Goal: Task Accomplishment & Management: Use online tool/utility

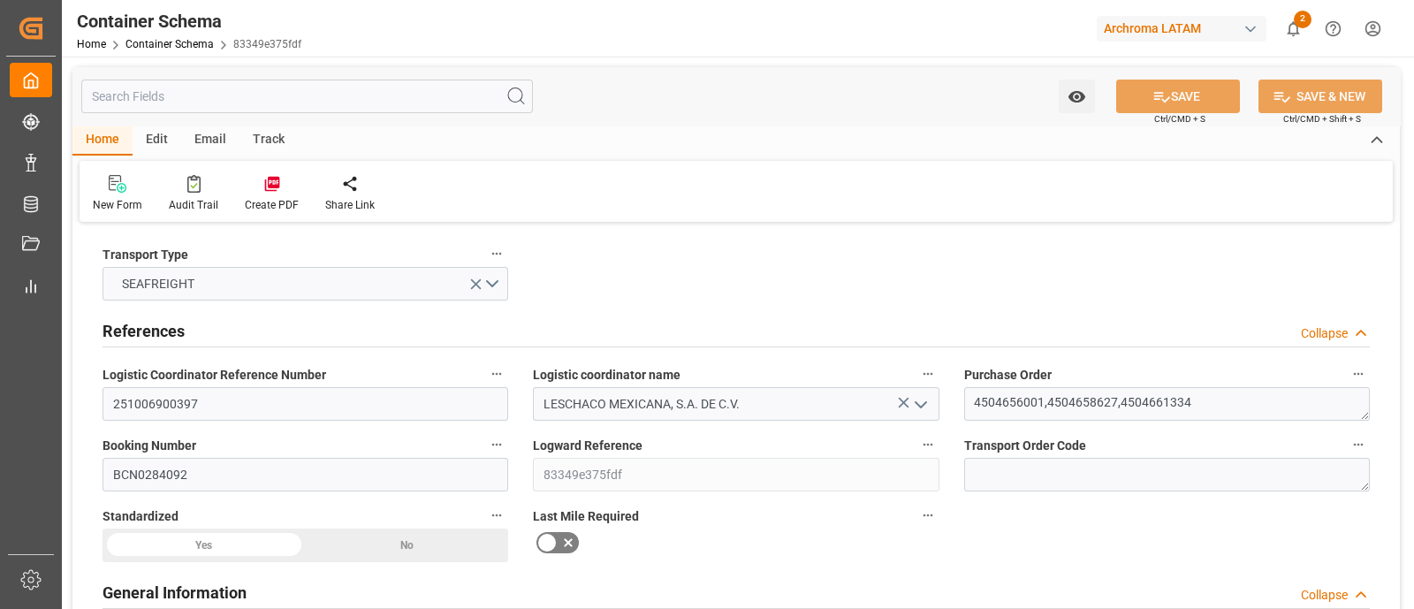
scroll to position [2541, 0]
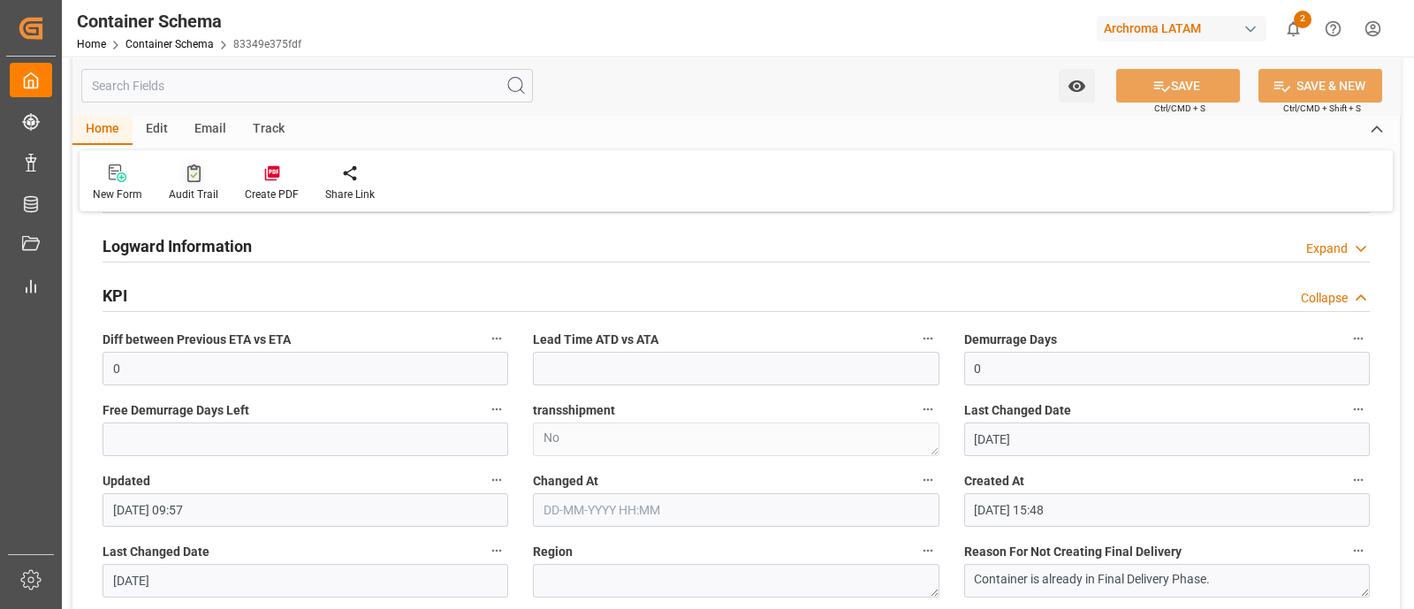
click at [208, 186] on div "Audit Trail" at bounding box center [193, 194] width 49 height 16
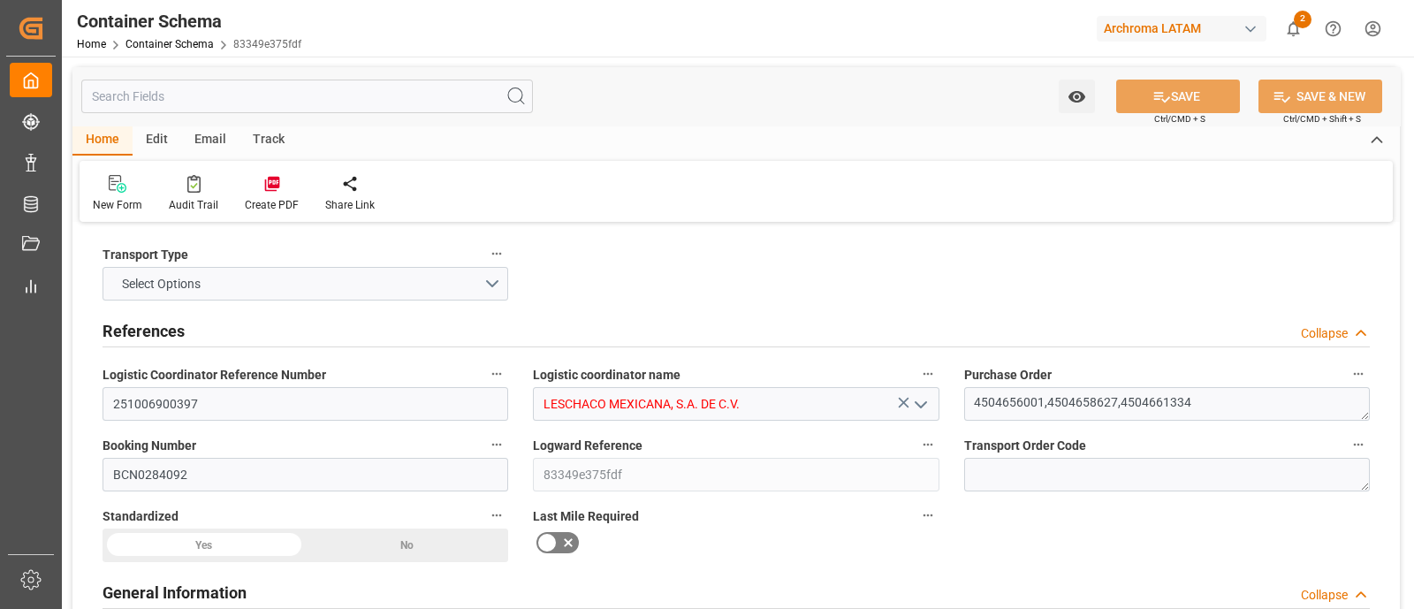
type input "10"
type input "7"
type input "3"
type input "60"
type input "9840"
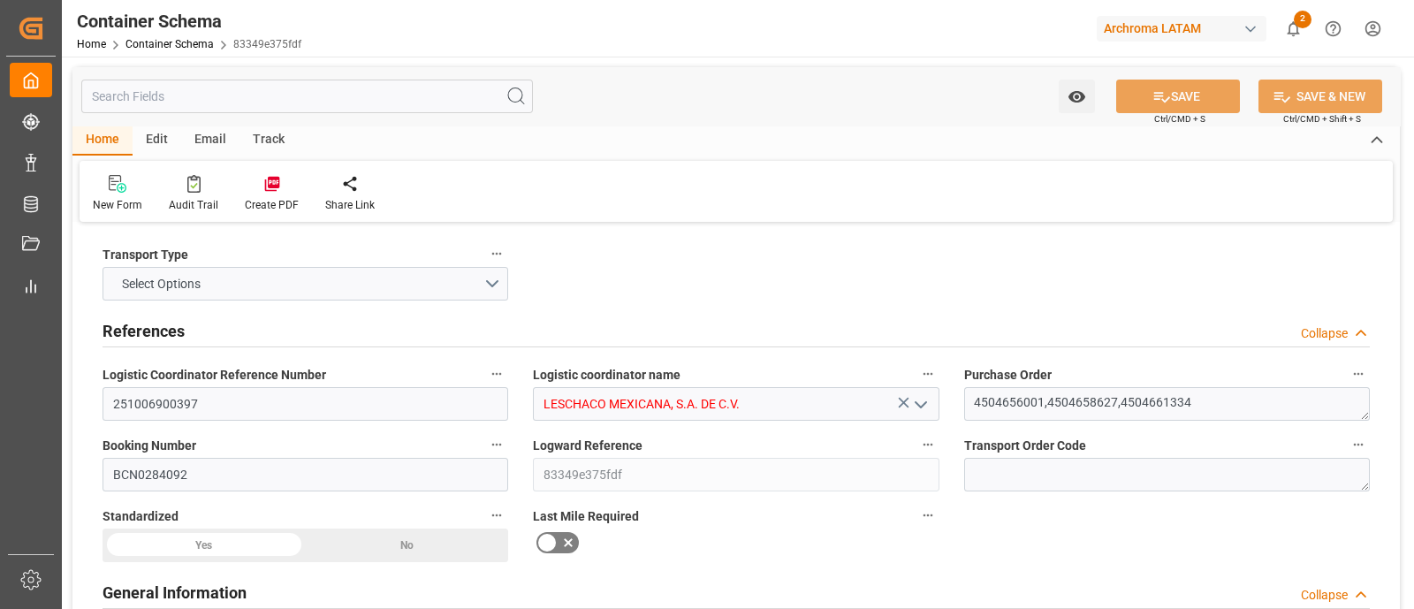
type input "10401.48"
type input "Hapag Lloyd"
type input "Hapag Lloyd Aktiengesellschaft"
type input "ESBCN"
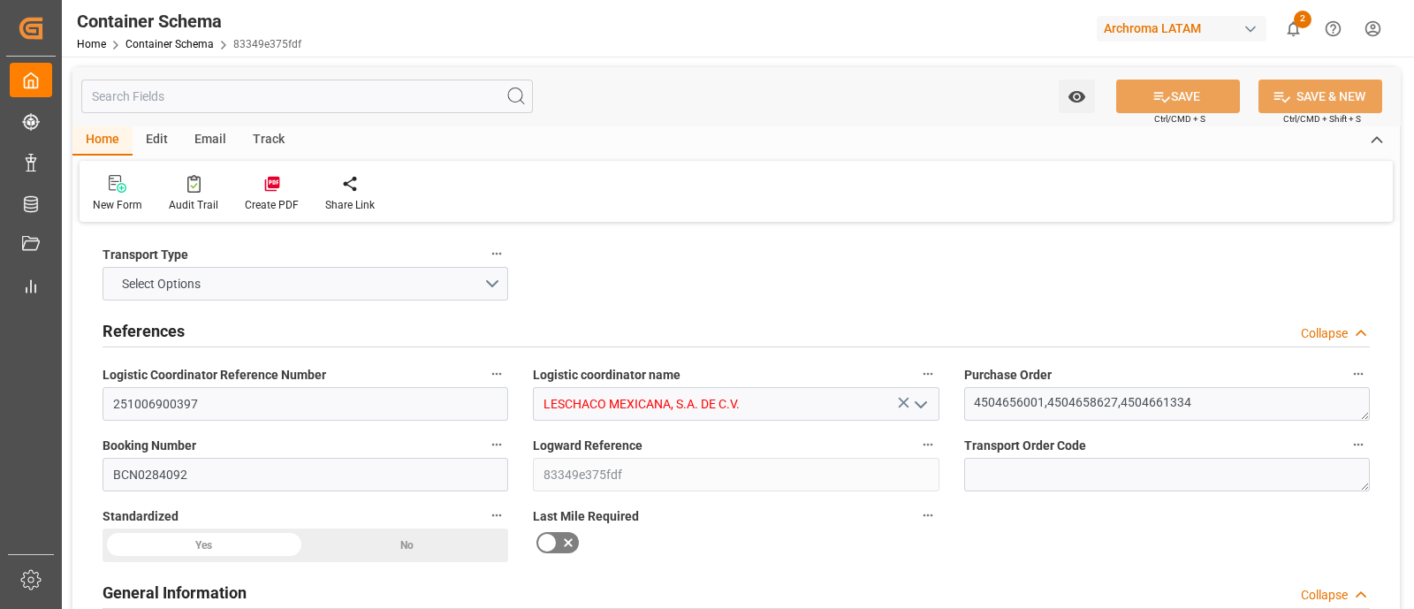
type input "MXVER"
type input "9641223"
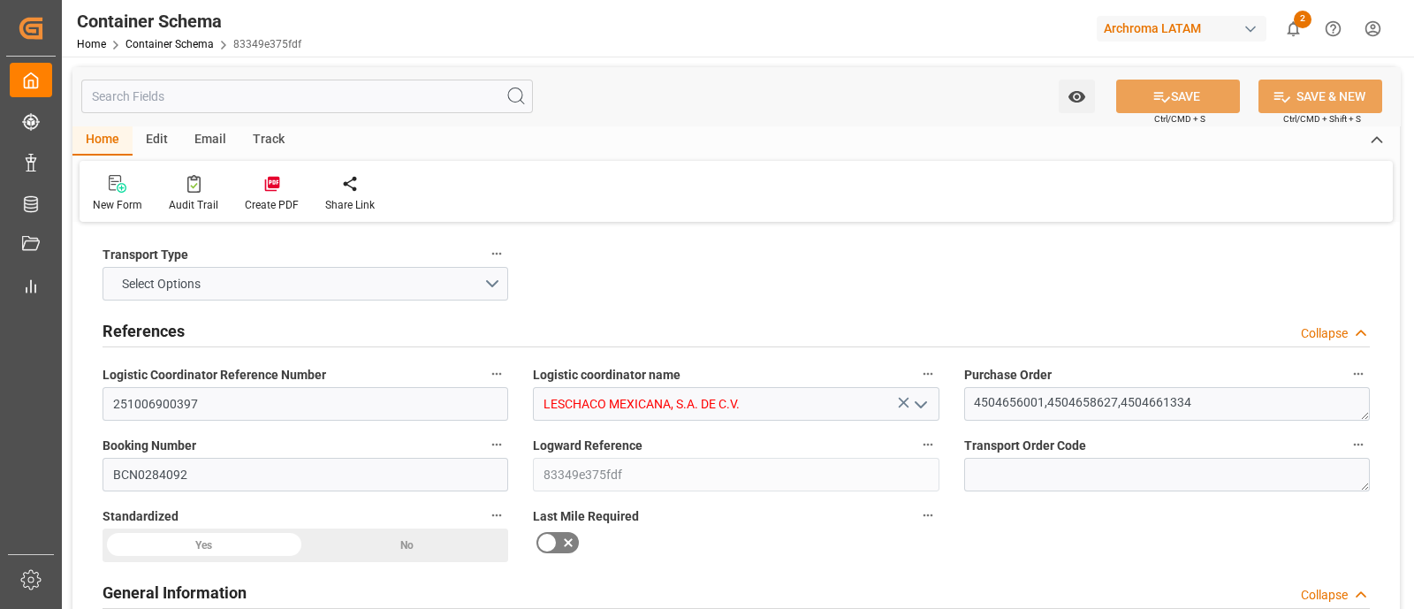
type input "9641223"
type input "0"
type input "25-09-2025 09:45"
type input "25-09-2025"
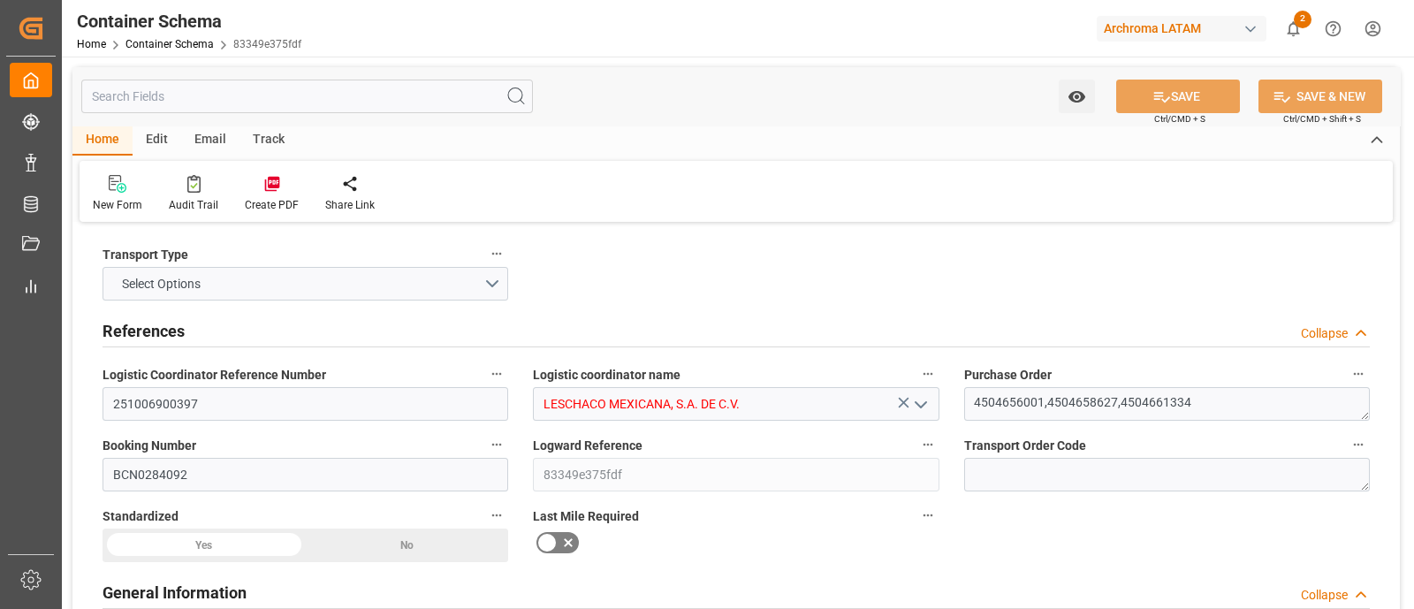
type input "25-09-2025"
type input "16-10-2025"
type input "07-10-2025"
type input "07-10-2025 09:57"
type input "25-09-2025 15:48"
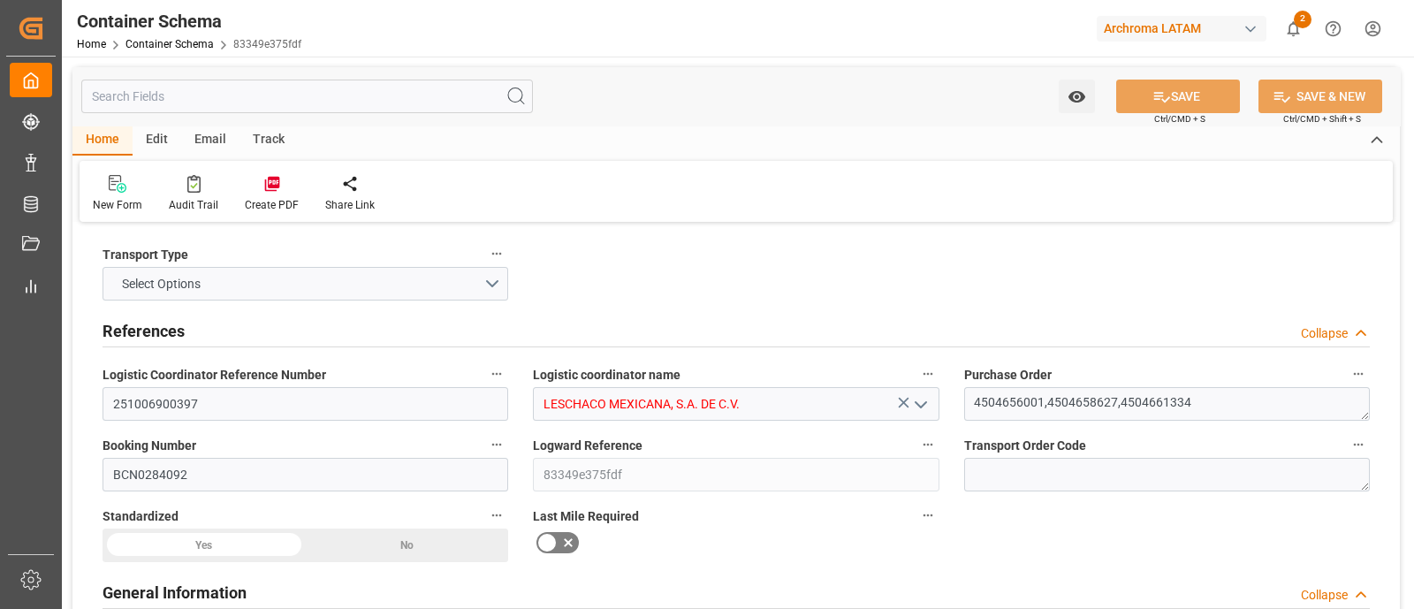
type input "07-10-2025"
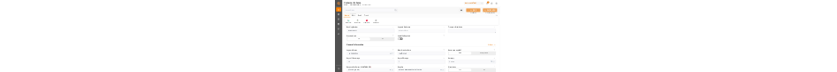
scroll to position [216, 0]
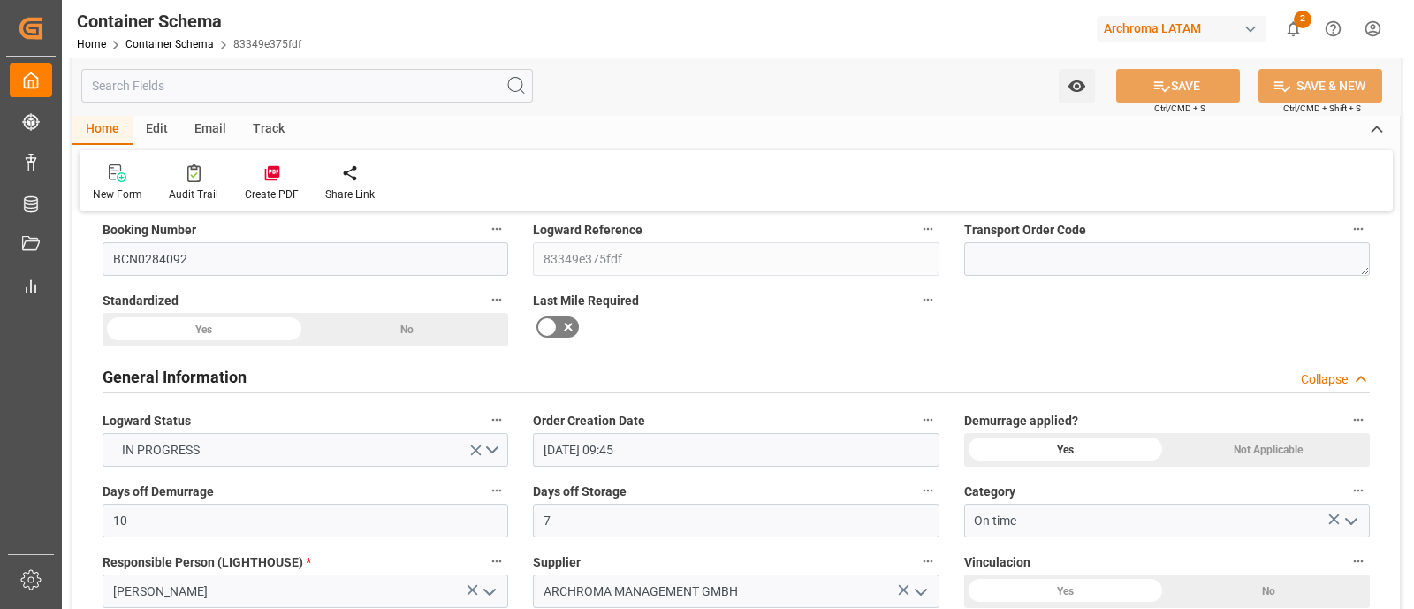
click at [924, 340] on div "Last Mile Required" at bounding box center [736, 317] width 430 height 71
click at [863, 89] on div "Watch Option SAVE Ctrl/CMD + S SAVE & NEW Ctrl/CMD + Shift + S" at bounding box center [735, 86] width 1327 height 58
click at [994, 165] on div "New Form Audit Trail Create PDF Share Link" at bounding box center [736, 180] width 1313 height 61
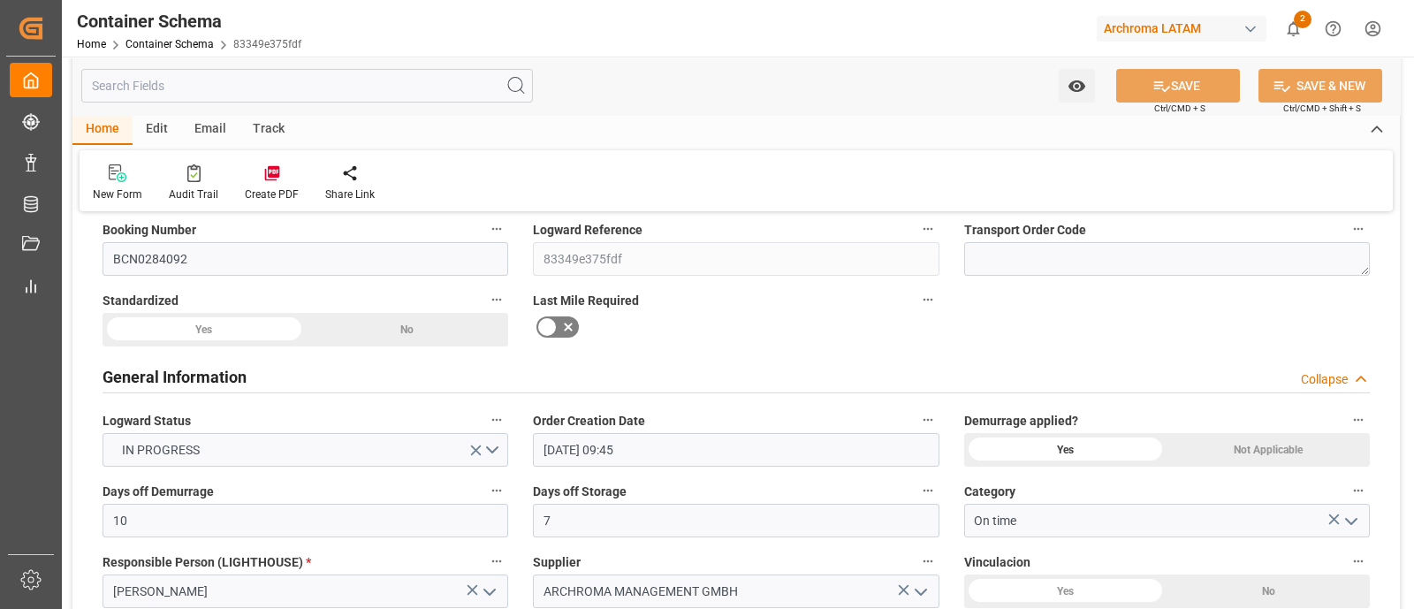
click at [936, 333] on div at bounding box center [736, 327] width 406 height 28
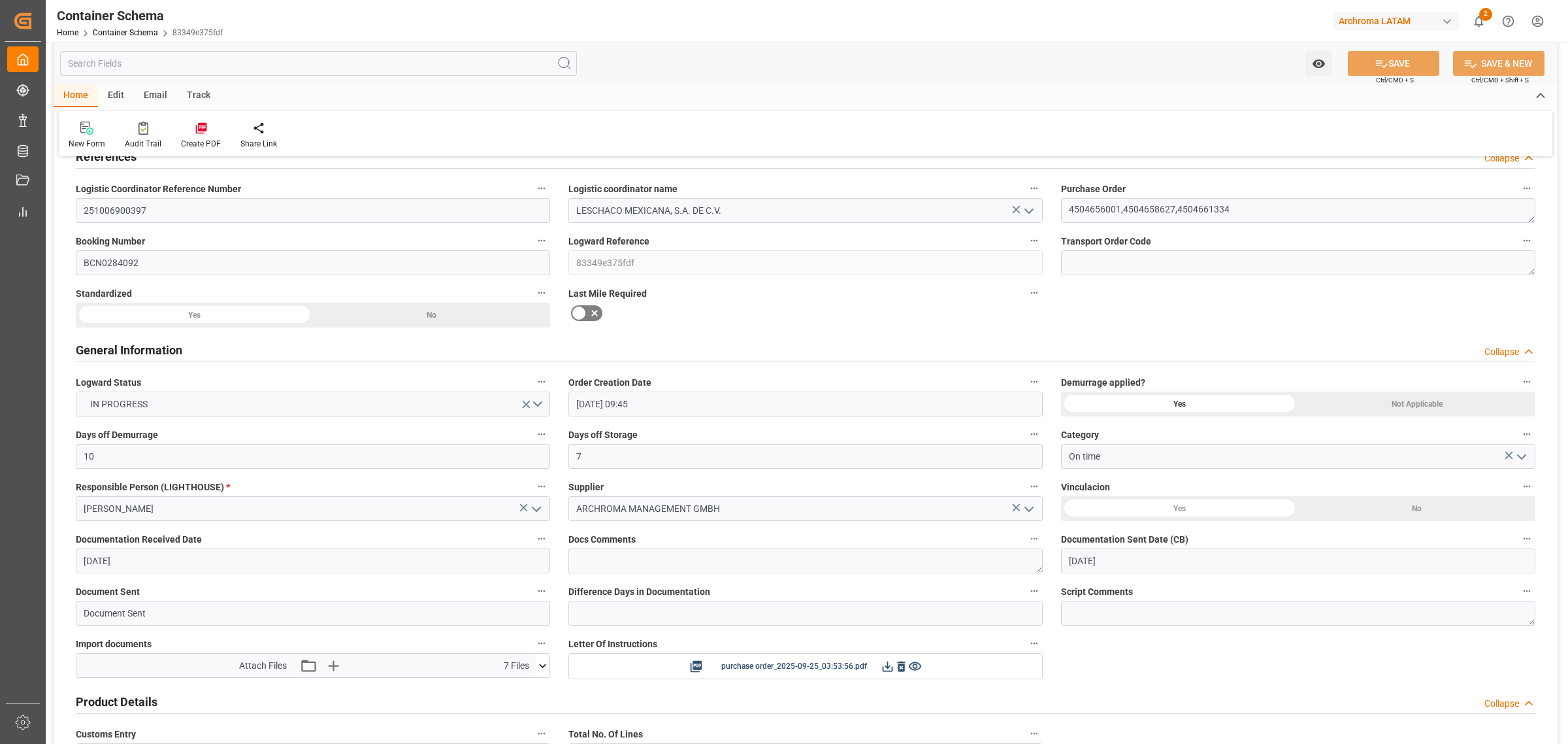
scroll to position [0, 0]
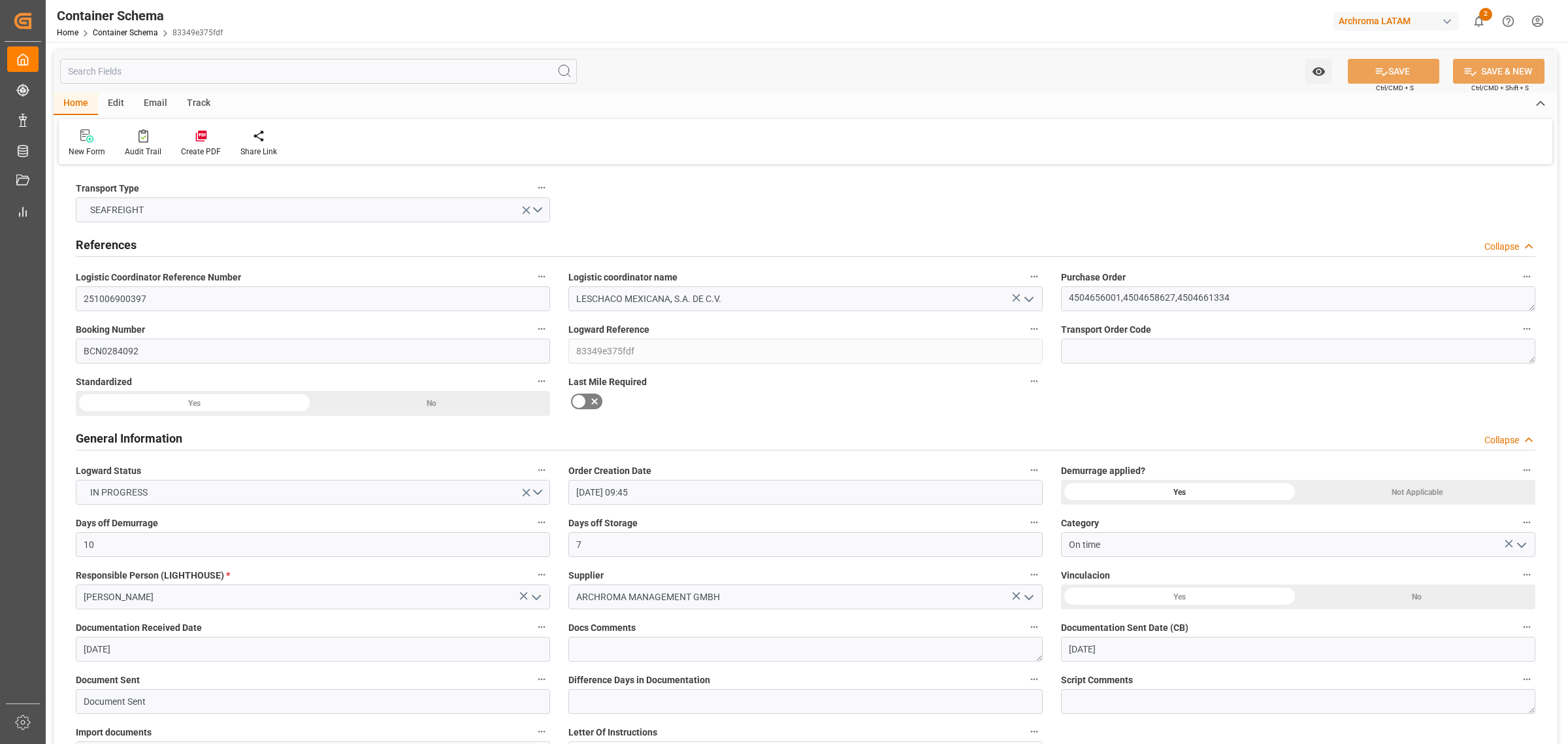
click at [122, 106] on div "Edit" at bounding box center [116, 104] width 36 height 22
click at [185, 144] on div "Configuration" at bounding box center [187, 143] width 69 height 29
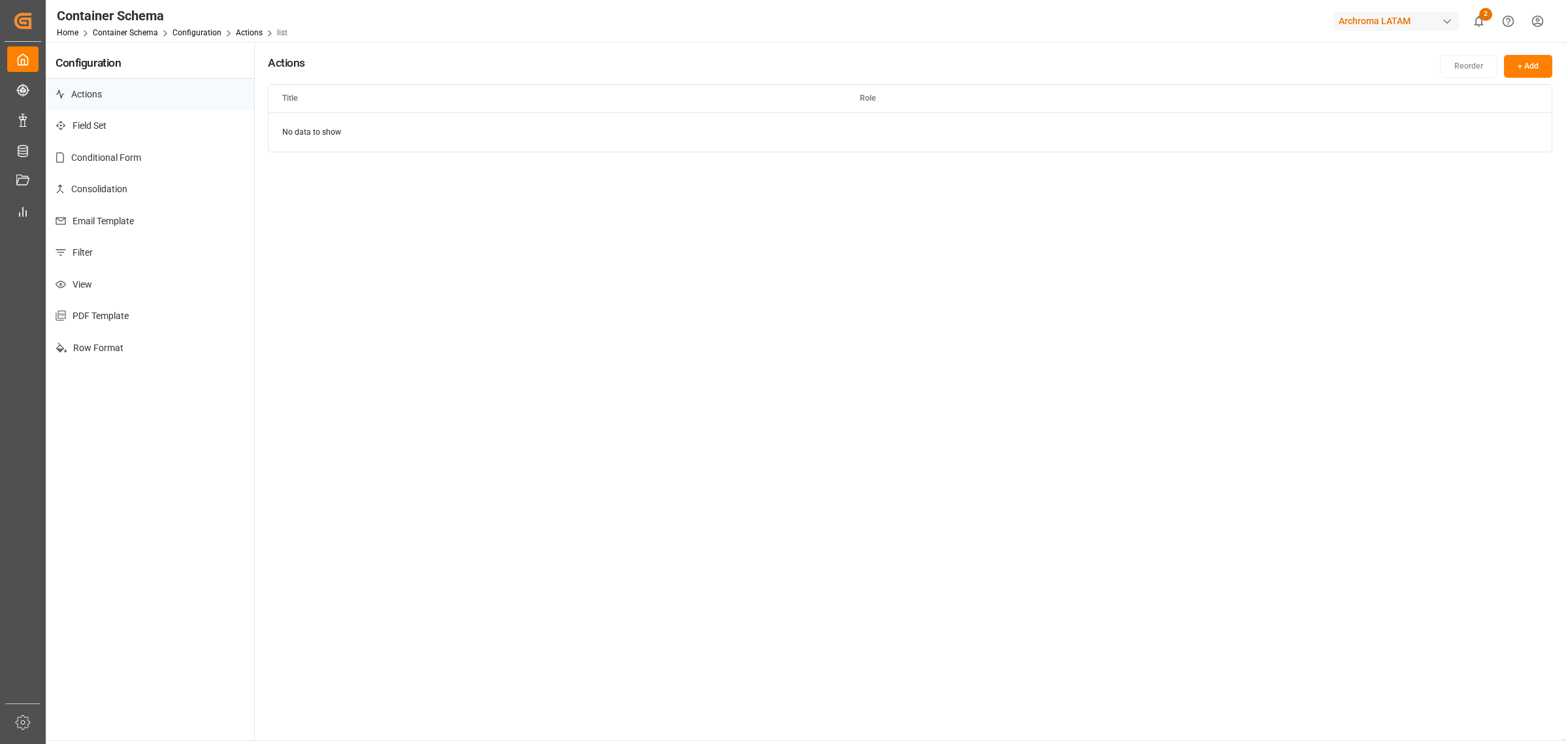
click at [166, 151] on p "Conditional Form" at bounding box center [150, 158] width 208 height 32
click at [1045, 142] on html "Created by potrace 1.15, written by Peter Selinger 2001-2017 Created by potrace…" at bounding box center [784, 372] width 1568 height 744
click at [1045, 155] on div "Edit" at bounding box center [1501, 160] width 67 height 18
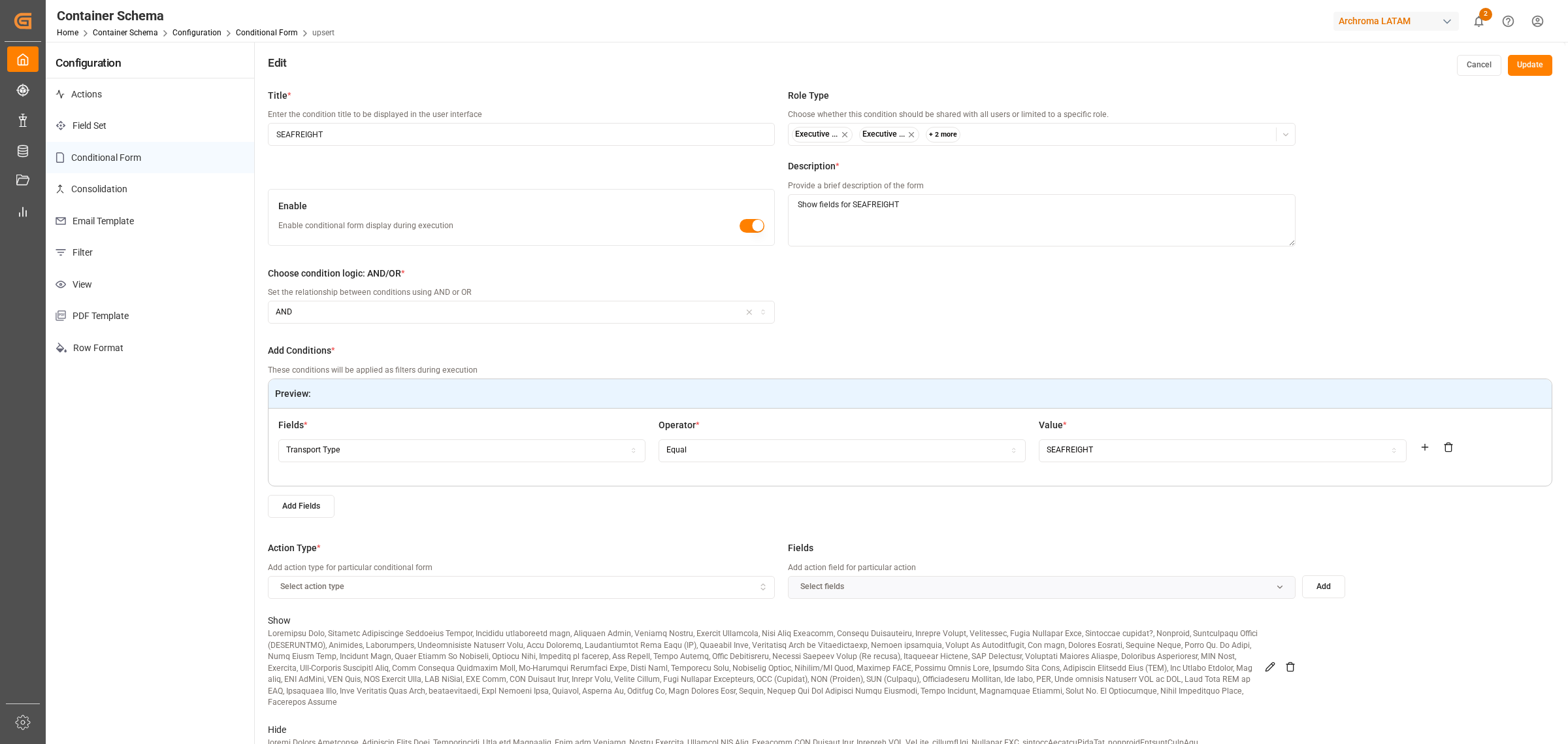
click at [1002, 136] on div "Executive ... Executive ... + 2 more" at bounding box center [1042, 134] width 506 height 16
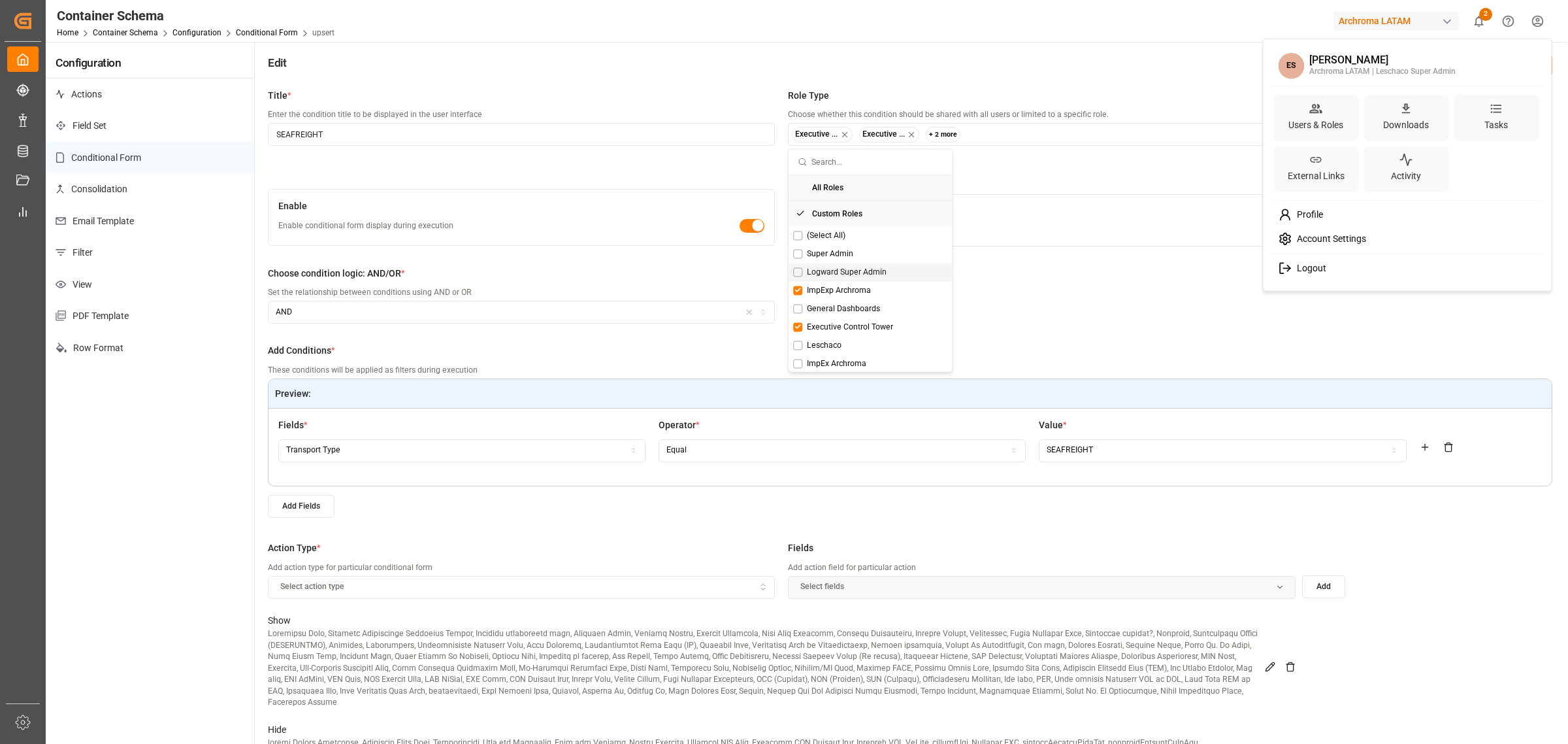
click at [1045, 27] on html "Created by potrace 1.15, written by Peter Selinger 2001-2017 Created by potrace…" at bounding box center [784, 372] width 1568 height 744
click at [1045, 134] on html "Created by potrace 1.15, written by Peter Selinger 2001-2017 Created by potrace…" at bounding box center [784, 372] width 1568 height 744
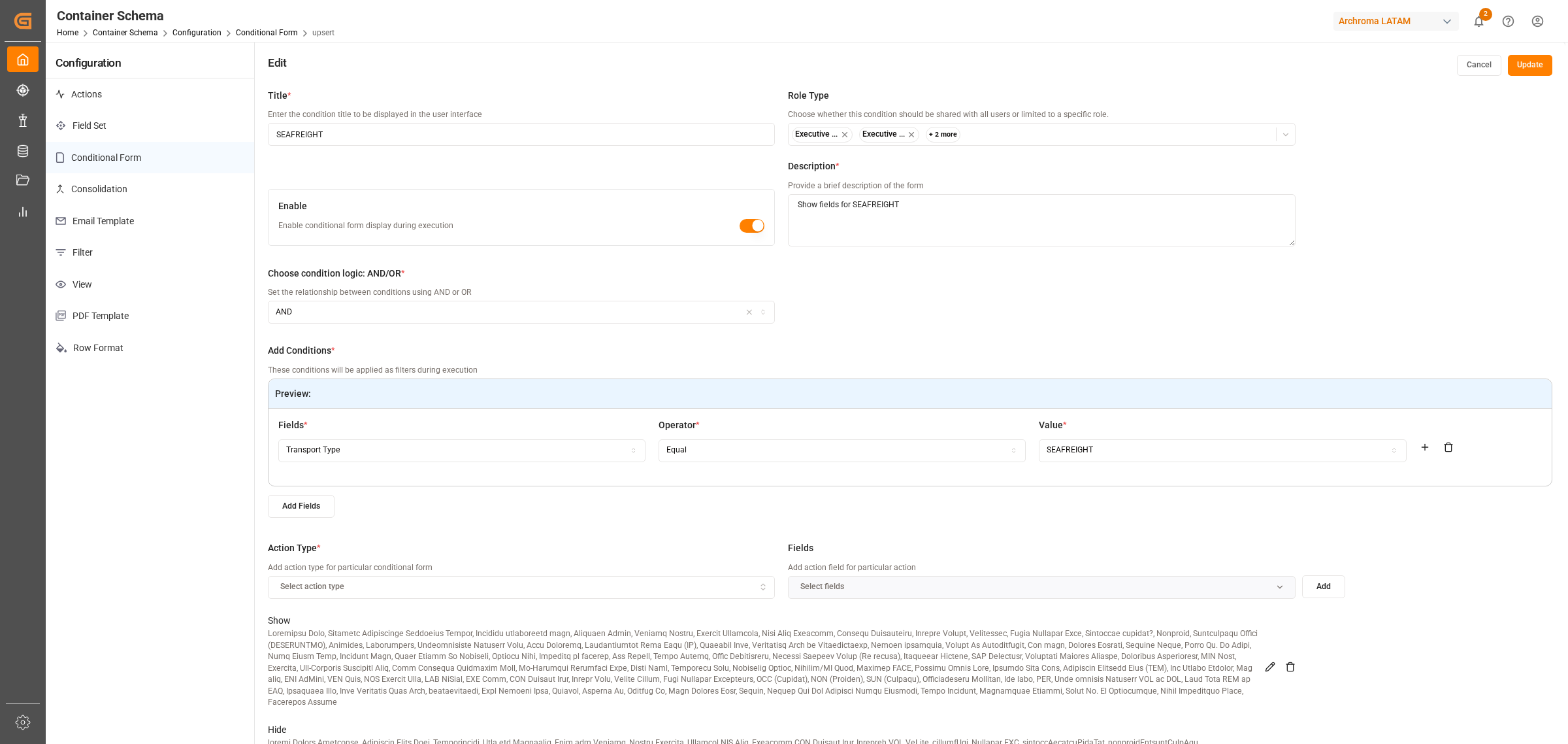
click at [1045, 134] on div "Executive ... Executive ... + 2 more" at bounding box center [1042, 134] width 506 height 16
click at [874, 302] on span "Leschaco Super Admin" at bounding box center [848, 300] width 83 height 12
click at [1045, 62] on button "Update" at bounding box center [1530, 65] width 44 height 21
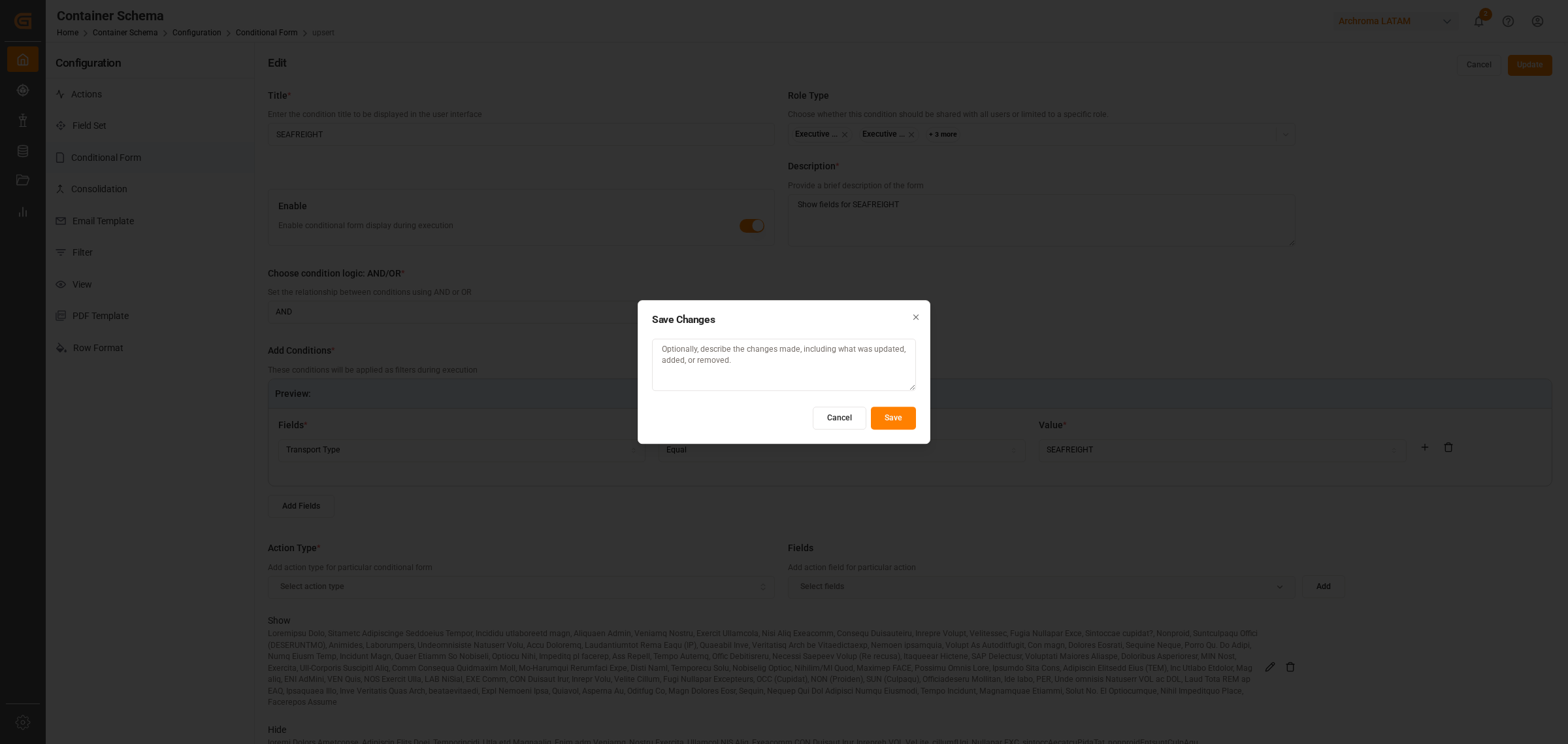
click at [899, 422] on button "Save" at bounding box center [893, 418] width 45 height 23
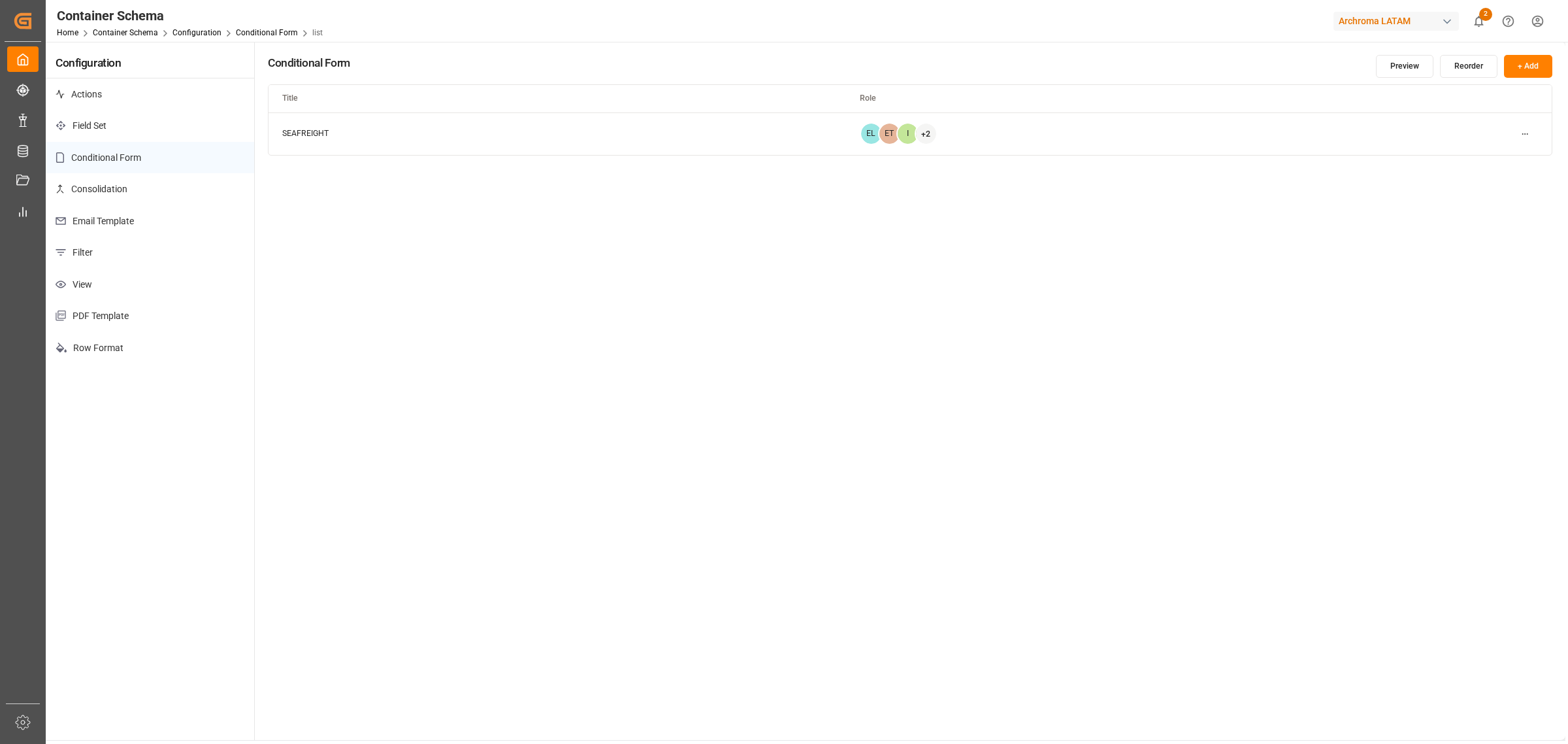
click at [1045, 209] on div "Conditional Form Preview Reorder + Add Title Role SEAFREIGHT EL ET I + 2" at bounding box center [910, 391] width 1311 height 698
click at [642, 366] on div "Conditional Form Preview Reorder + Add Title Role SEAFREIGHT EL ET I + 2" at bounding box center [910, 391] width 1311 height 698
click at [1045, 132] on html "Created by potrace 1.15, written by Peter Selinger 2001-2017 Created by potrace…" at bounding box center [784, 372] width 1568 height 744
click at [1045, 177] on small "Duplicate" at bounding box center [1489, 178] width 34 height 8
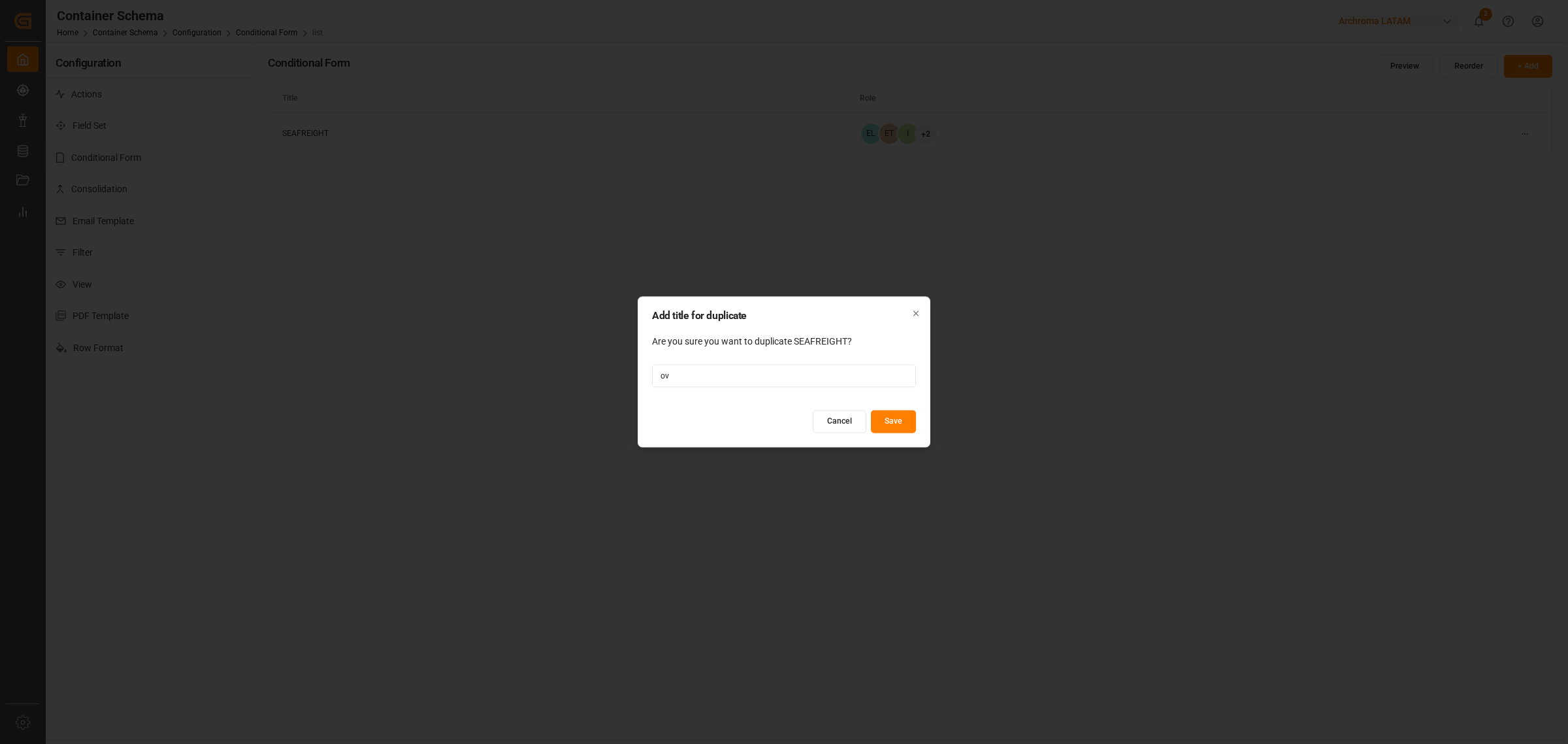
type input "o"
type input "OVERLAND"
click at [903, 425] on button "Save" at bounding box center [893, 422] width 45 height 23
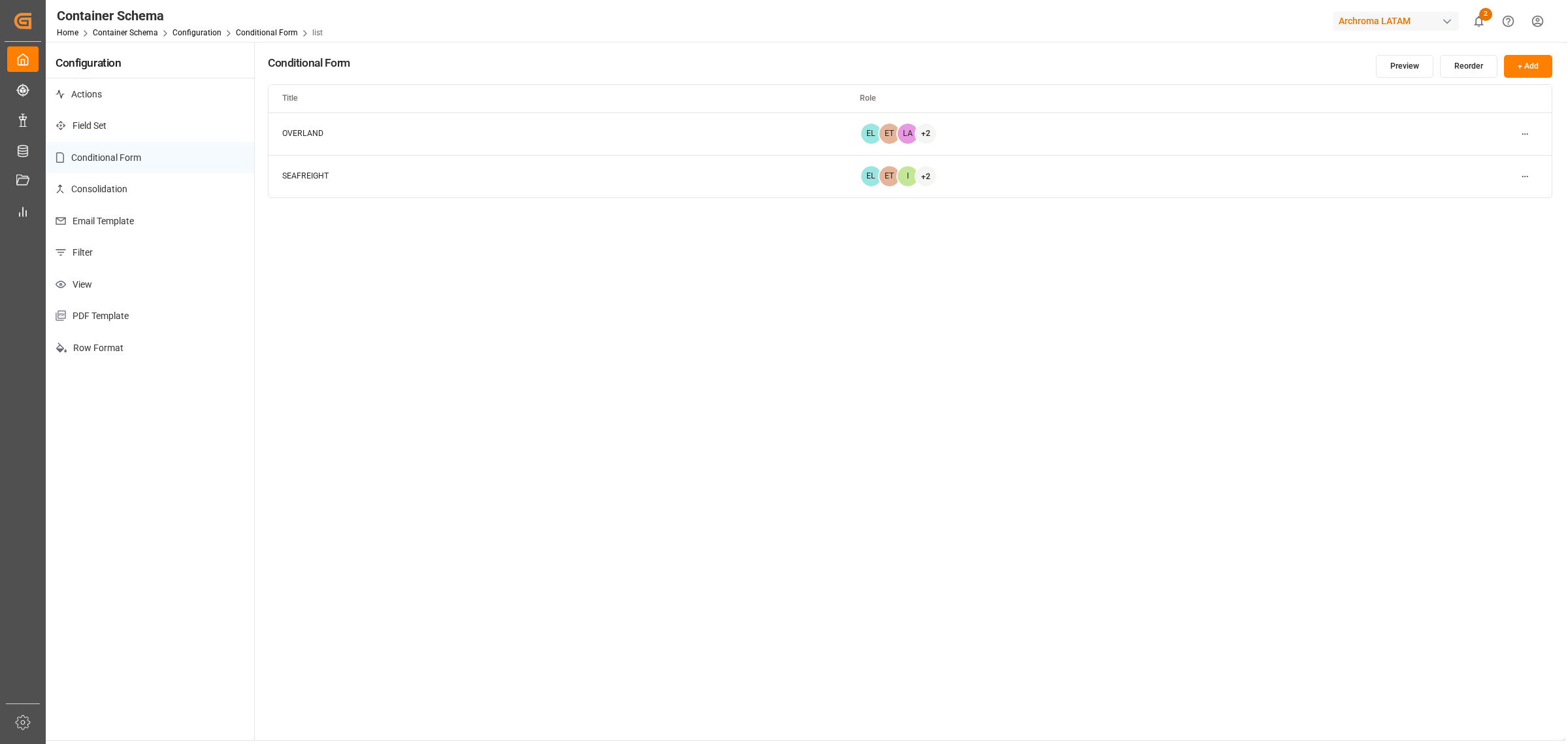
click at [1045, 132] on html "Created by potrace 1.15, written by Peter Selinger 2001-2017 Created by potrace…" at bounding box center [784, 372] width 1568 height 744
click at [1045, 158] on div "Edit" at bounding box center [1501, 160] width 67 height 18
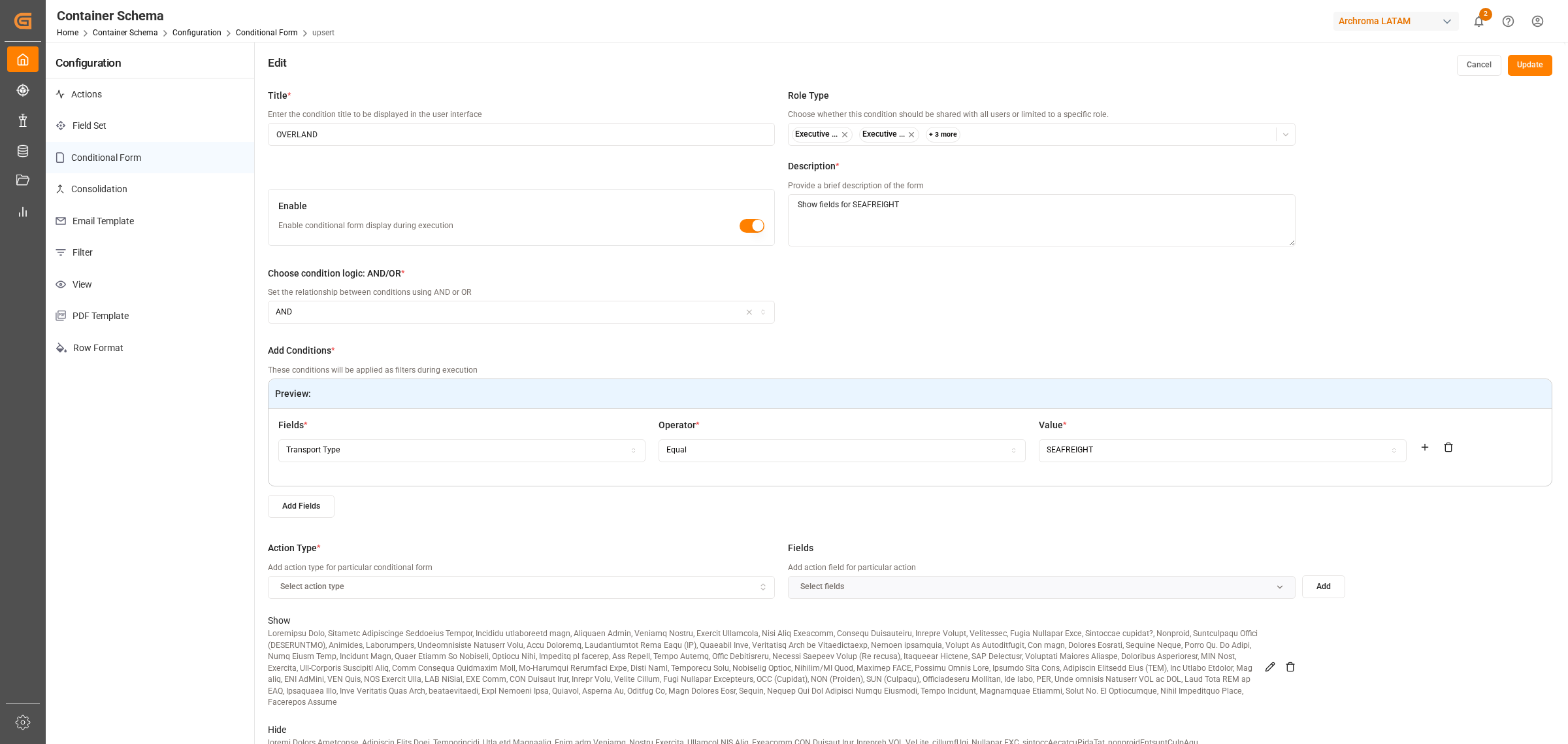
click at [756, 233] on div "Enable Enable conditional form display during execution" at bounding box center [521, 217] width 507 height 57
click at [753, 223] on button "button" at bounding box center [752, 226] width 25 height 14
click at [886, 194] on textarea "Show fields for SEAFREIGHT" at bounding box center [1042, 220] width 507 height 53
type textarea "Show fields for OVERLAND"
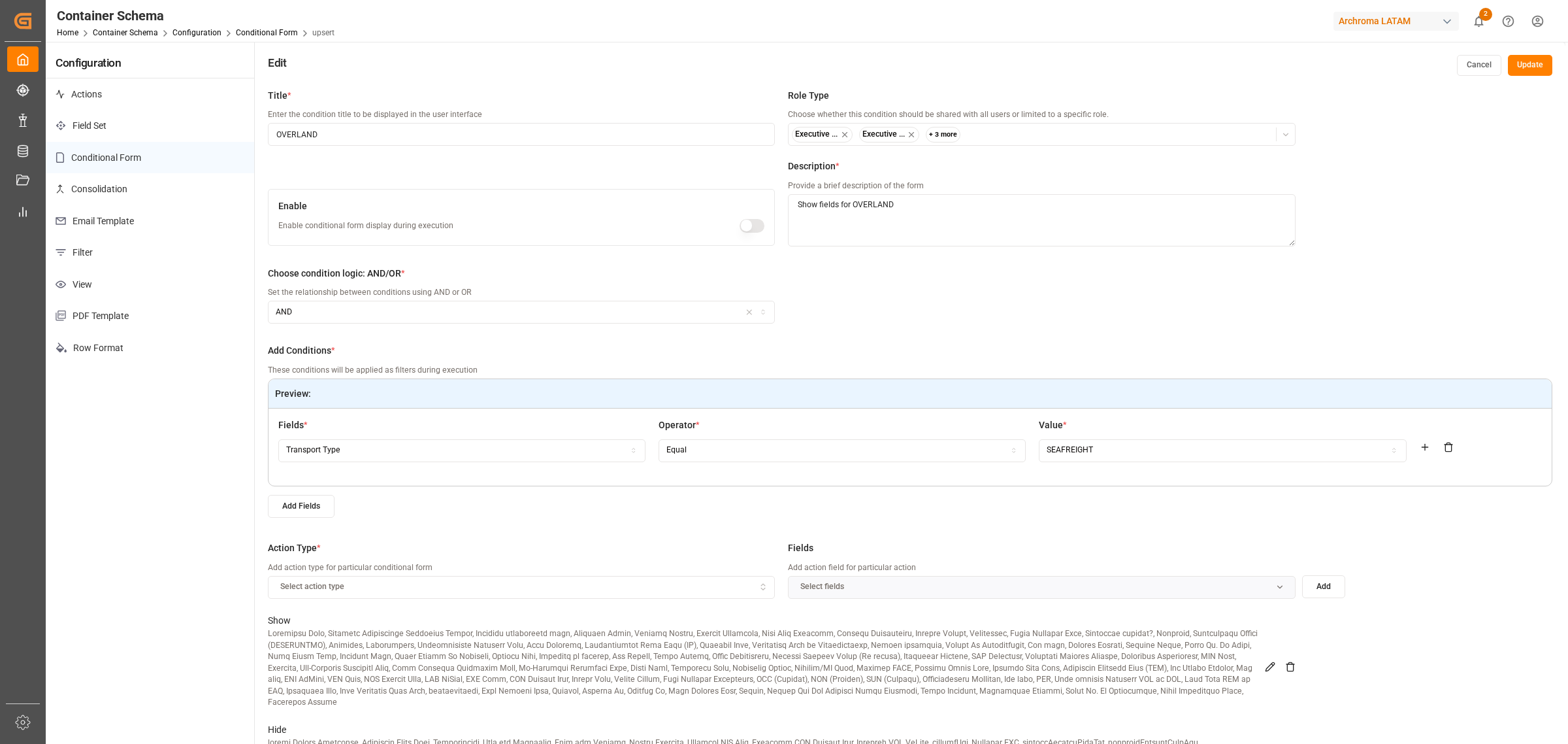
click at [1045, 65] on button "Update" at bounding box center [1530, 65] width 44 height 21
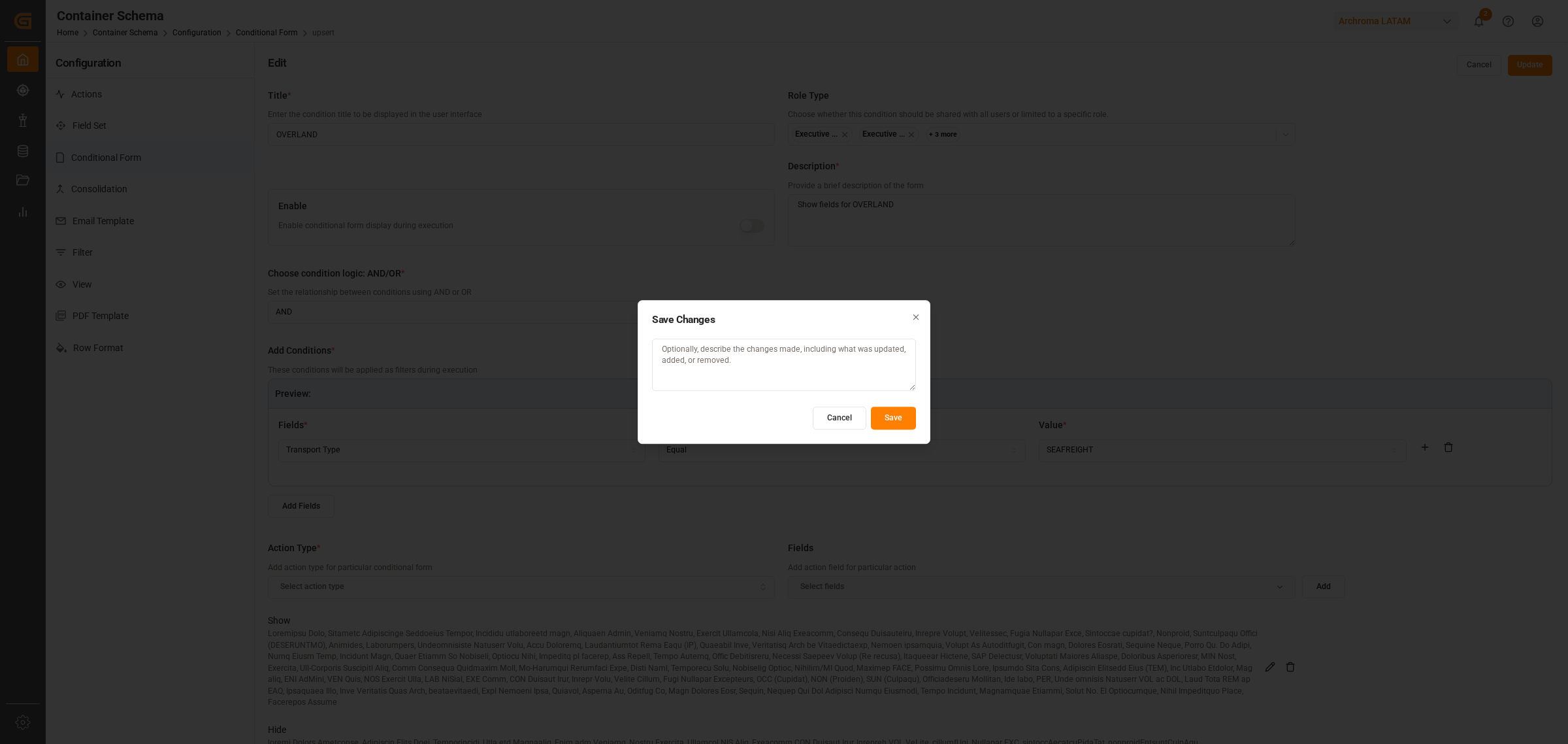
click at [906, 423] on button "Save" at bounding box center [893, 418] width 45 height 23
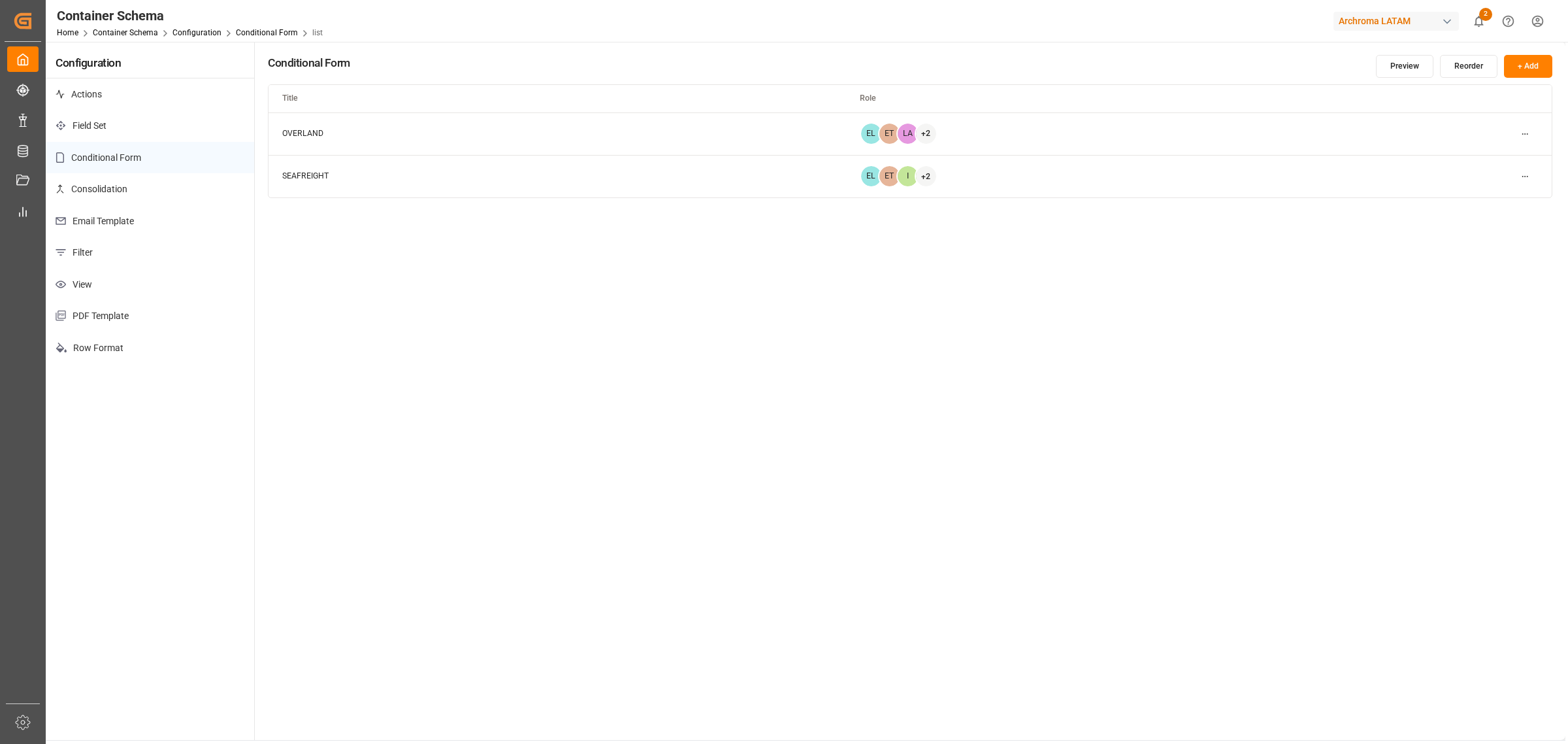
click at [612, 450] on div "Conditional Form Preview Reorder + Add Title Role OVERLAND EL ET LA + 2 SEAFREI…" at bounding box center [910, 391] width 1311 height 698
click at [1045, 134] on html "Created by potrace 1.15, written by Peter Selinger 2001-2017 Created by potrace…" at bounding box center [784, 372] width 1568 height 744
click at [1045, 178] on div "Duplicate" at bounding box center [1501, 178] width 67 height 18
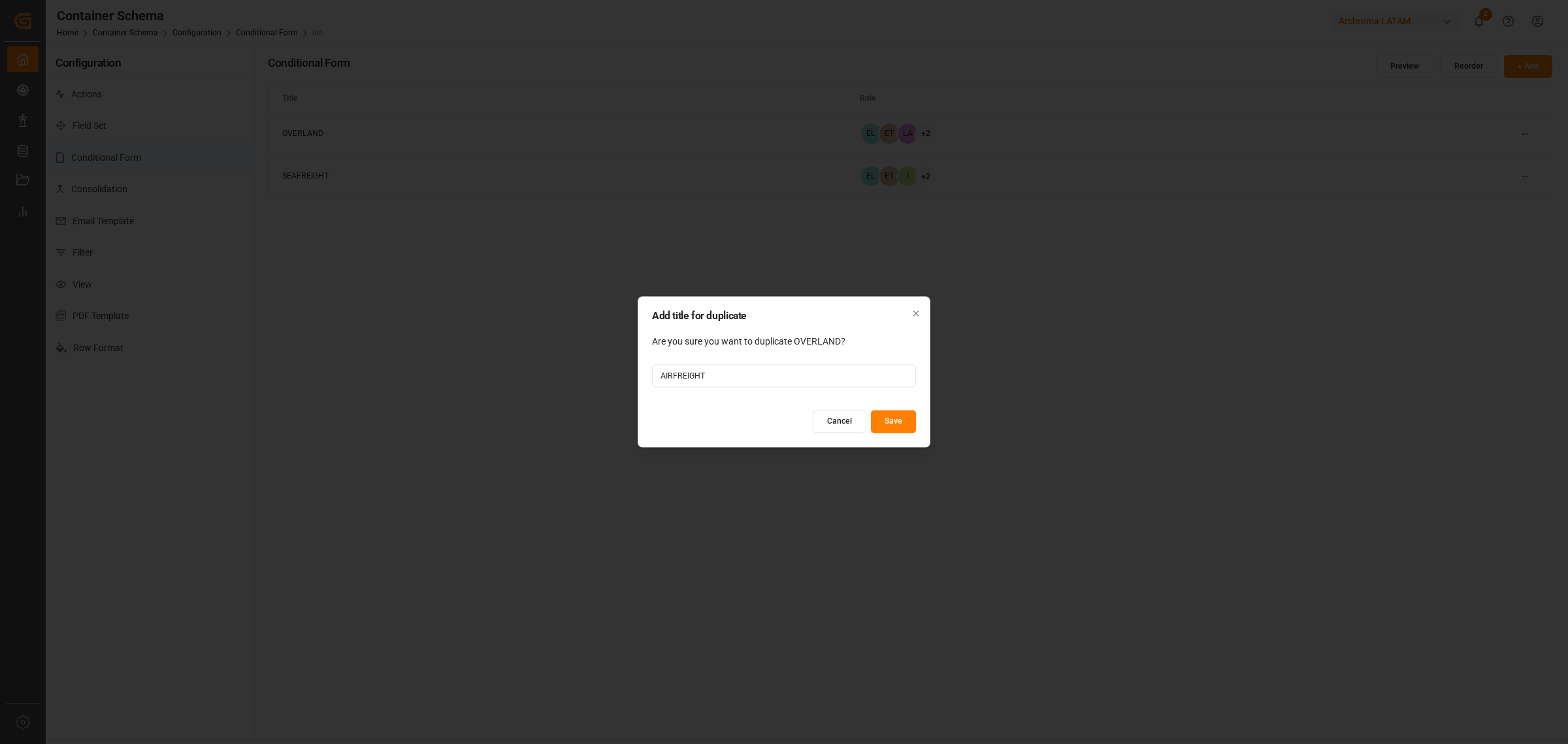
type input "AIRFREIGHT"
click at [892, 422] on button "Save" at bounding box center [893, 422] width 45 height 23
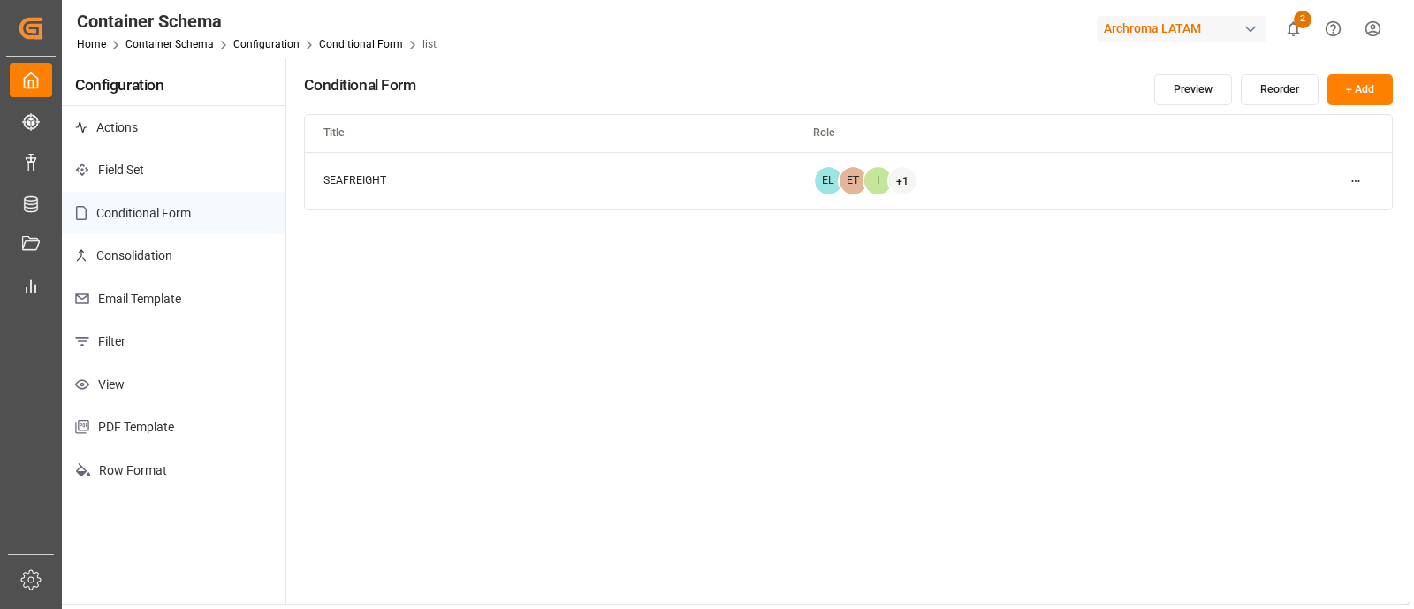
click at [778, 332] on div "Conditional Form Preview Reorder + Add Title Role SEAFREIGHT EL ET I + 1" at bounding box center [848, 330] width 1124 height 547
click at [1357, 185] on html "Created by potrace 1.15, written by Peter Selinger 2001-2017 Created by potrace…" at bounding box center [707, 304] width 1414 height 609
click at [1343, 211] on div "Edit" at bounding box center [1324, 215] width 91 height 25
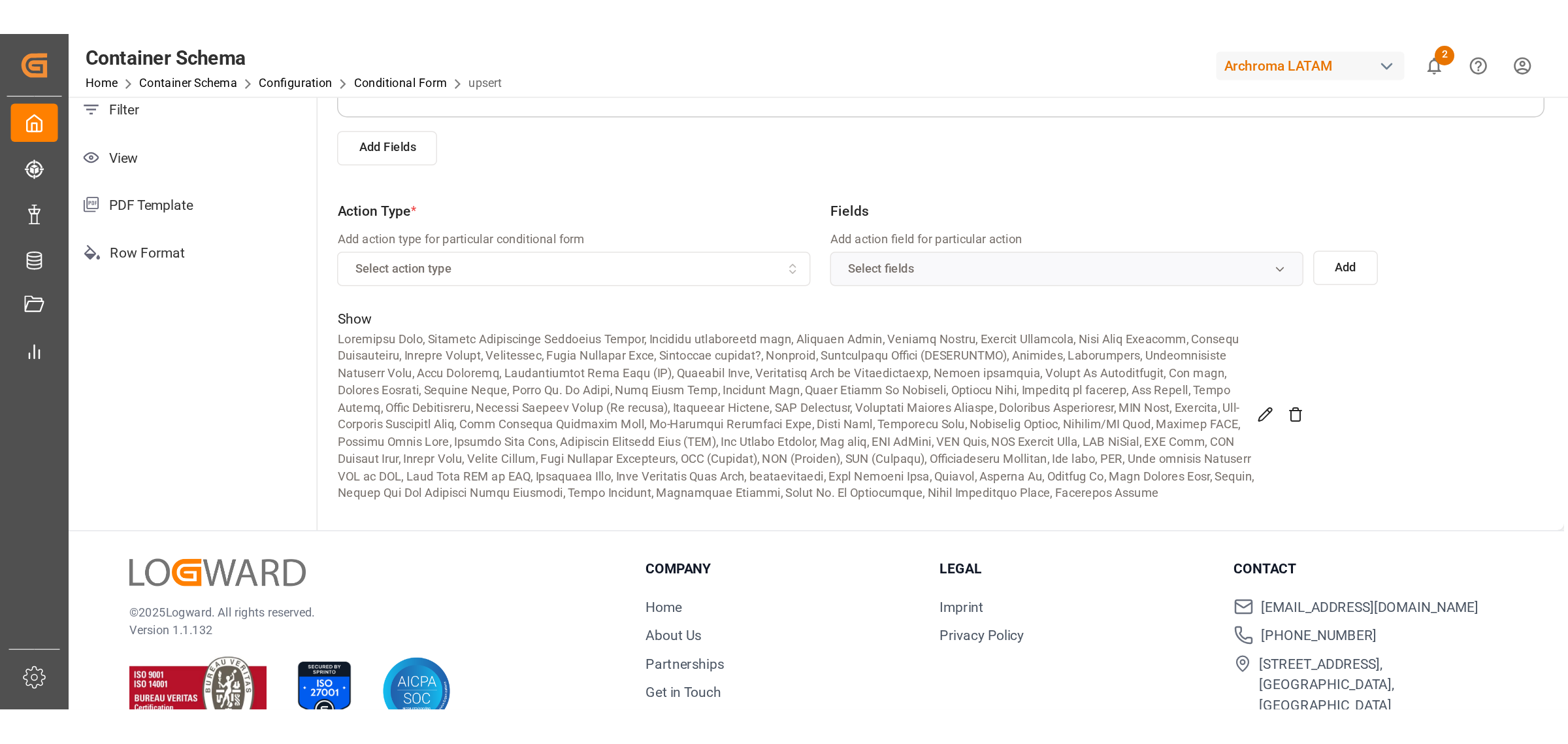
scroll to position [203, 0]
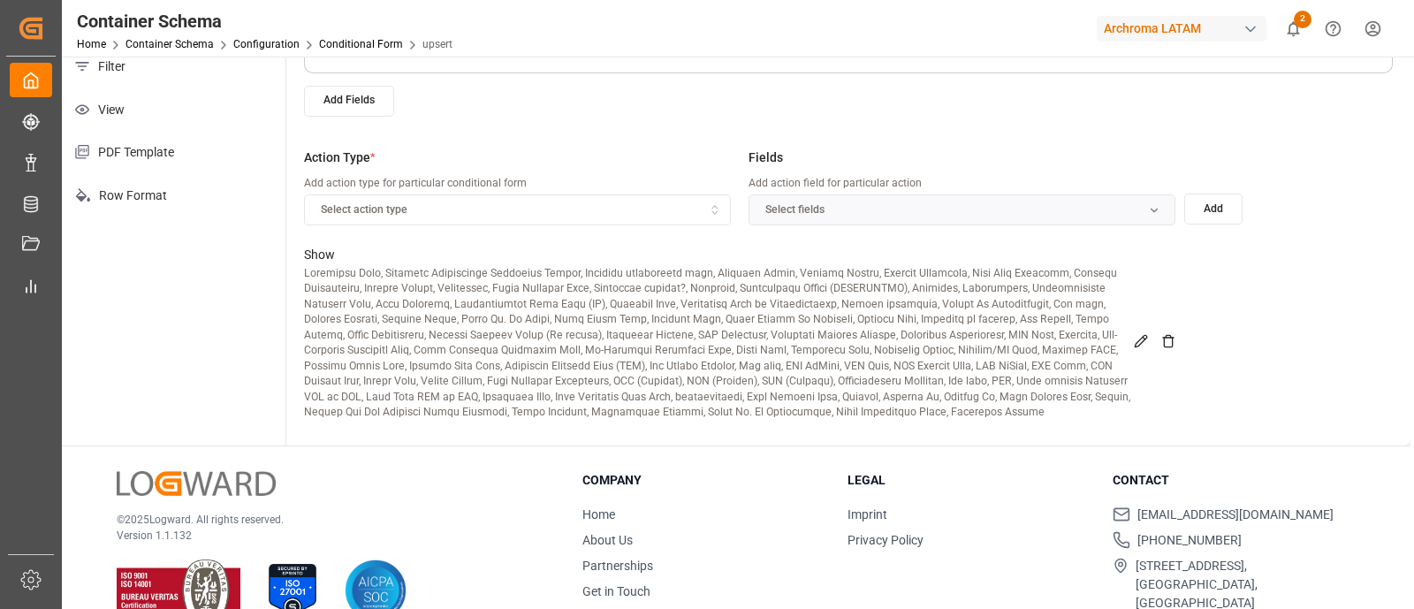
click at [1294, 240] on div "Action Type * Add action type for particular conditional form Select action typ…" at bounding box center [848, 192] width 1089 height 105
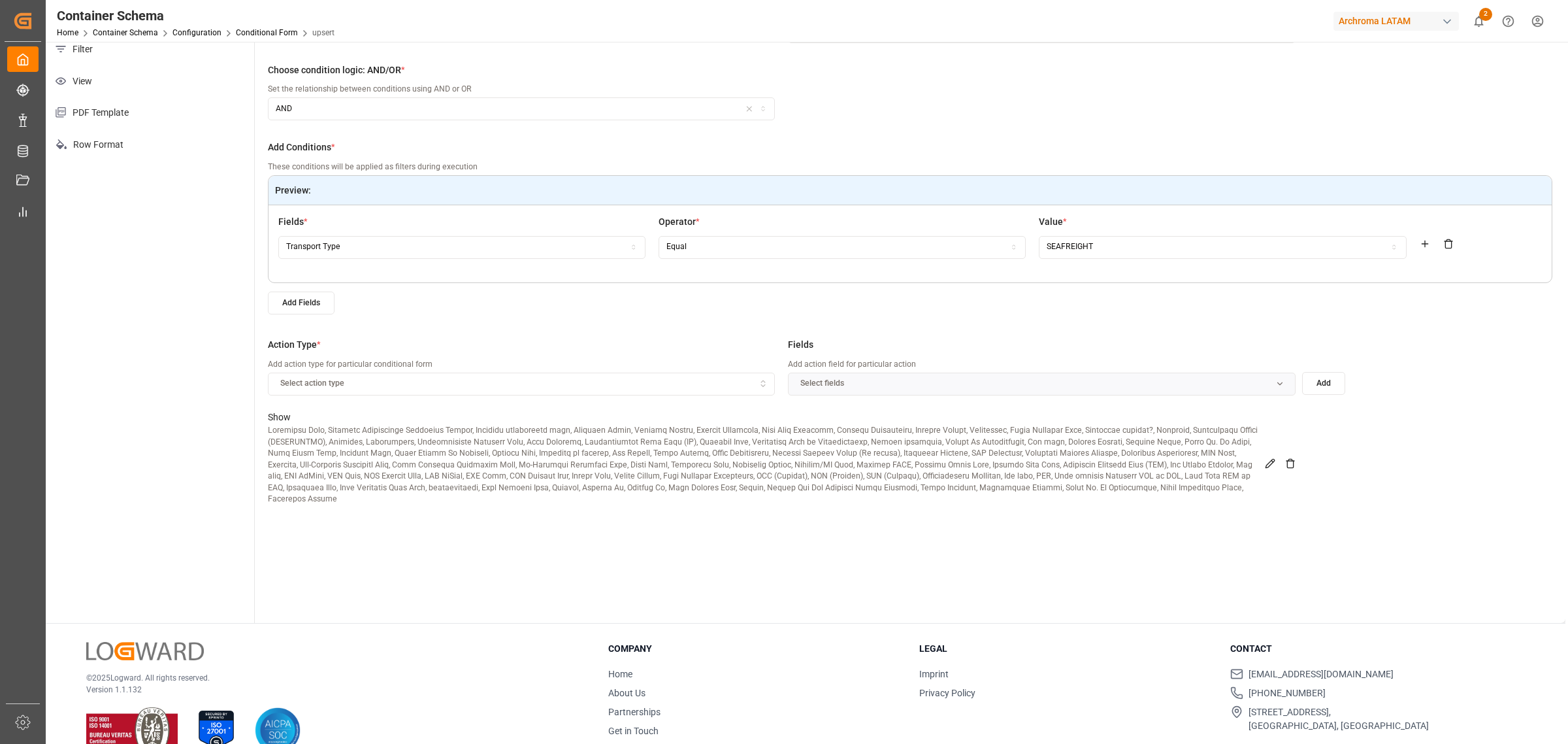
scroll to position [0, 0]
click at [746, 380] on div "Select action type" at bounding box center [522, 384] width 501 height 12
click at [391, 426] on div "Hide" at bounding box center [350, 426] width 163 height 18
click at [880, 390] on button "Select fields" at bounding box center [1042, 384] width 507 height 23
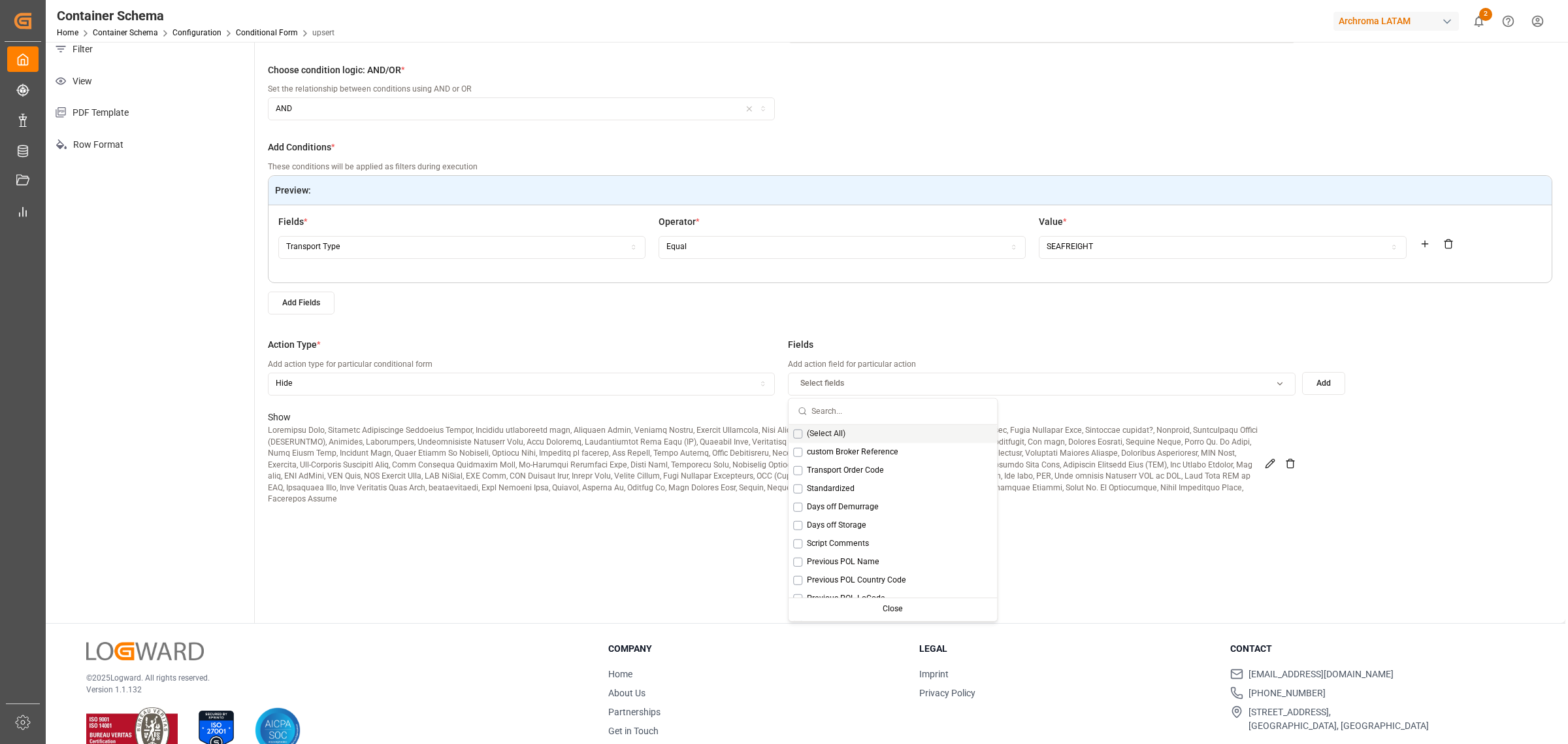
click at [880, 390] on button "Select fields" at bounding box center [1042, 384] width 507 height 23
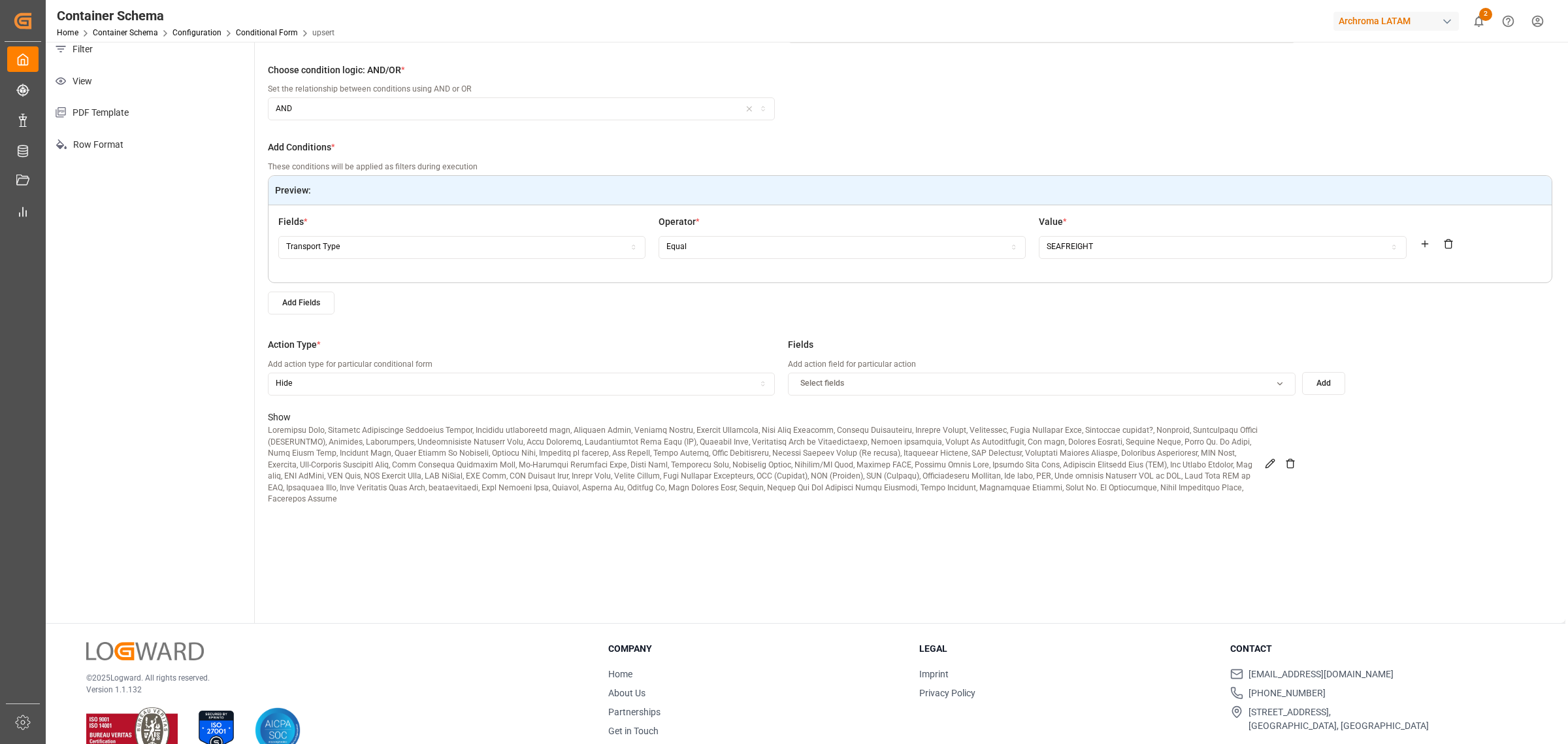
click at [811, 385] on span "Select fields" at bounding box center [822, 384] width 44 height 12
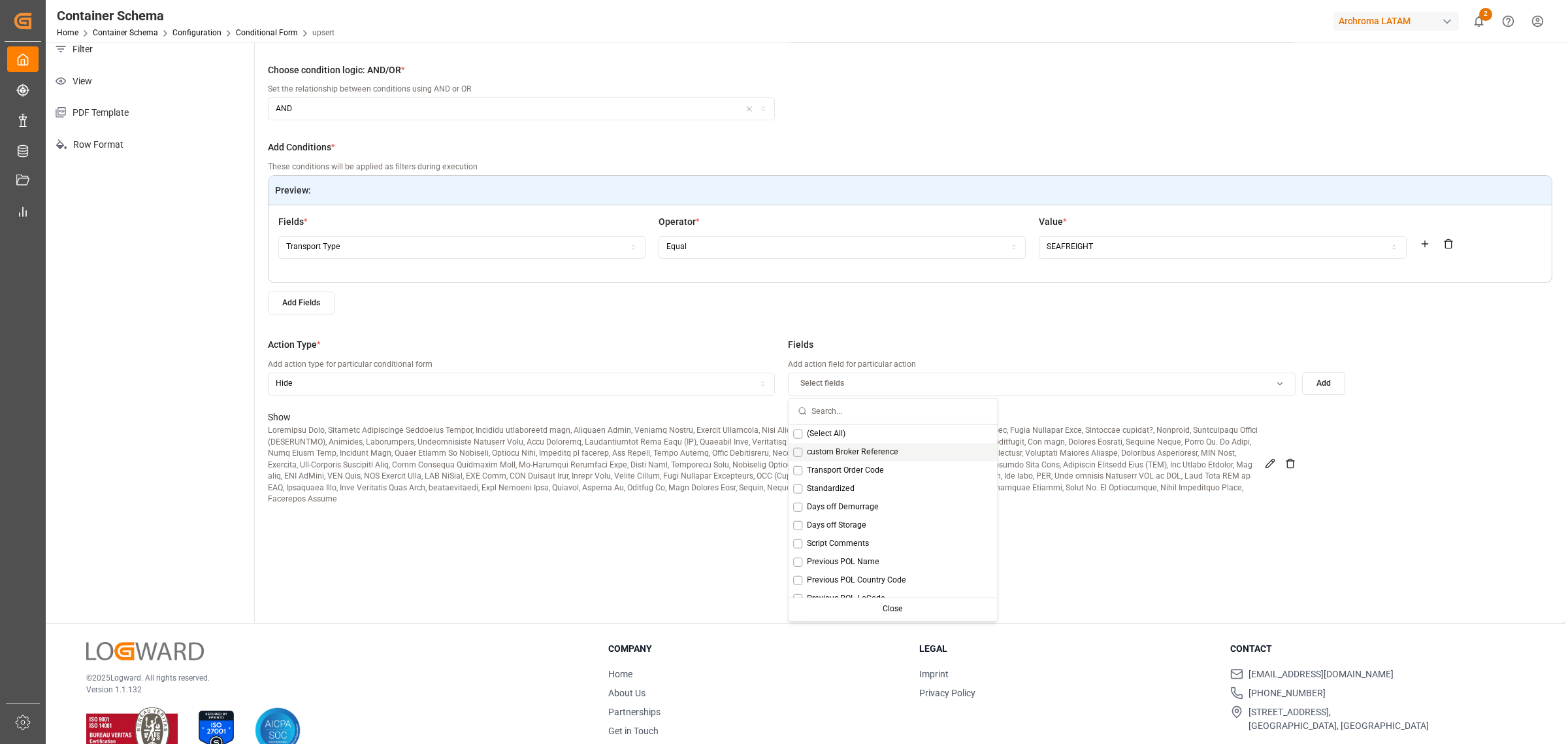
click at [829, 450] on span "custom Broker Reference" at bounding box center [852, 453] width 92 height 12
click at [845, 436] on span "(Select All)" at bounding box center [826, 434] width 38 height 12
click at [952, 450] on div "Close" at bounding box center [944, 609] width 102 height 18
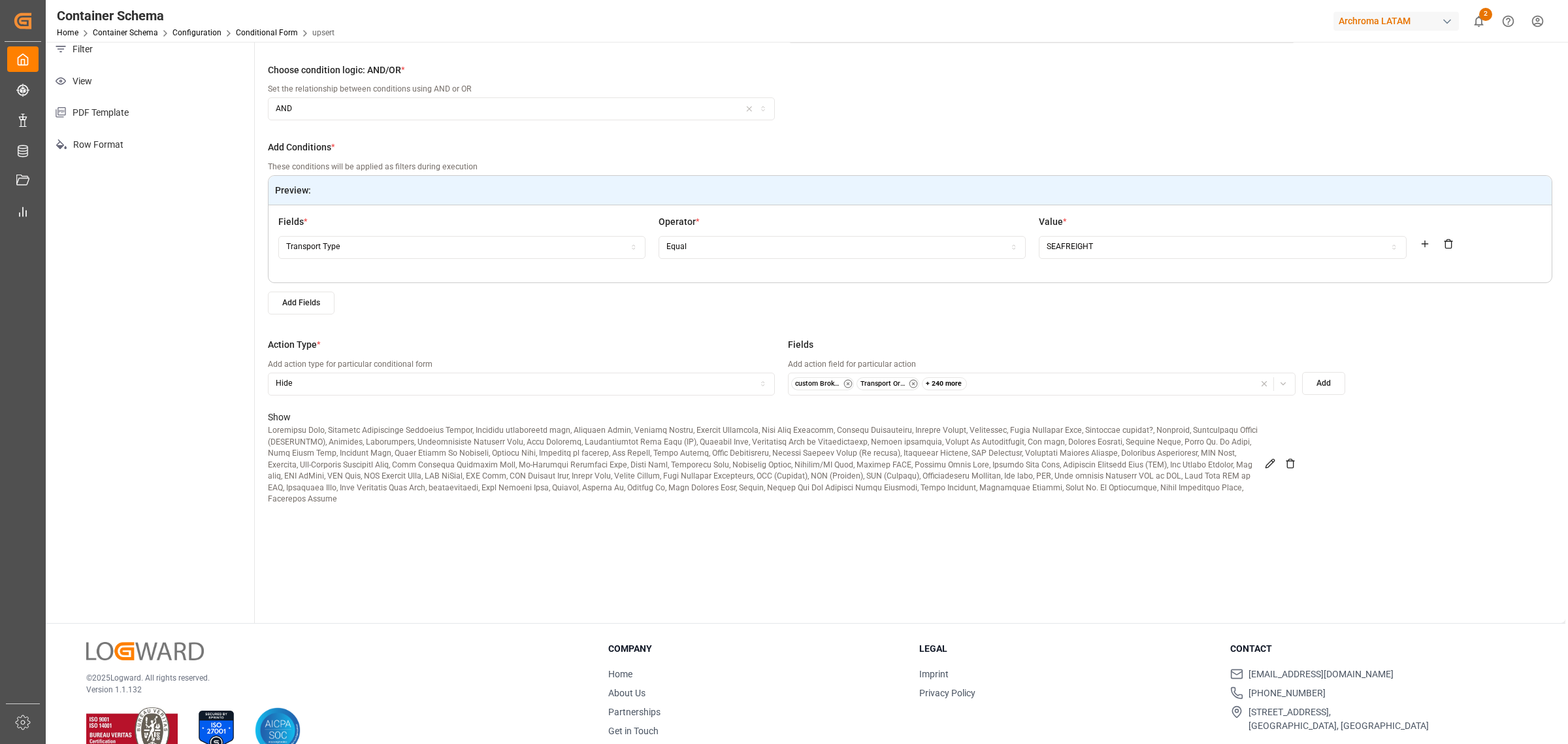
click at [1045, 387] on button "Add" at bounding box center [1323, 383] width 43 height 23
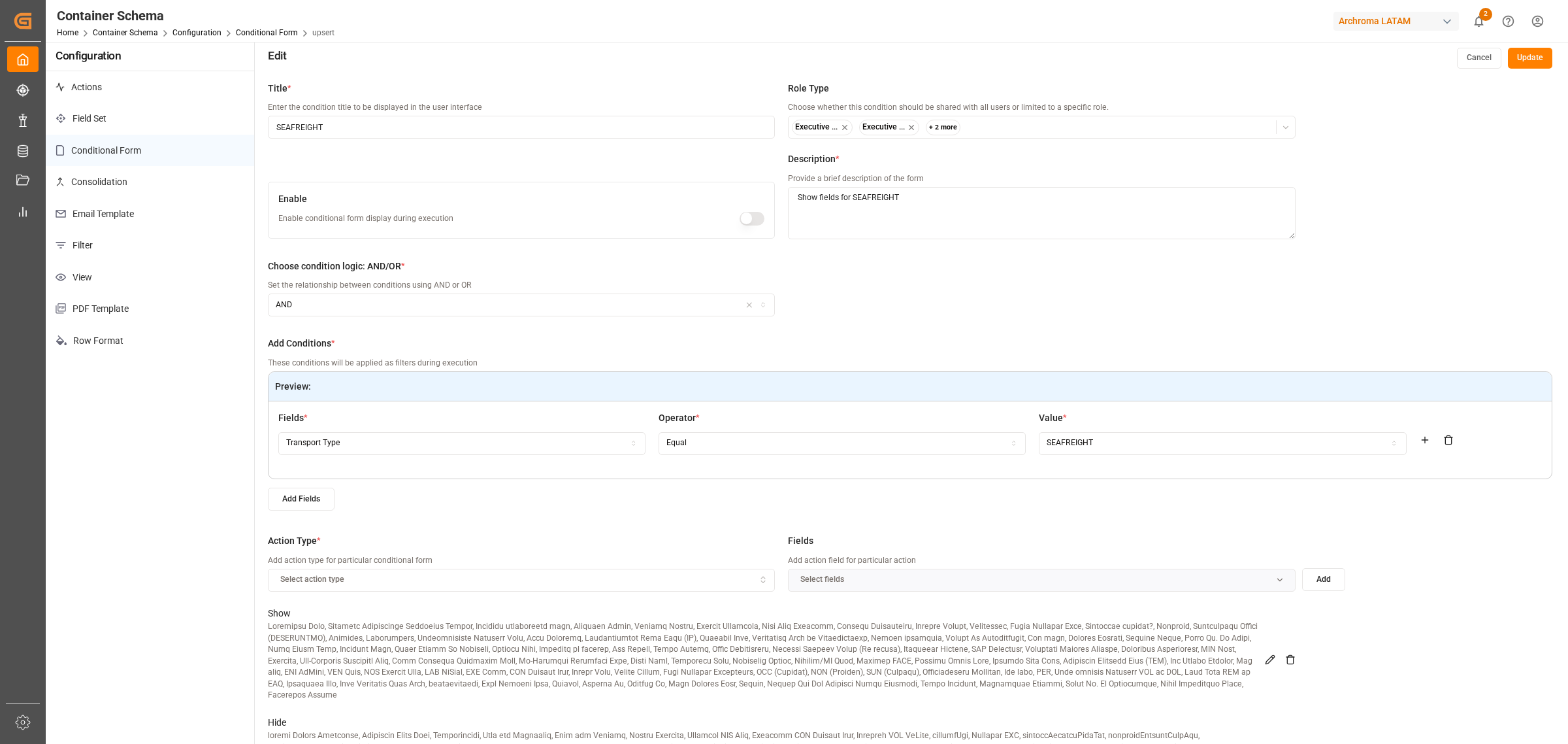
scroll to position [0, 0]
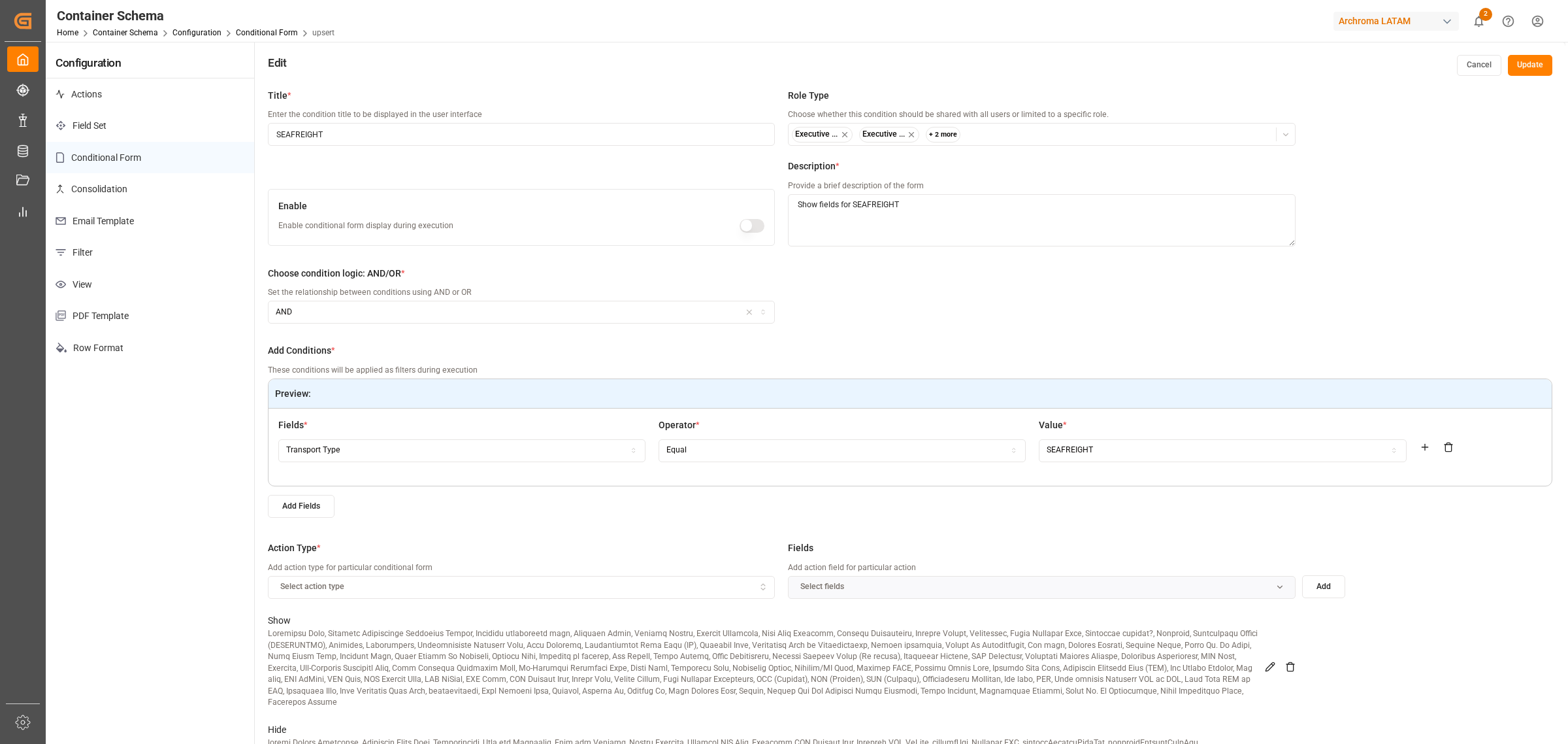
click at [1045, 55] on button "Update" at bounding box center [1530, 65] width 44 height 21
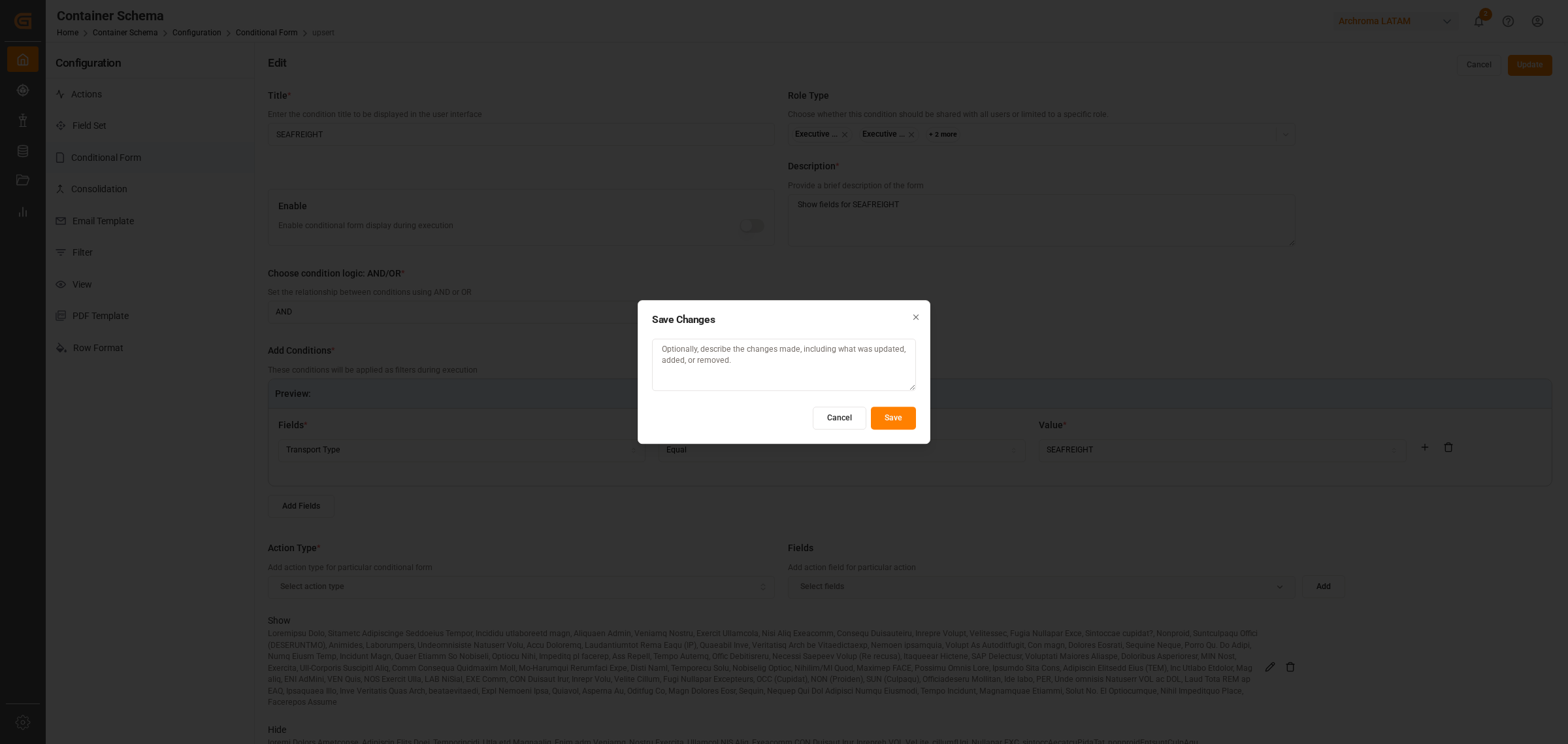
click at [909, 420] on button "Save" at bounding box center [893, 418] width 45 height 23
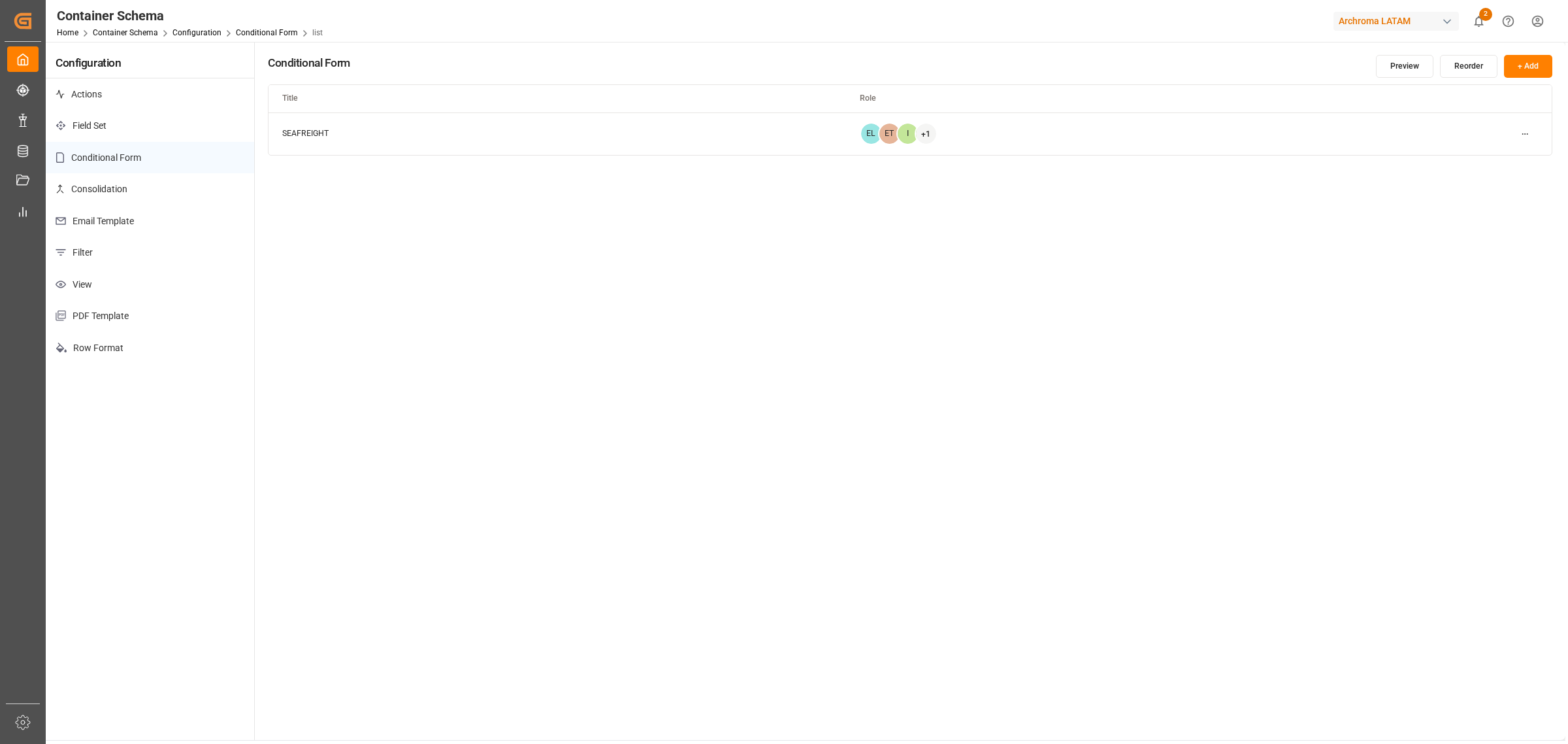
click at [1045, 129] on html "Created by potrace 1.15, written by Peter Selinger 2001-2017 Created by potrace…" at bounding box center [784, 372] width 1568 height 744
click at [1045, 155] on div "Edit" at bounding box center [1501, 160] width 67 height 18
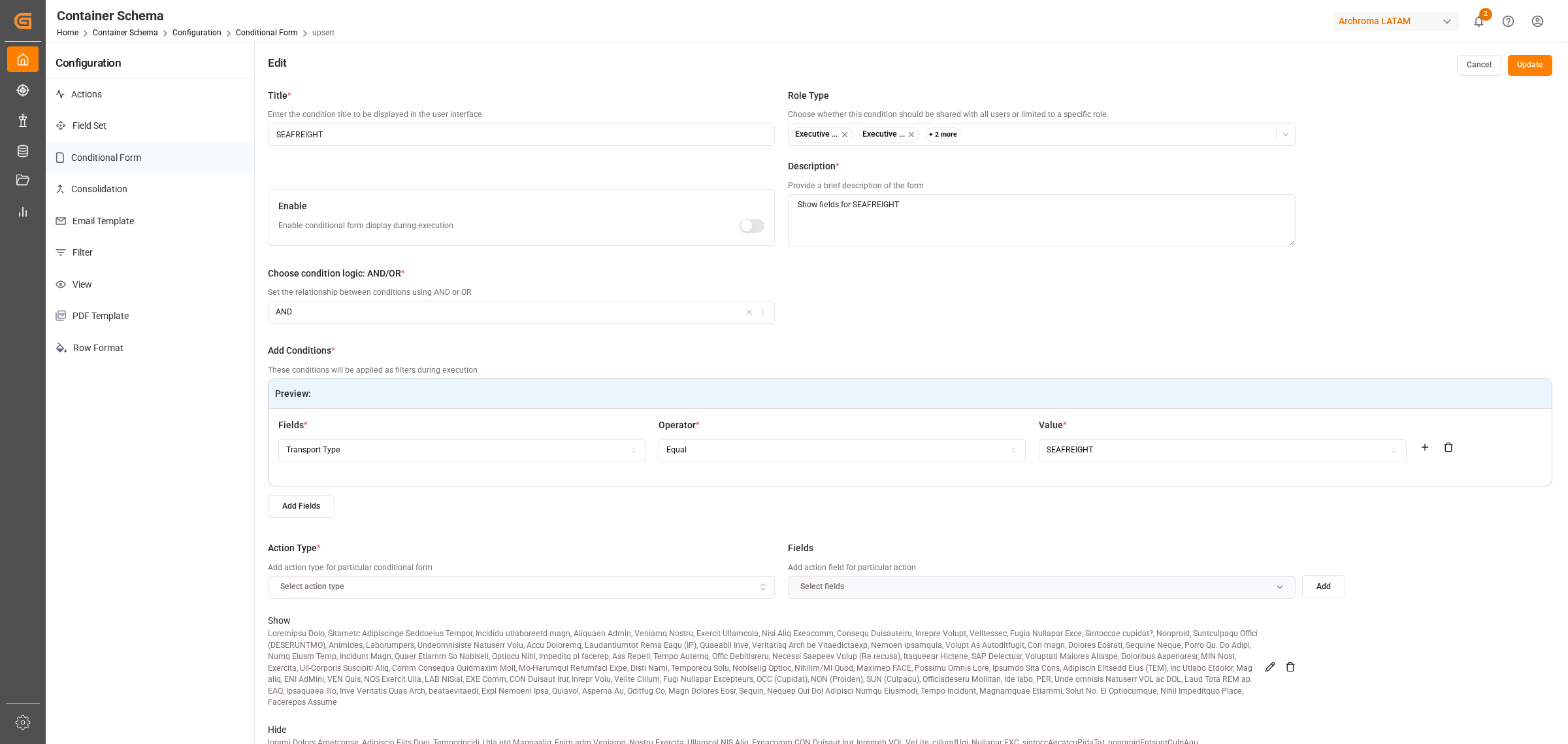
click at [756, 226] on button "button" at bounding box center [752, 226] width 25 height 14
click at [1045, 59] on button "Update" at bounding box center [1530, 65] width 44 height 21
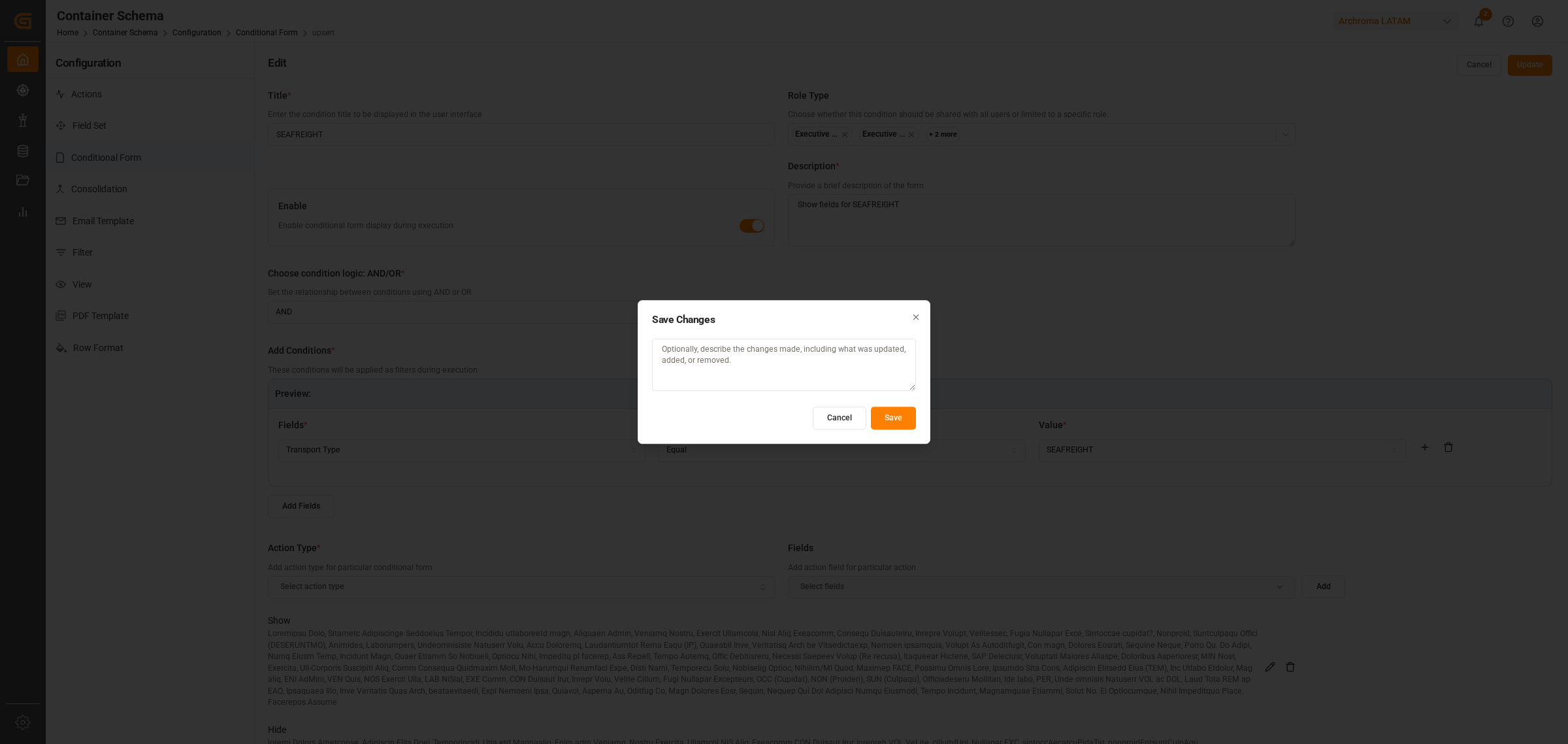
click at [905, 419] on button "Save" at bounding box center [893, 418] width 45 height 23
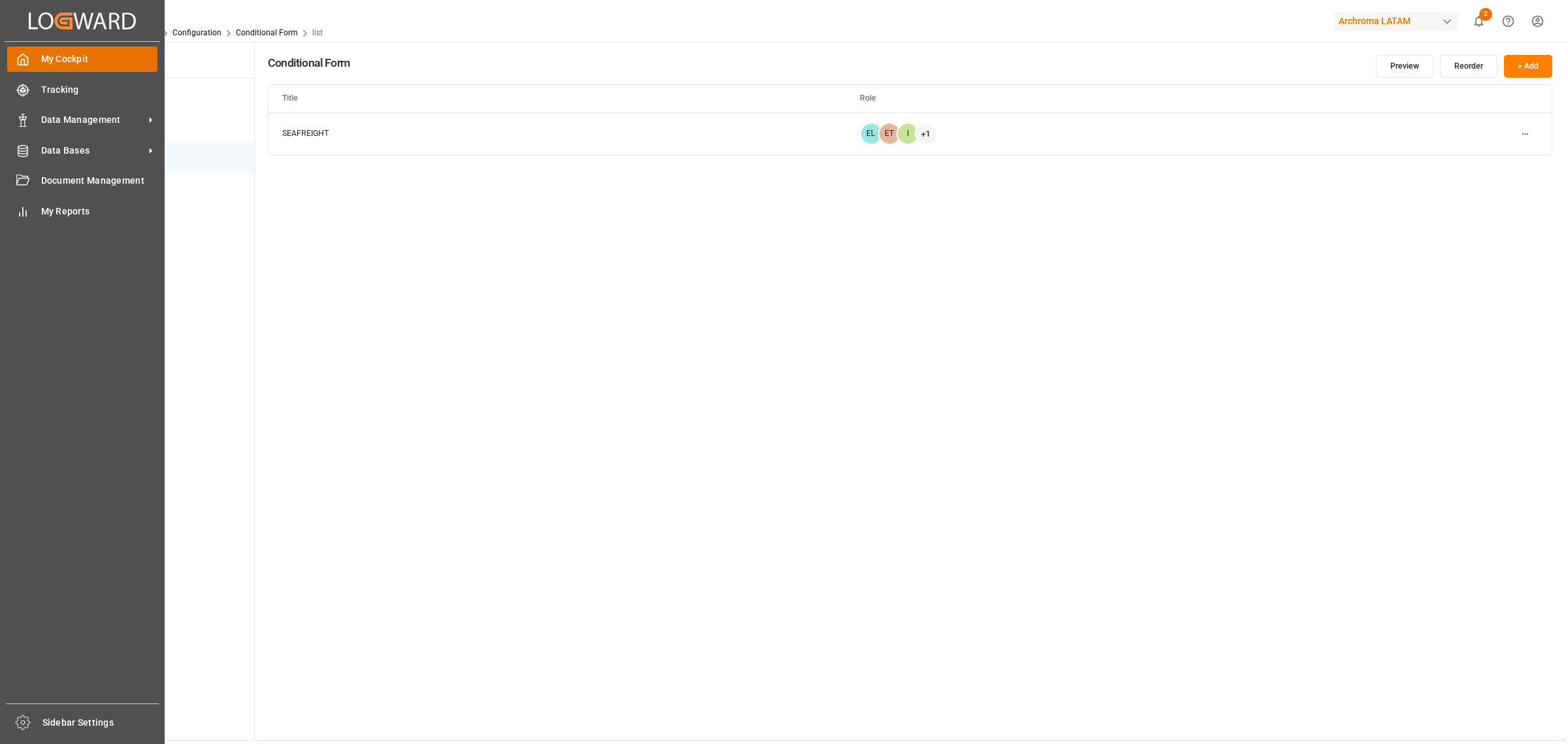
click at [35, 59] on div "My Cockpit My Cockpit" at bounding box center [82, 59] width 150 height 25
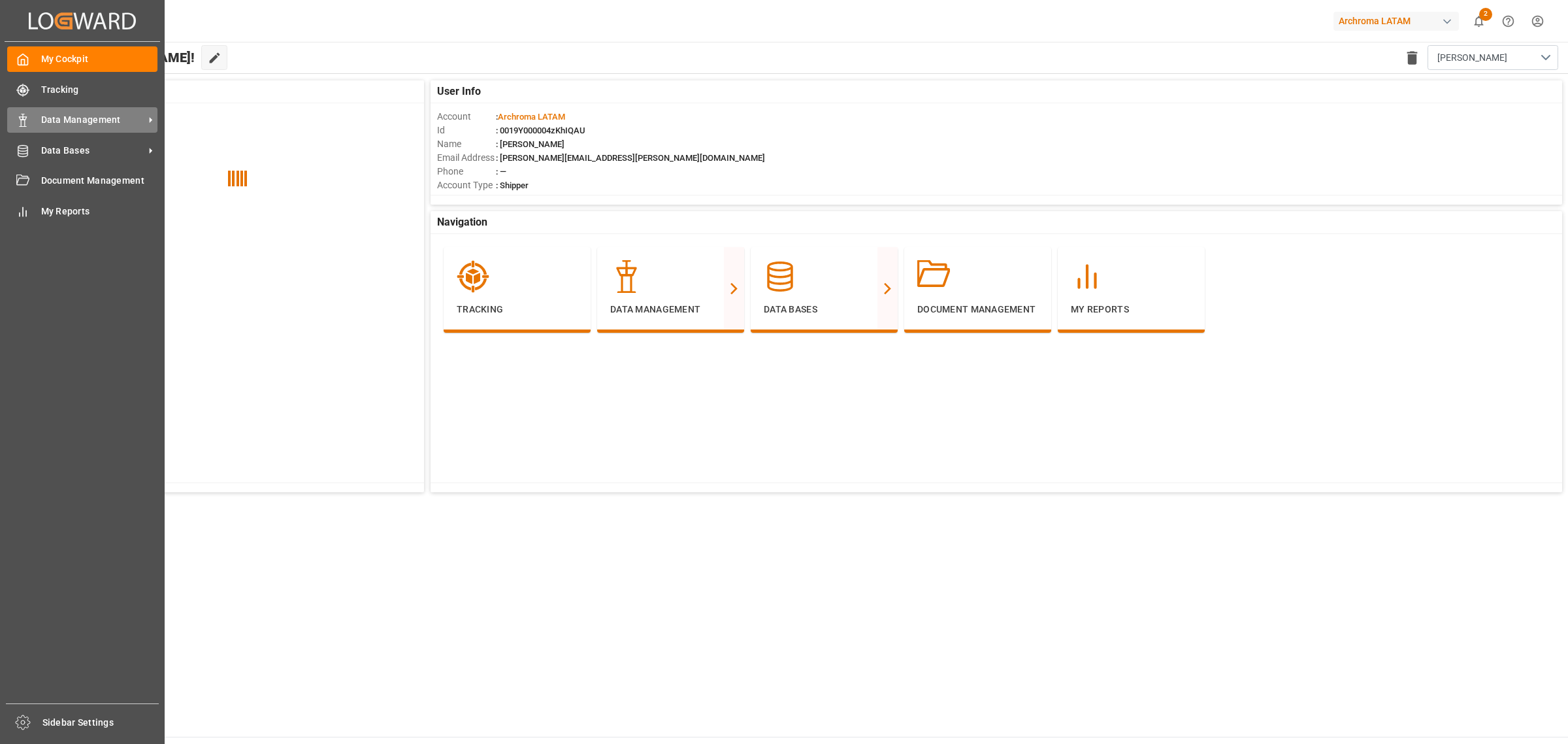
click at [67, 113] on span "Data Management" at bounding box center [93, 120] width 103 height 14
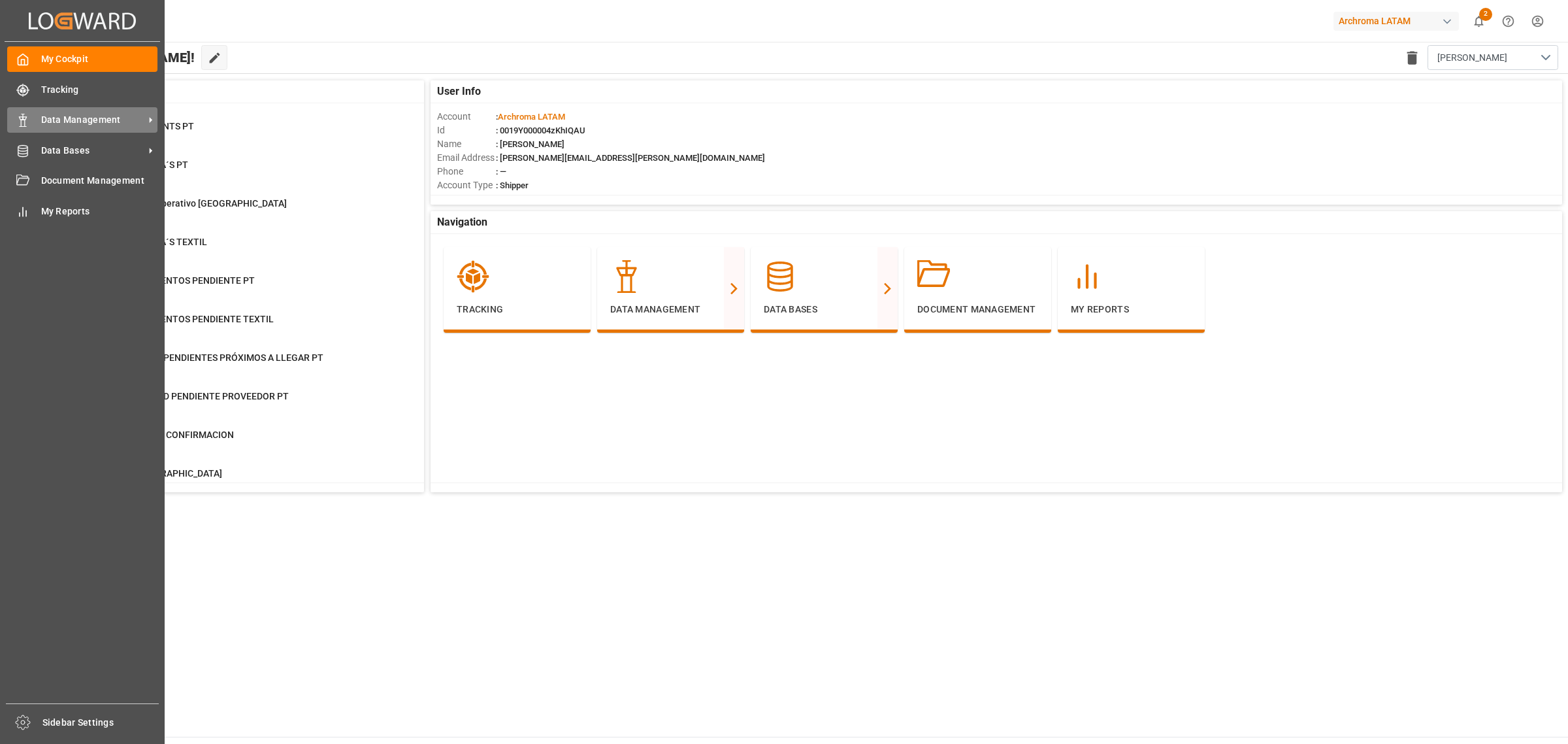
click at [81, 122] on span "Data Management" at bounding box center [93, 120] width 103 height 14
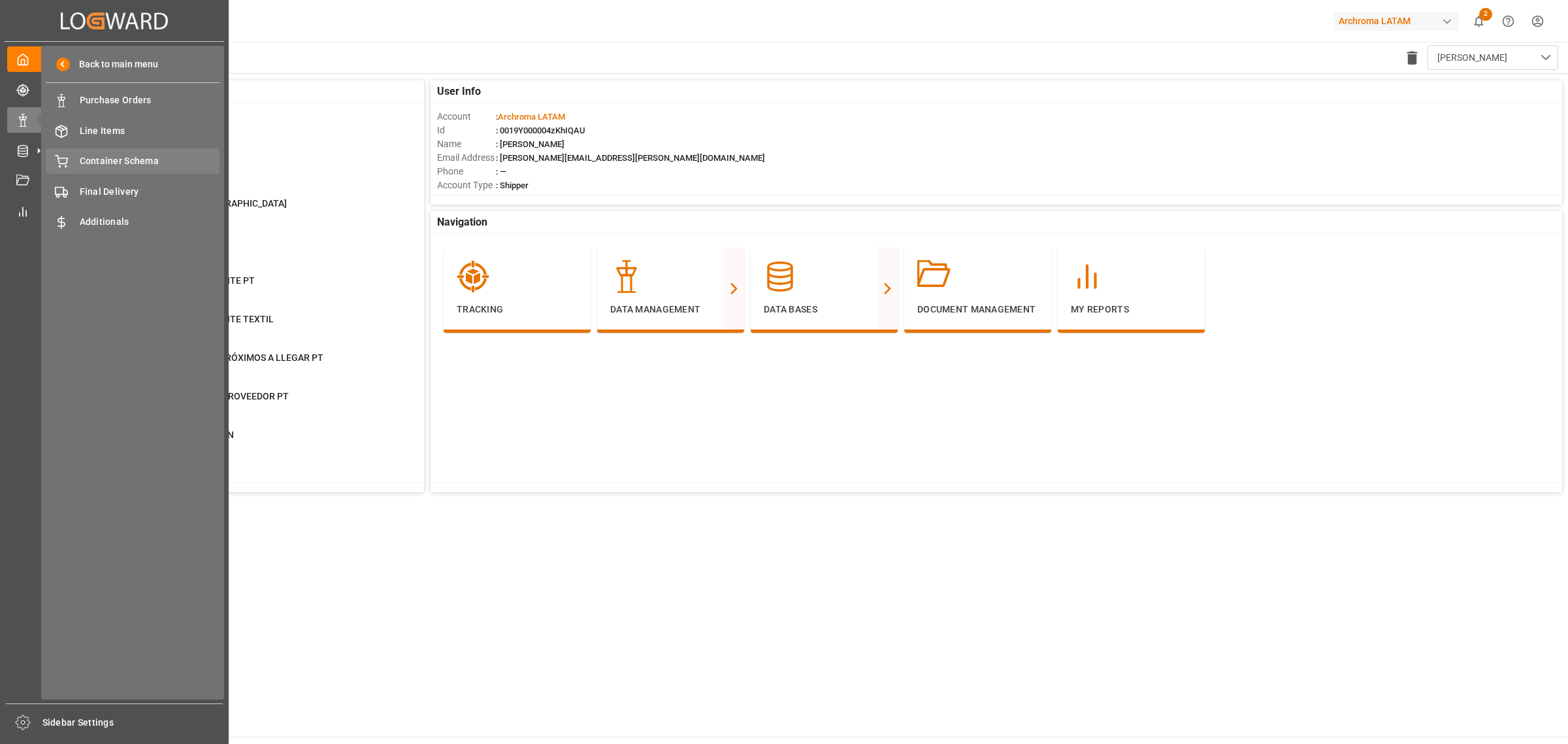
click at [138, 154] on div "Container Schema Container Schema" at bounding box center [132, 161] width 174 height 25
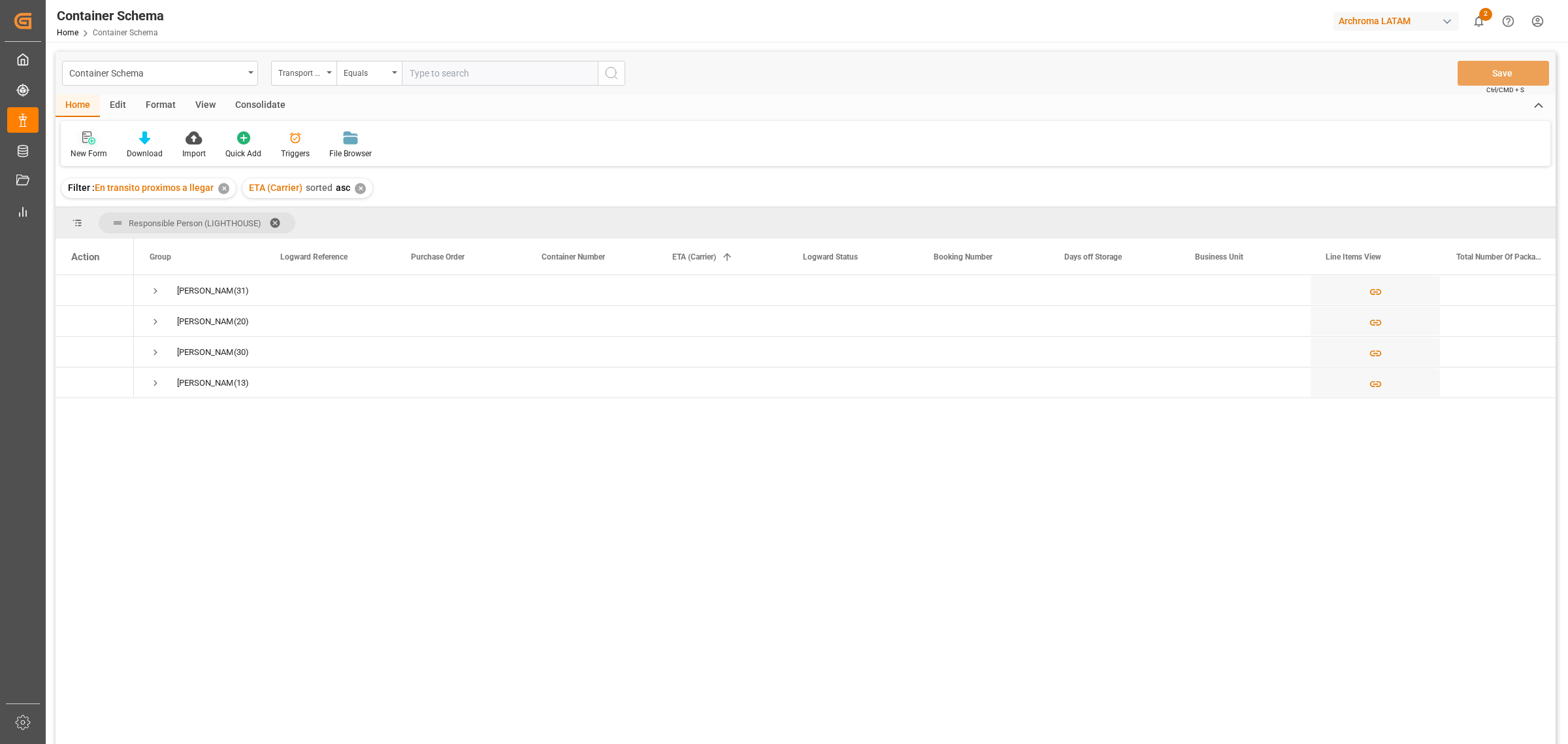
click at [97, 132] on div at bounding box center [88, 138] width 36 height 14
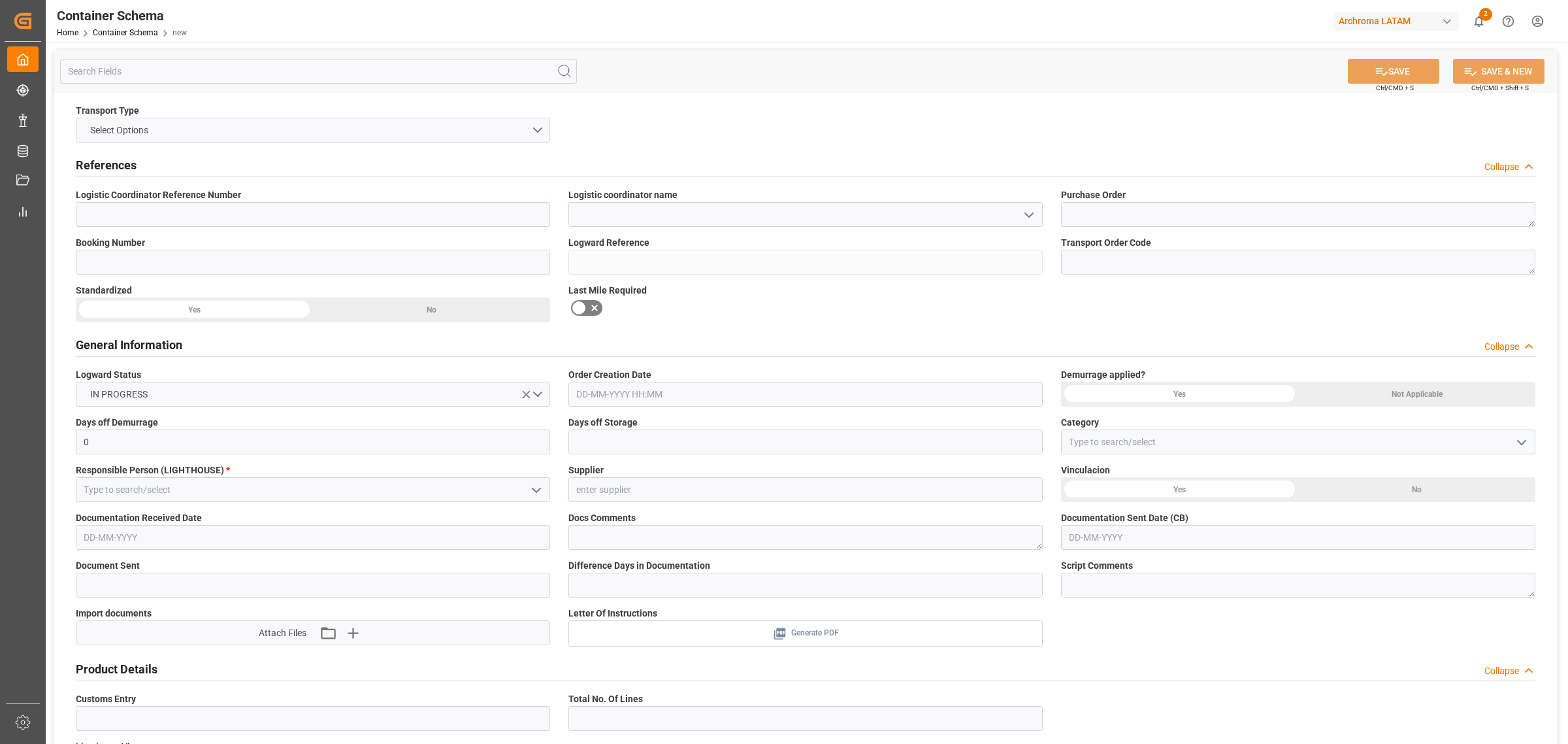
type input "0"
click at [435, 135] on button "Select Options" at bounding box center [313, 130] width 475 height 25
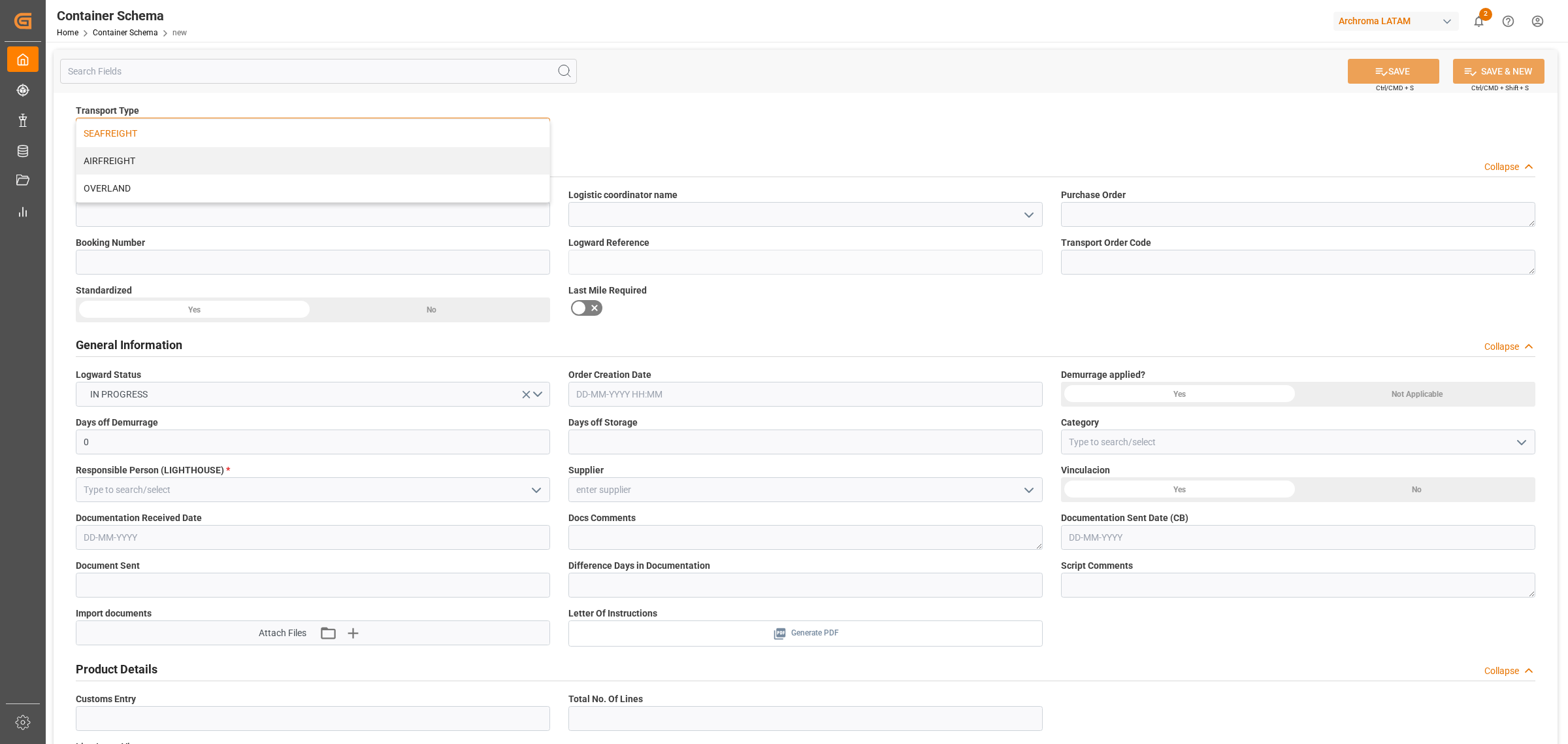
click at [217, 129] on div "SEAFREIGHT" at bounding box center [313, 133] width 473 height 27
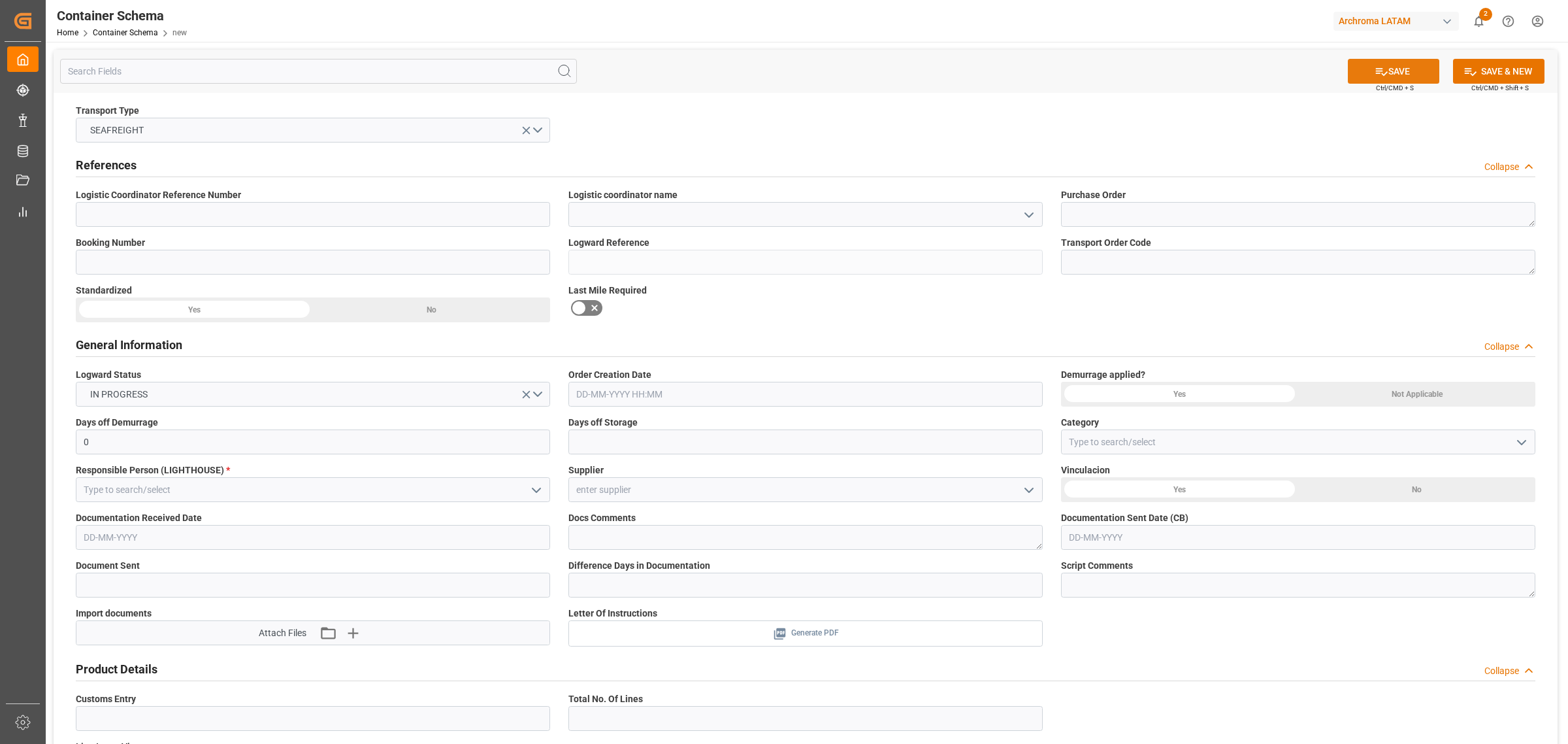
click at [1045, 74] on button "SAVE" at bounding box center [1394, 72] width 92 height 25
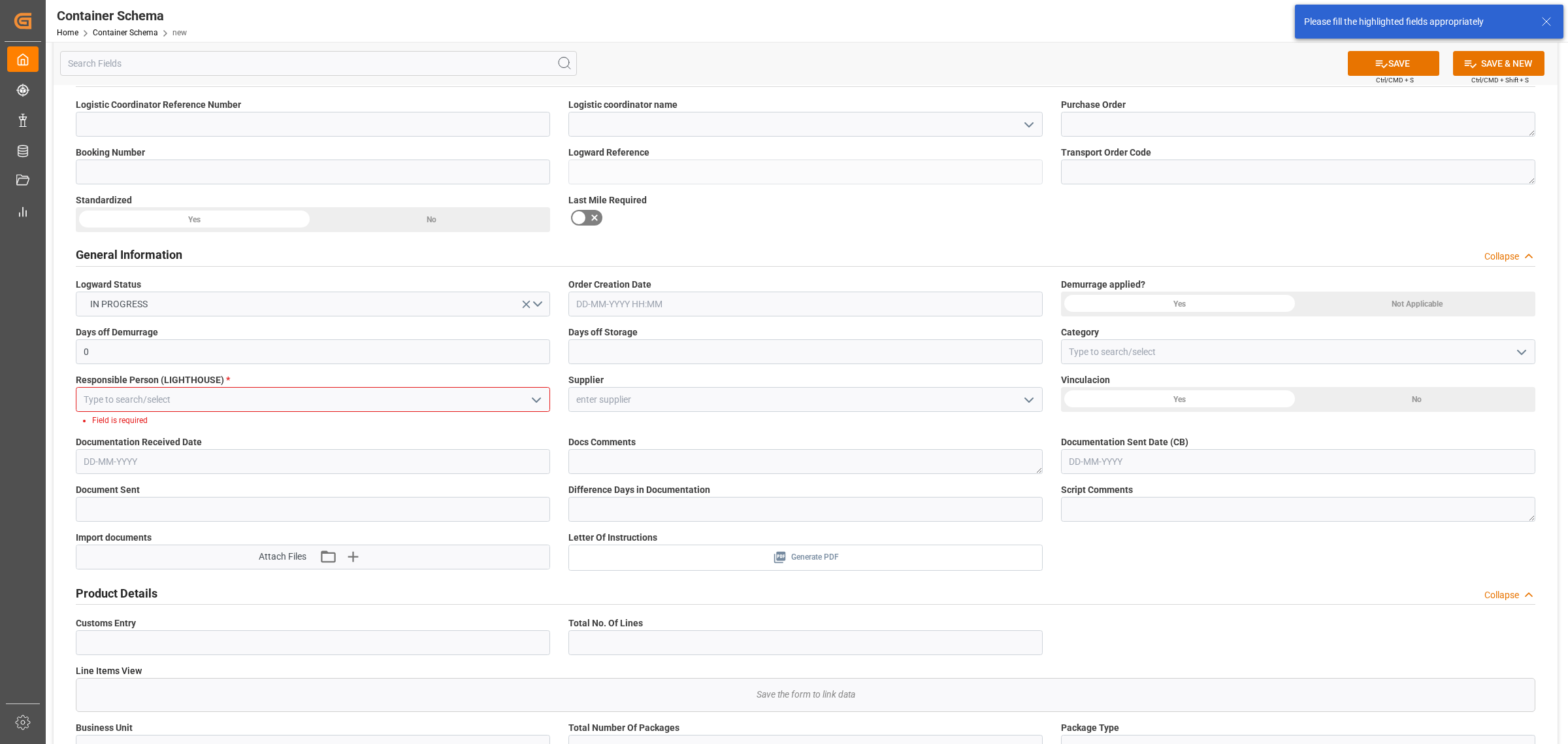
scroll to position [96, 0]
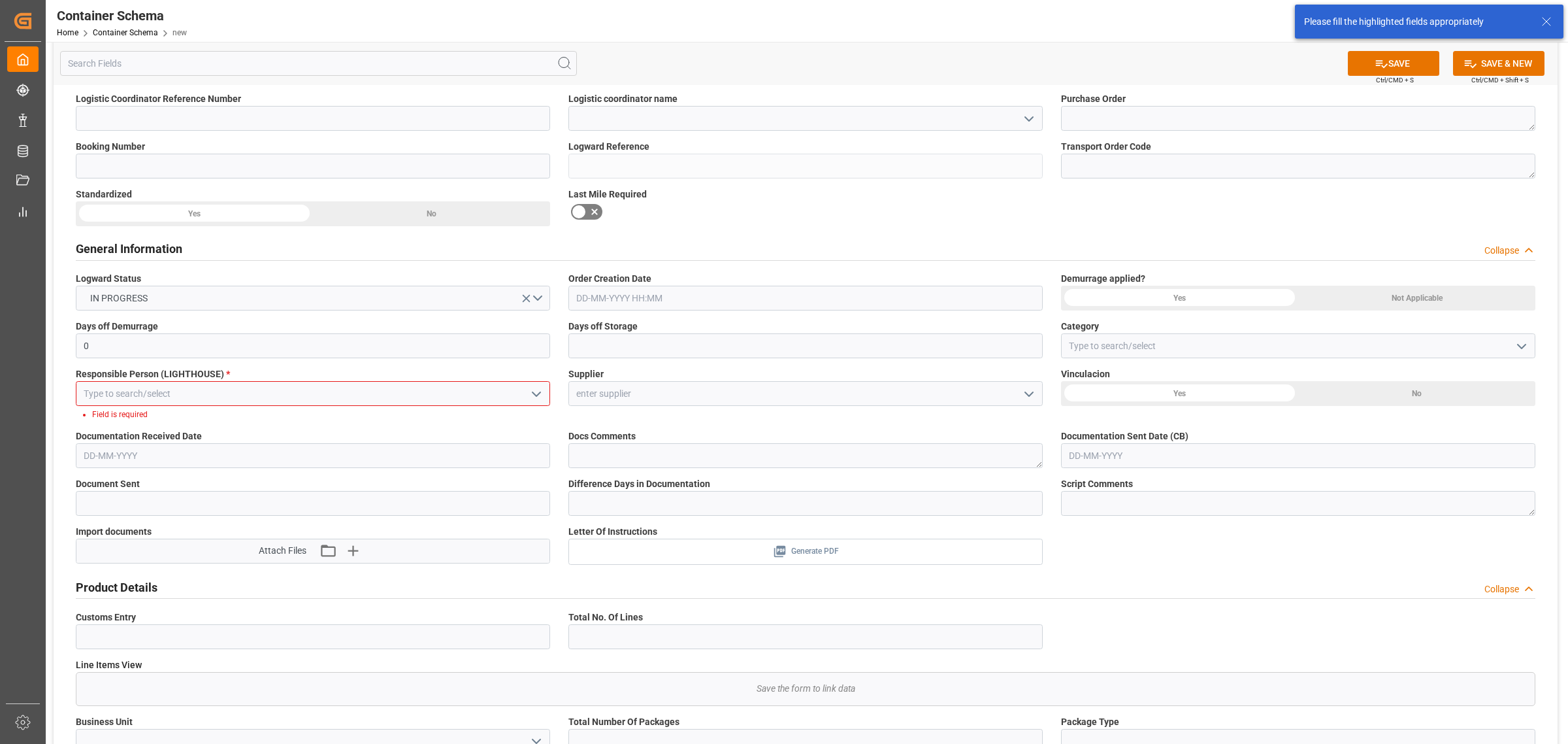
click at [520, 381] on input at bounding box center [313, 393] width 475 height 25
click at [539, 393] on icon "open menu" at bounding box center [536, 393] width 16 height 16
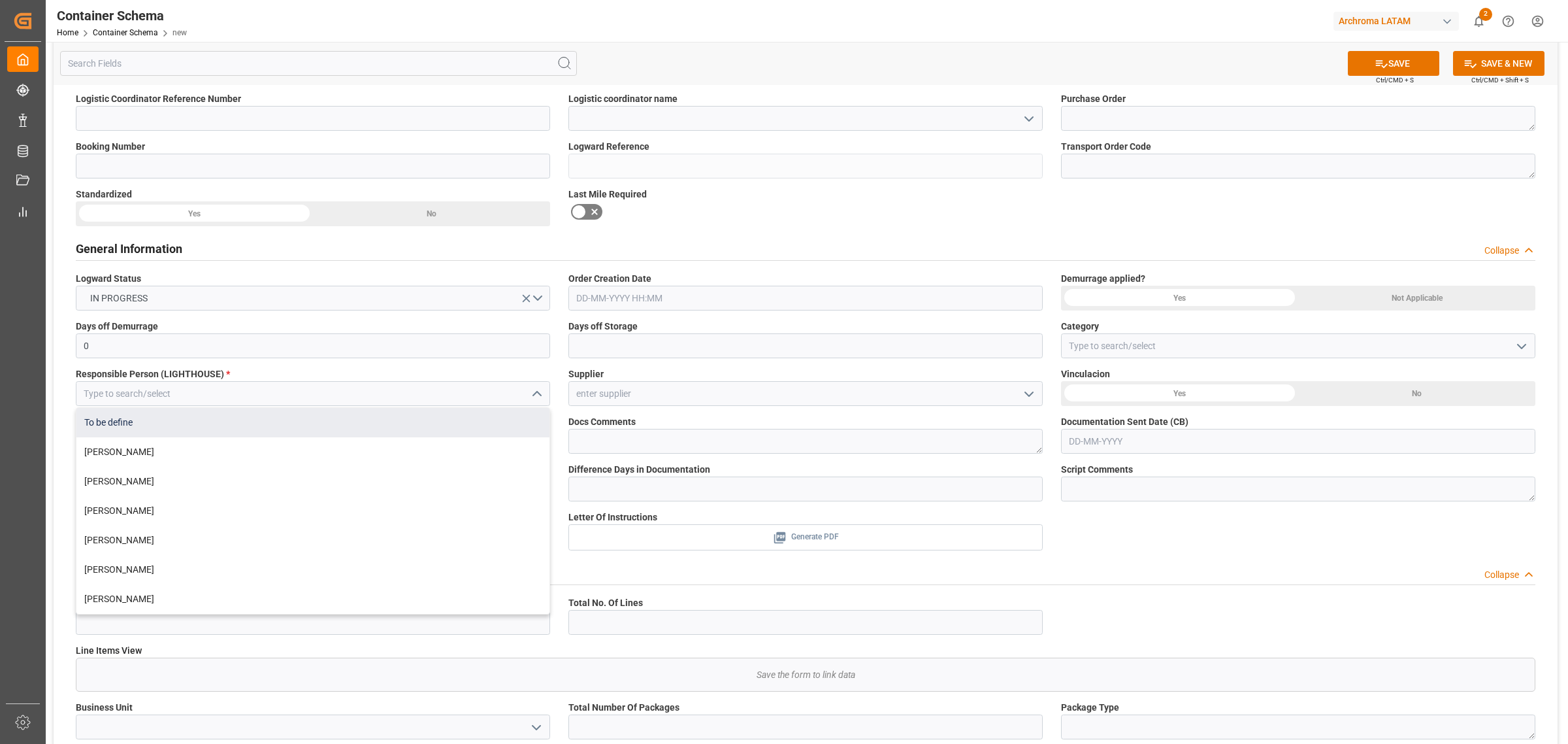
click at [203, 420] on div "To be define" at bounding box center [313, 422] width 473 height 30
type input "To be define"
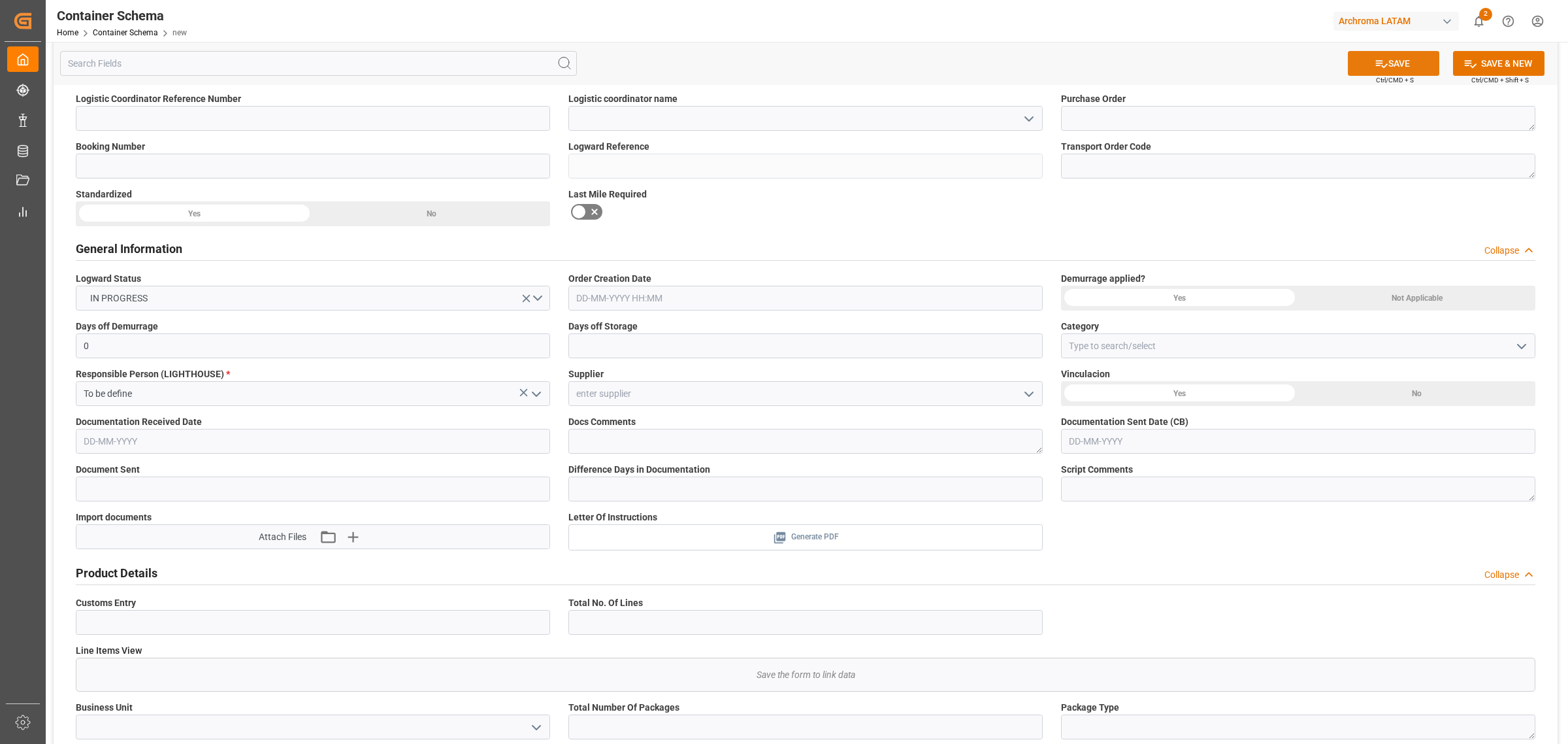
click at [1045, 64] on button "SAVE" at bounding box center [1394, 64] width 92 height 25
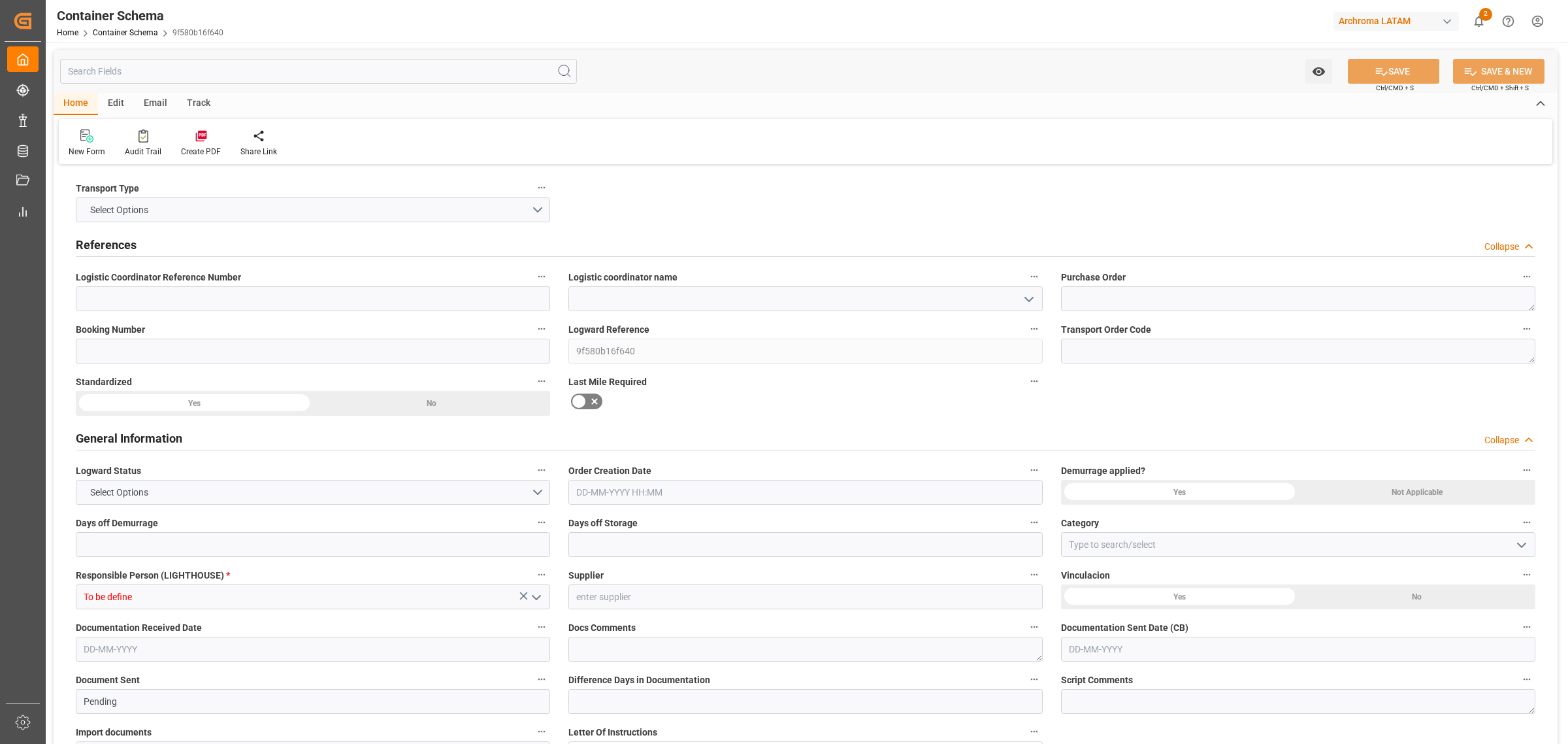
type input "0"
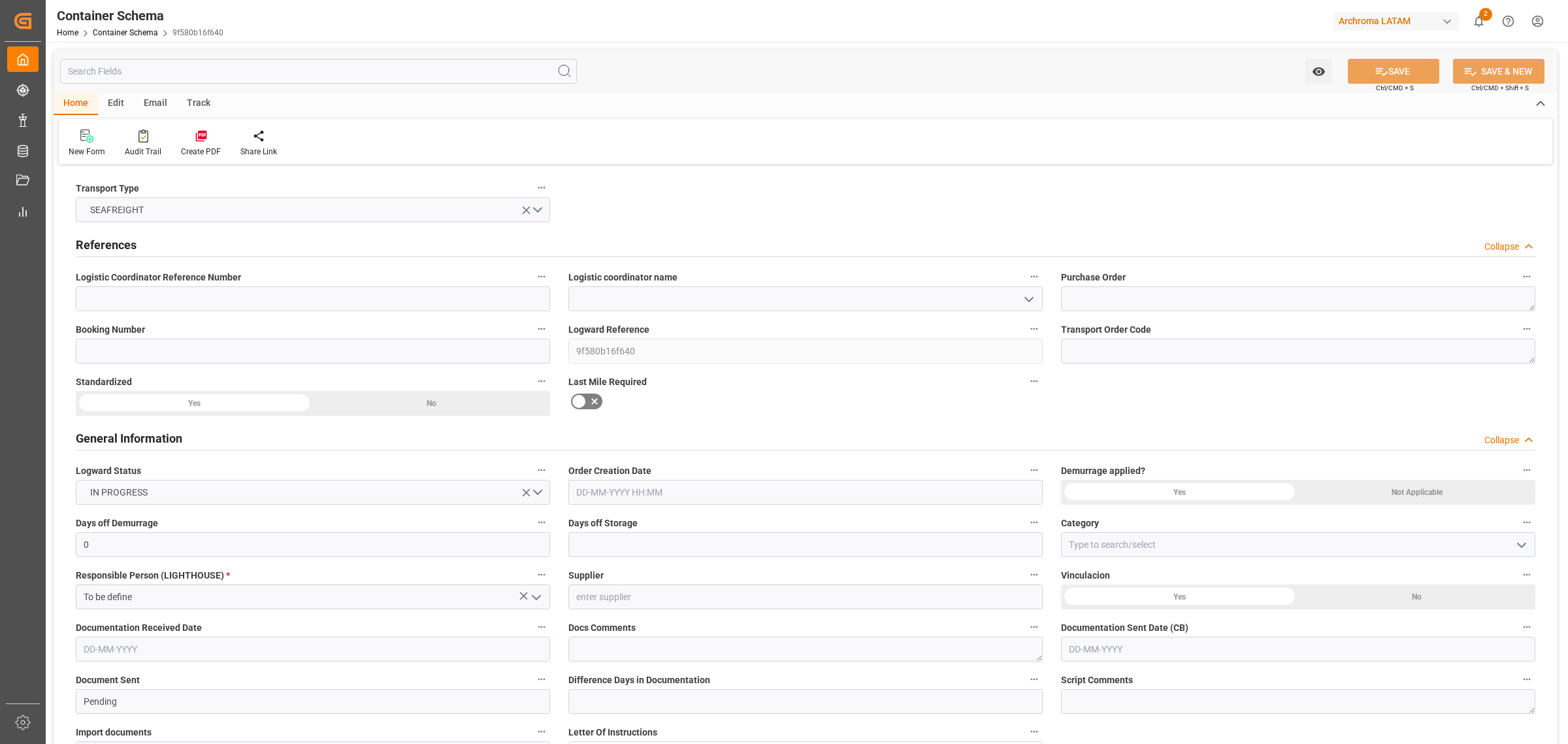
type input "[DATE]"
type input "[DATE] 18:52"
type input "[DATE]"
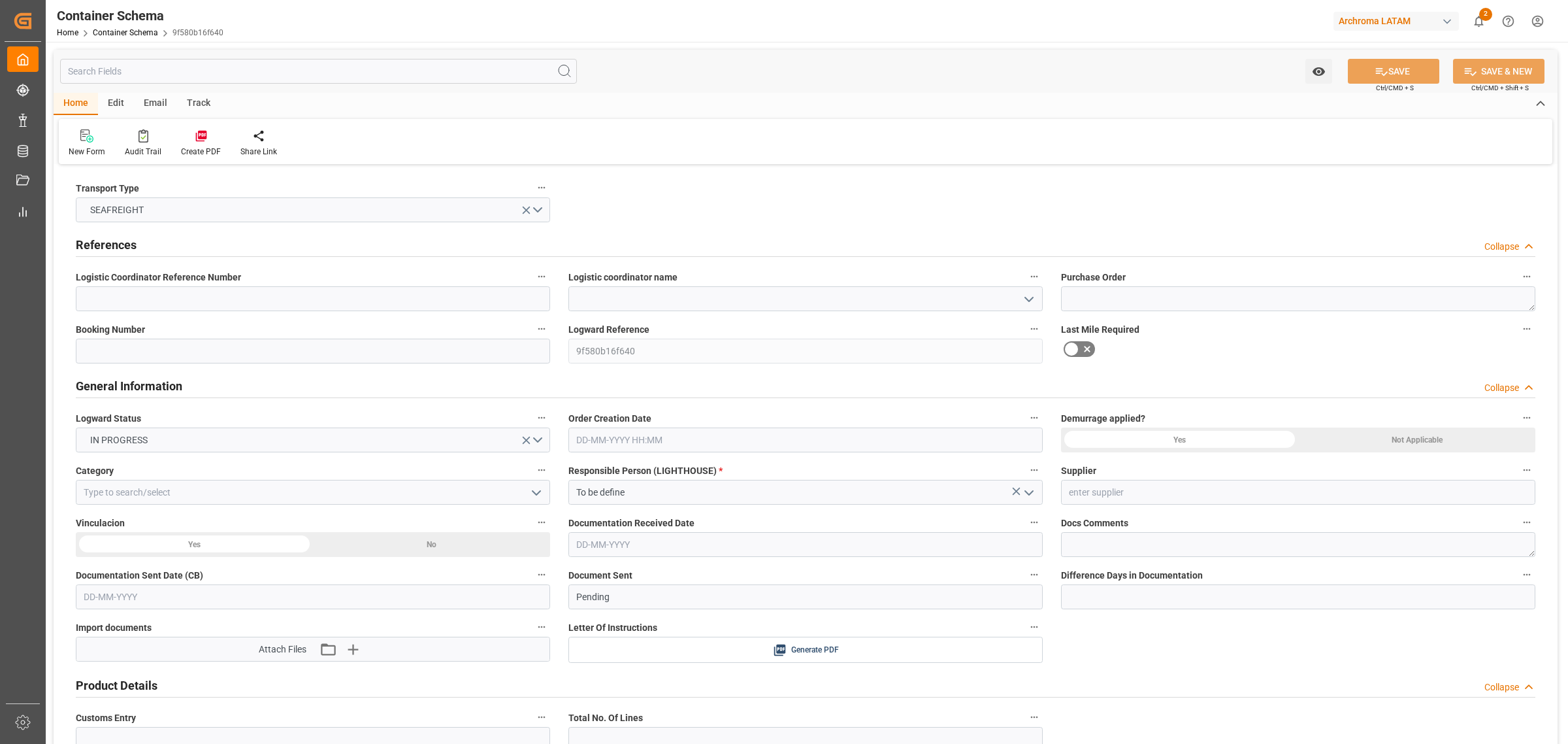
type input "[DATE]"
type input "[DATE] 18:52"
type input "[DATE]"
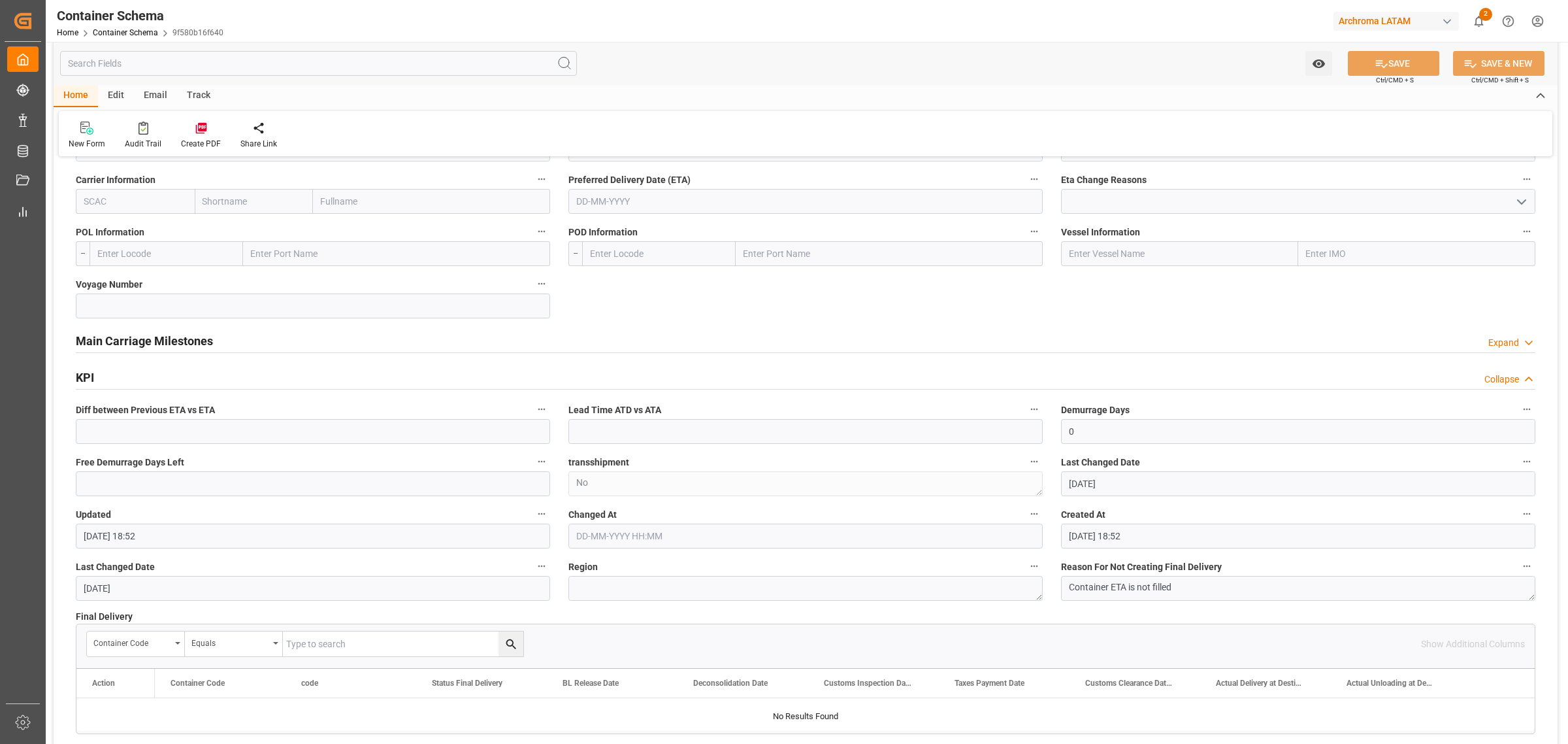
scroll to position [1308, 0]
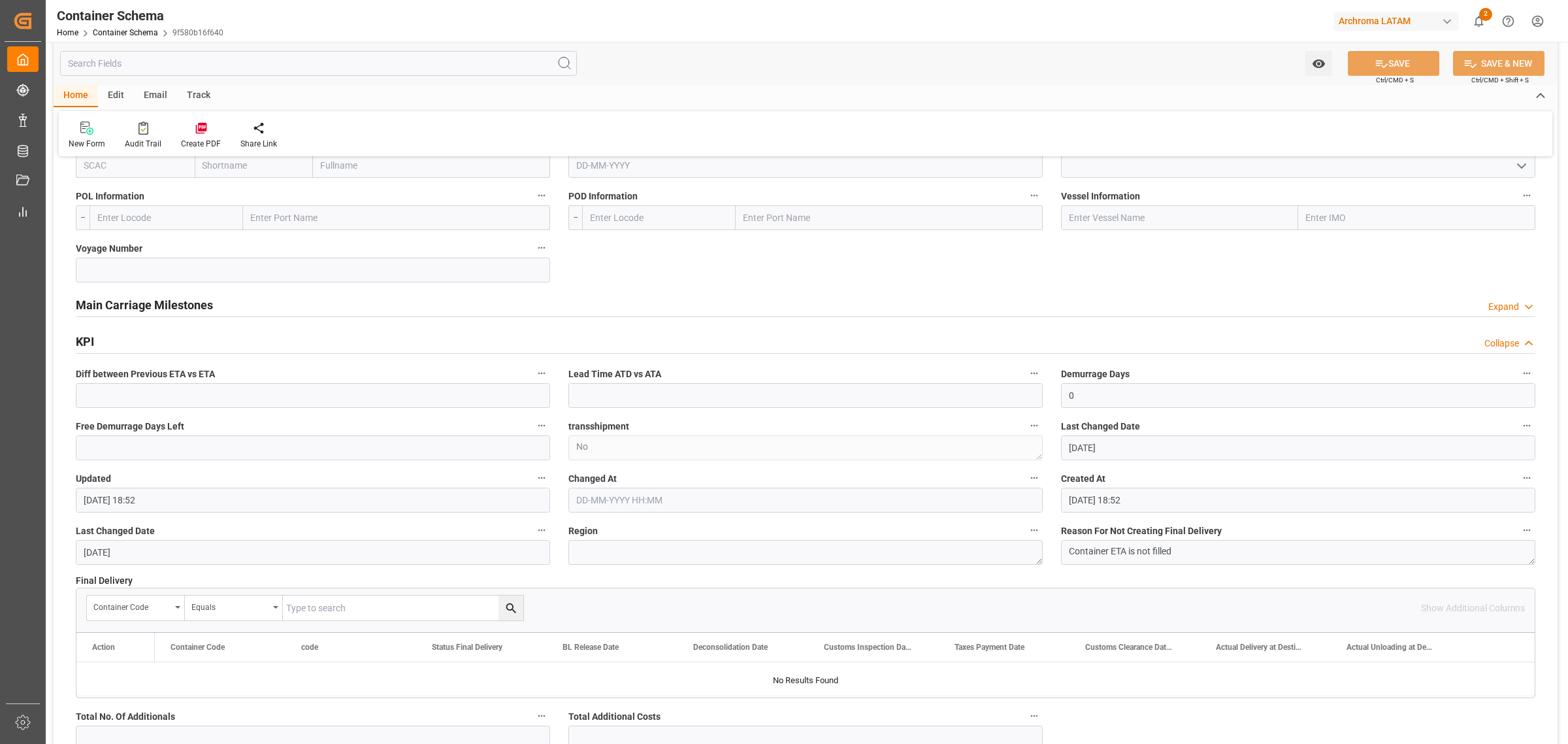
click at [965, 302] on div "Main Carriage Milestones Expand" at bounding box center [806, 304] width 1459 height 25
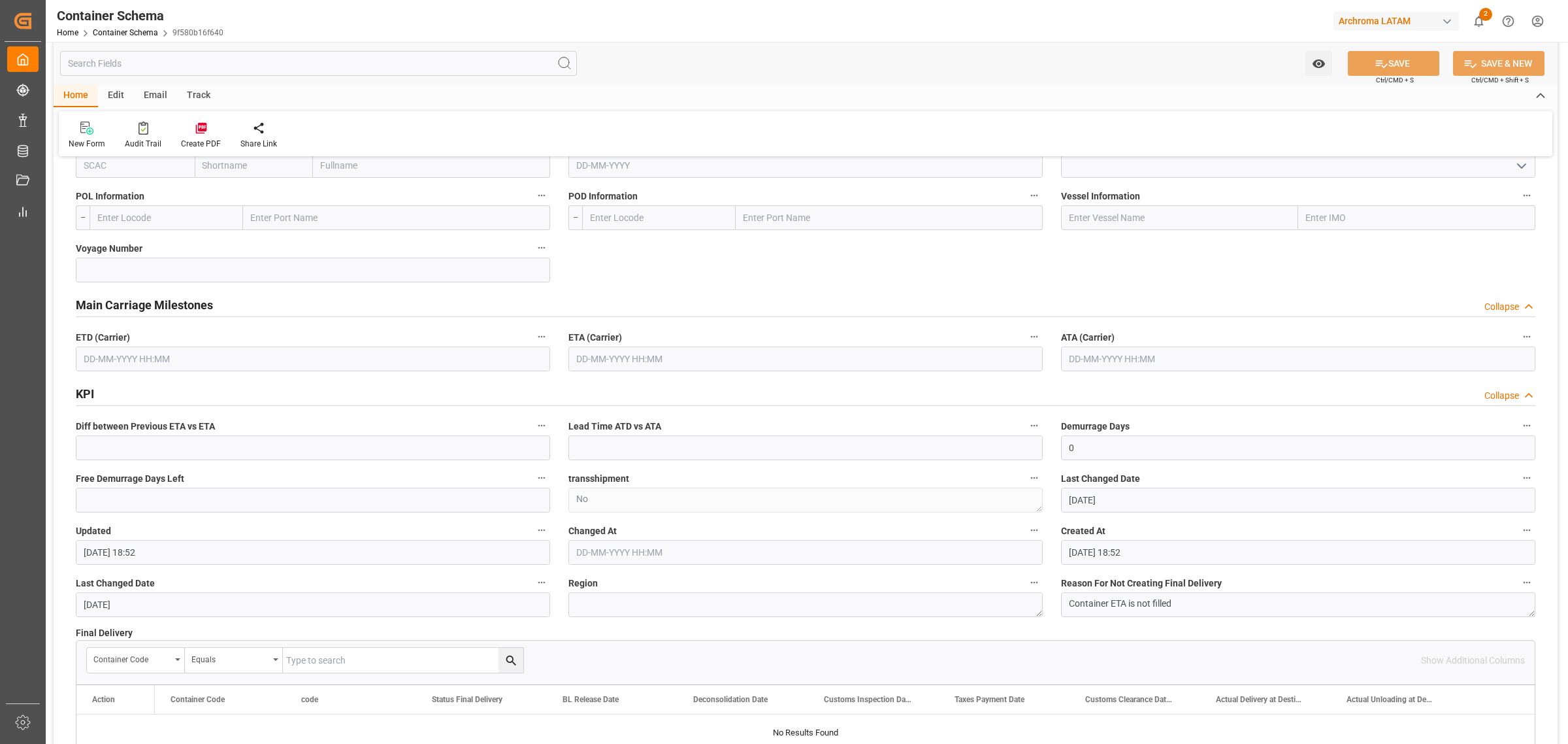
click at [965, 302] on div "Main Carriage Milestones Collapse" at bounding box center [806, 304] width 1459 height 25
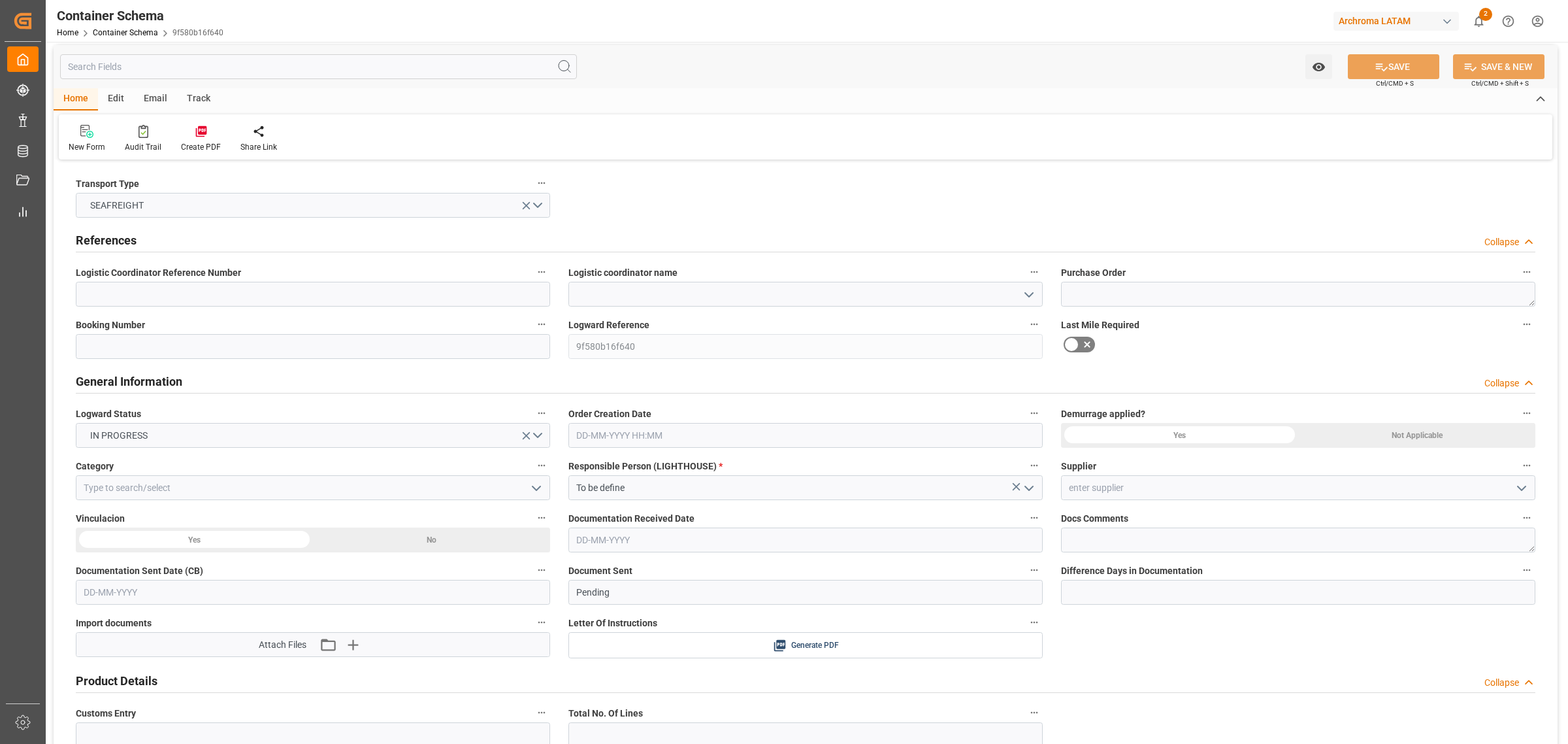
scroll to position [0, 0]
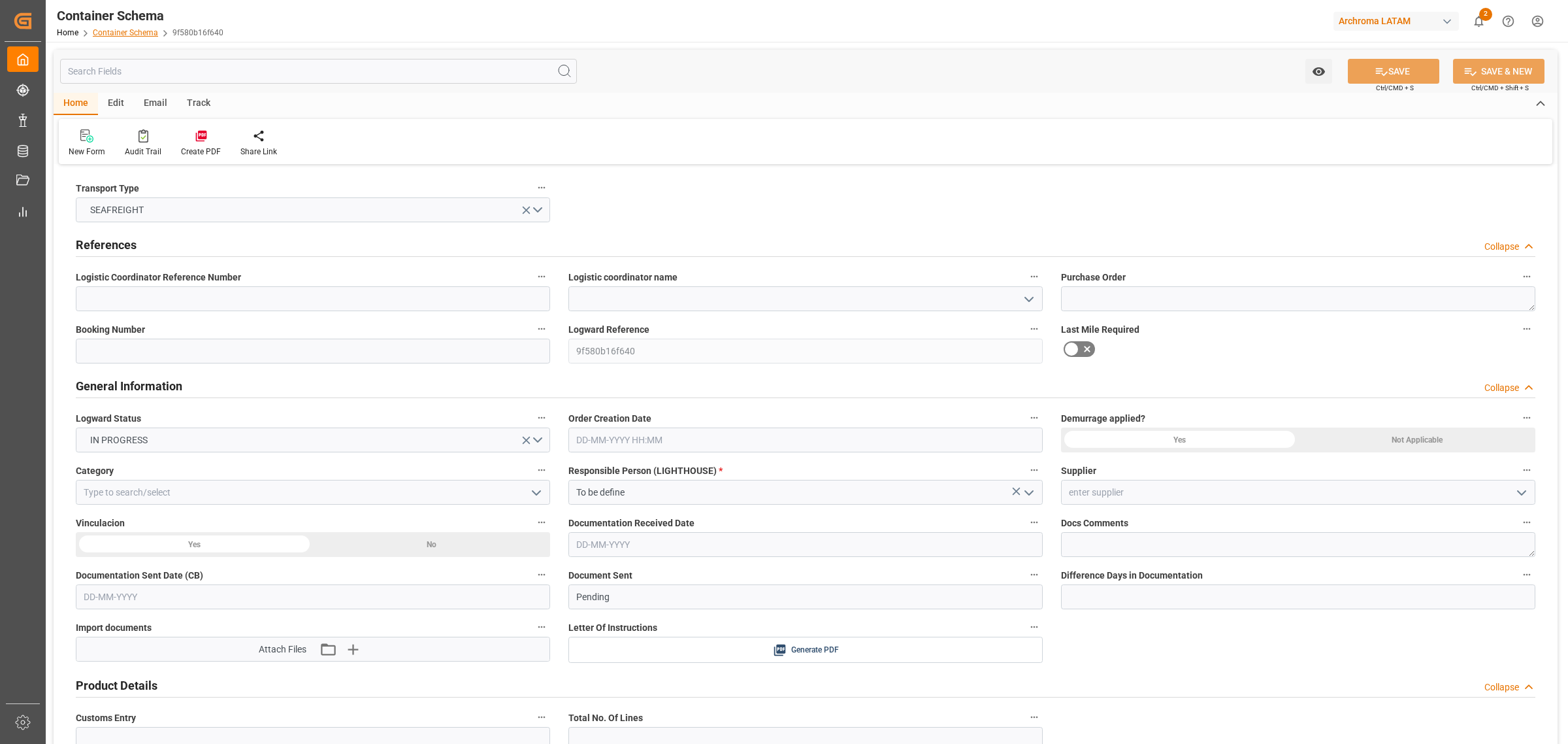
click at [135, 35] on link "Container Schema" at bounding box center [125, 33] width 65 height 9
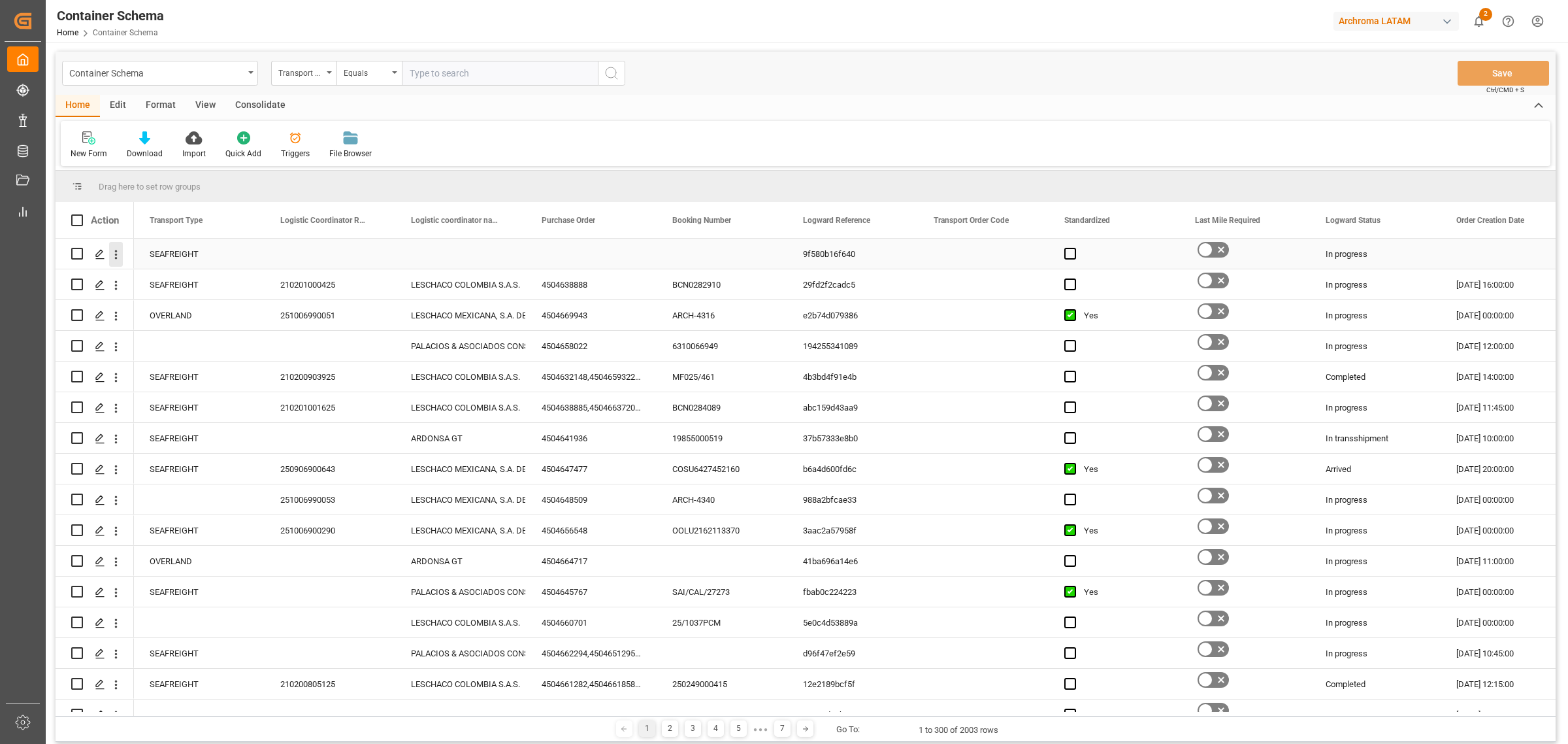
click at [115, 253] on icon "open menu" at bounding box center [116, 254] width 14 height 14
click at [149, 461] on div "Delete" at bounding box center [190, 470] width 161 height 25
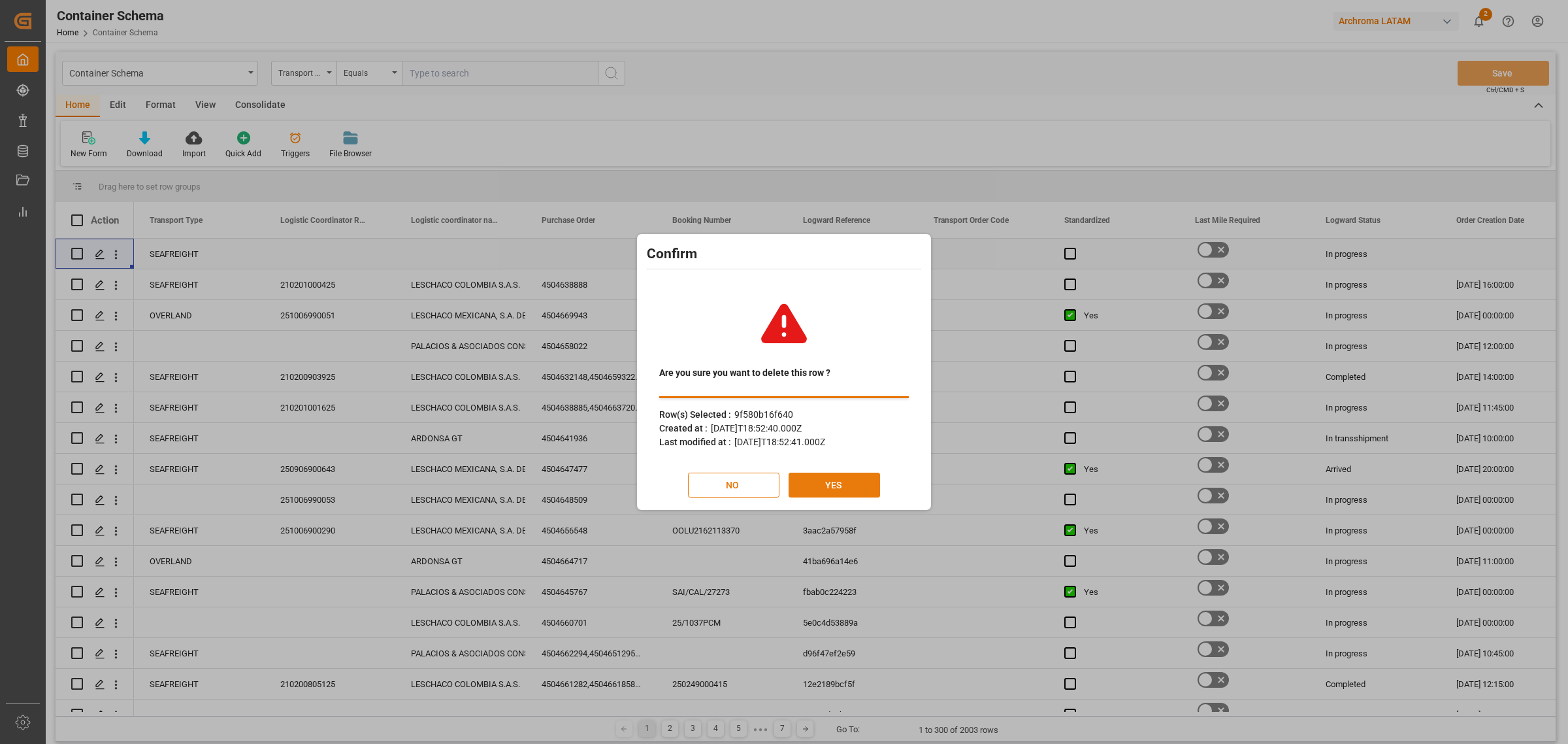
click at [837, 485] on button "YES" at bounding box center [835, 485] width 92 height 25
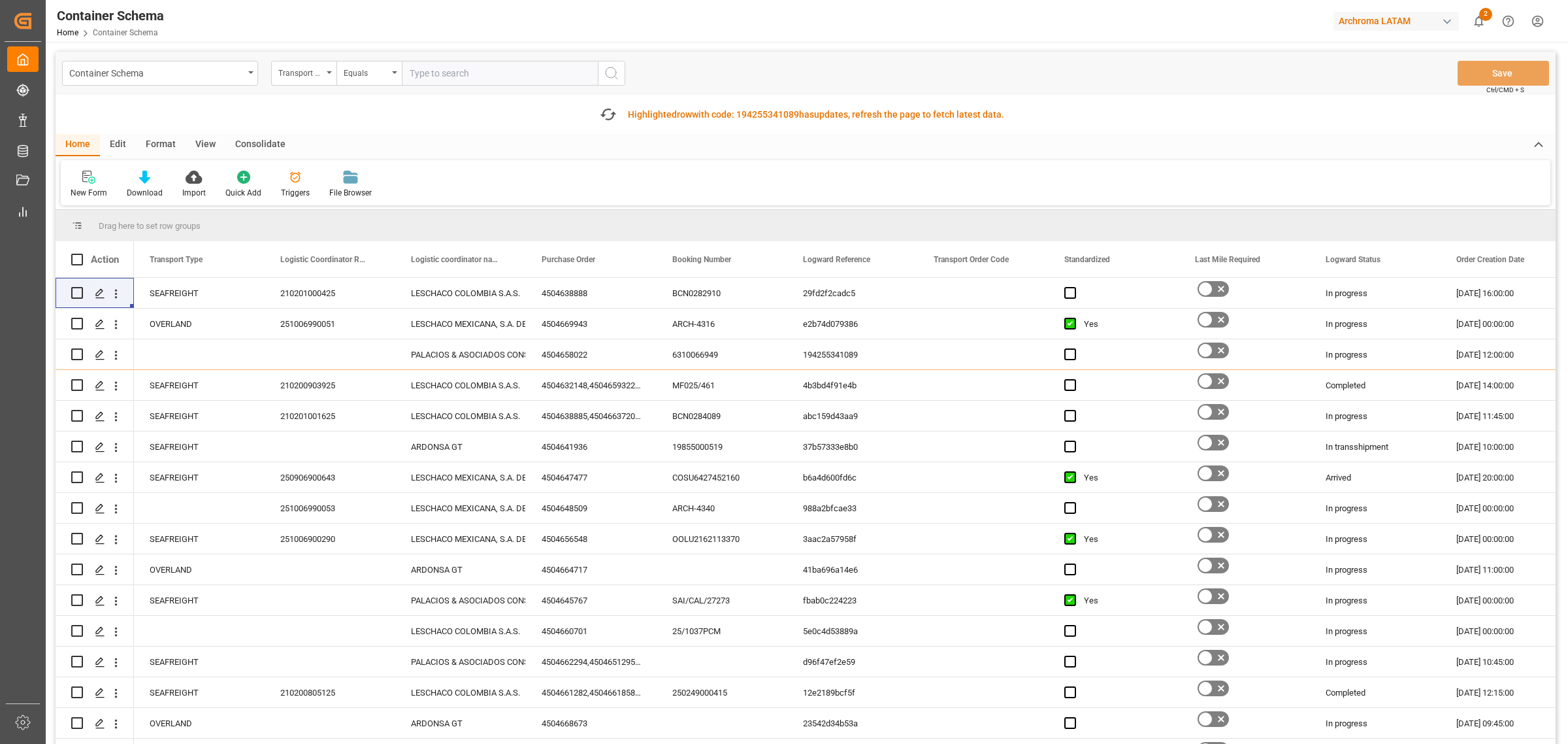
click at [455, 196] on div "New Form Download Import Quick Add Triggers File Browser" at bounding box center [805, 183] width 1490 height 45
click at [605, 113] on icon "button" at bounding box center [608, 115] width 21 height 21
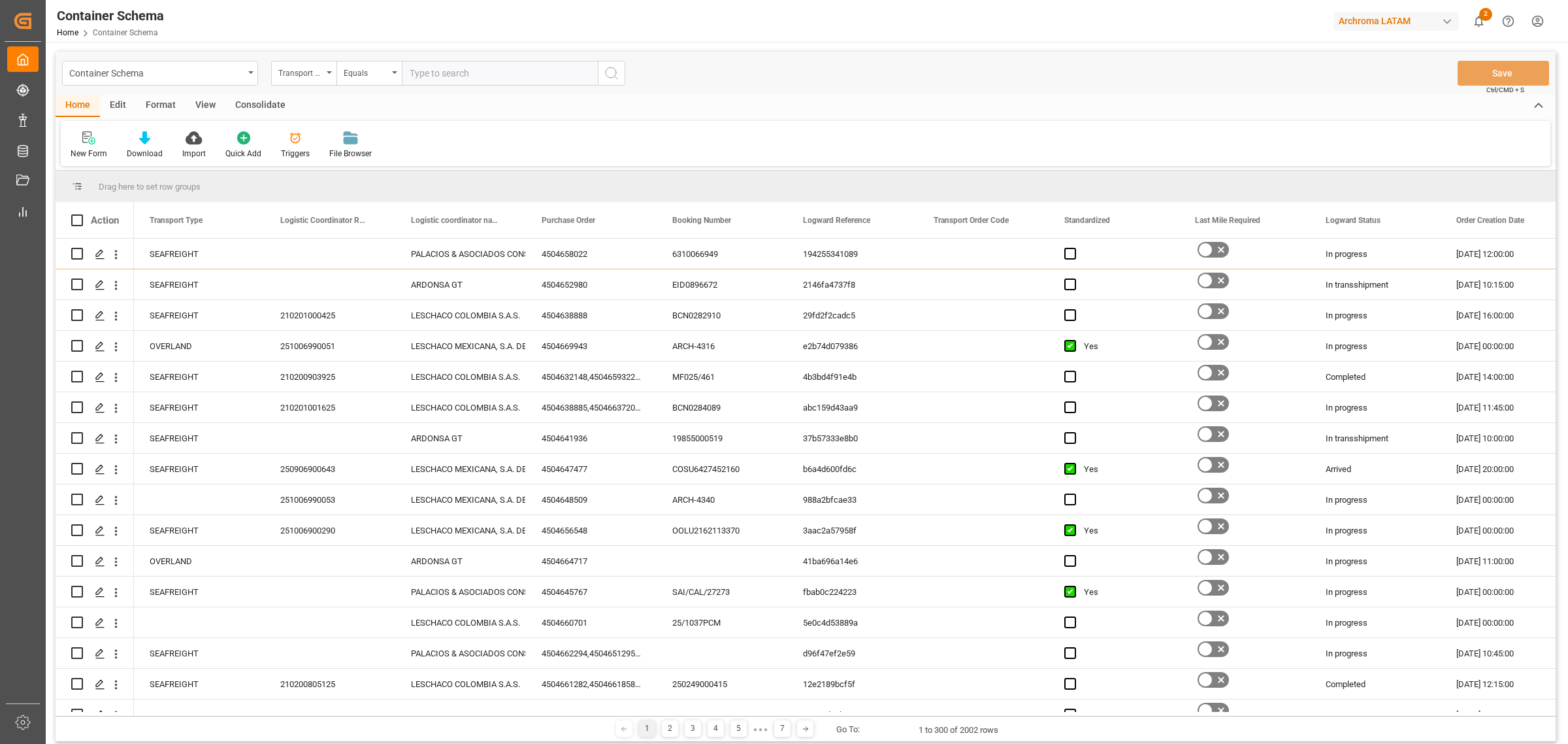
click at [601, 142] on div "New Form Download Import Quick Add Triggers File Browser" at bounding box center [805, 143] width 1490 height 45
